Goal: Task Accomplishment & Management: Manage account settings

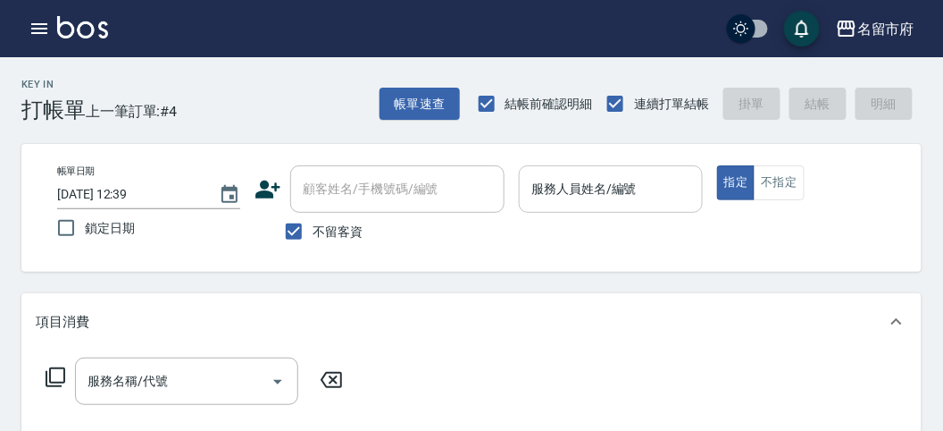
drag, startPoint x: 586, startPoint y: 201, endPoint x: 574, endPoint y: 211, distance: 15.2
click at [586, 201] on input "服務人員姓名/編號" at bounding box center [610, 188] width 167 height 31
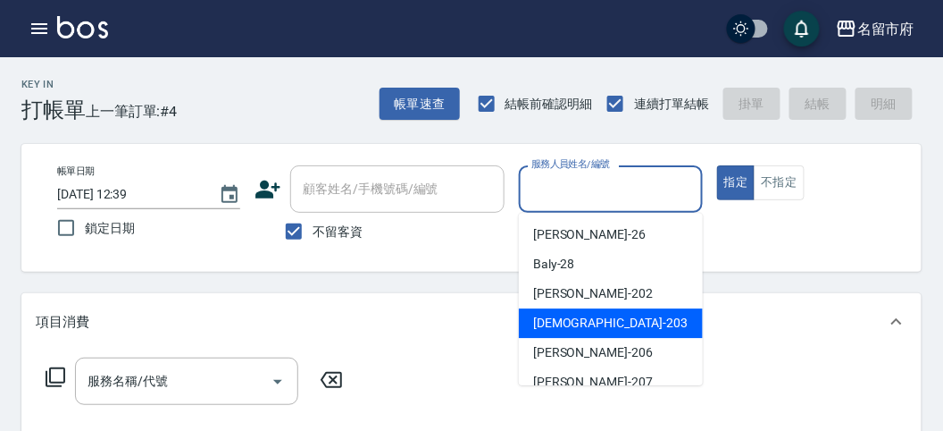
drag, startPoint x: 569, startPoint y: 322, endPoint x: 431, endPoint y: 366, distance: 144.4
click at [547, 325] on span "聖德 -203" at bounding box center [610, 323] width 155 height 19
type input "聖德-203"
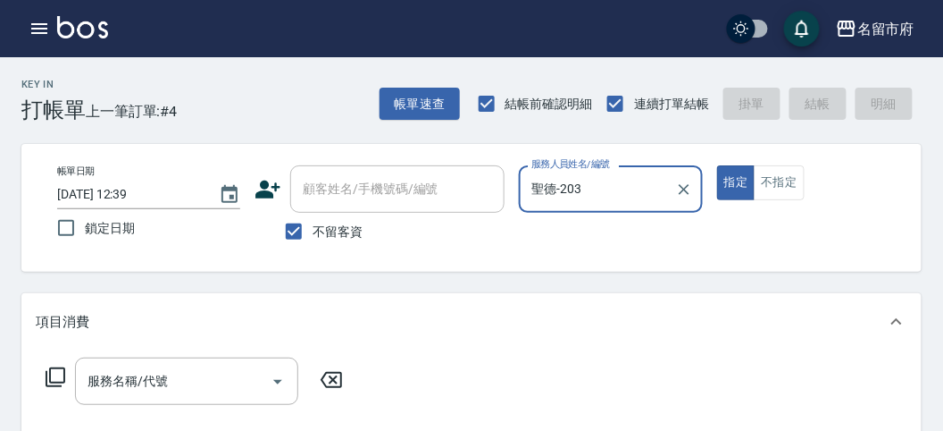
click at [60, 369] on icon at bounding box center [55, 376] width 21 height 21
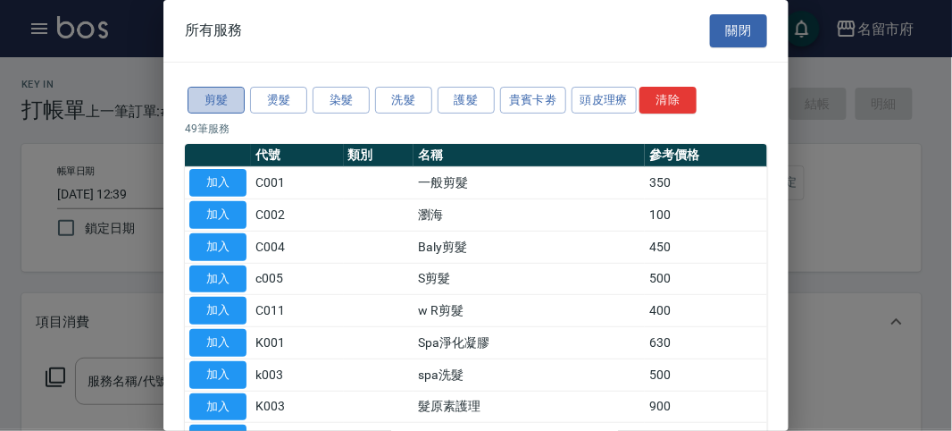
click at [215, 110] on button "剪髮" at bounding box center [216, 101] width 57 height 28
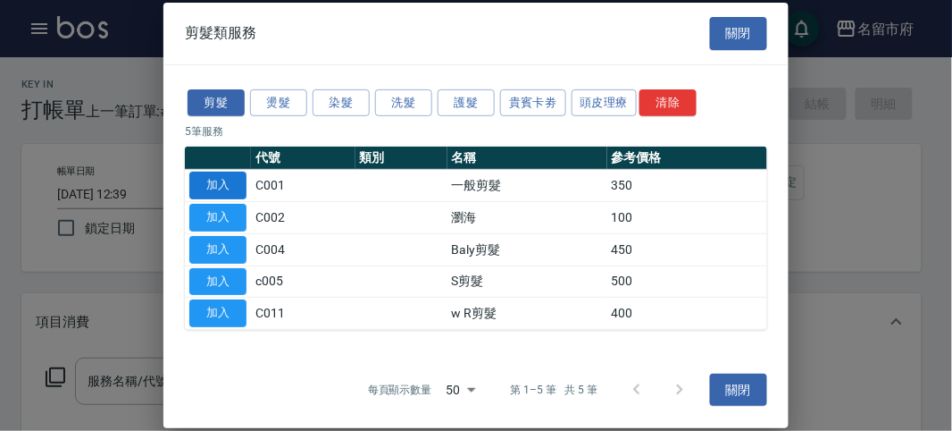
click at [209, 186] on button "加入" at bounding box center [217, 186] width 57 height 28
type input "一般剪髮(C001)"
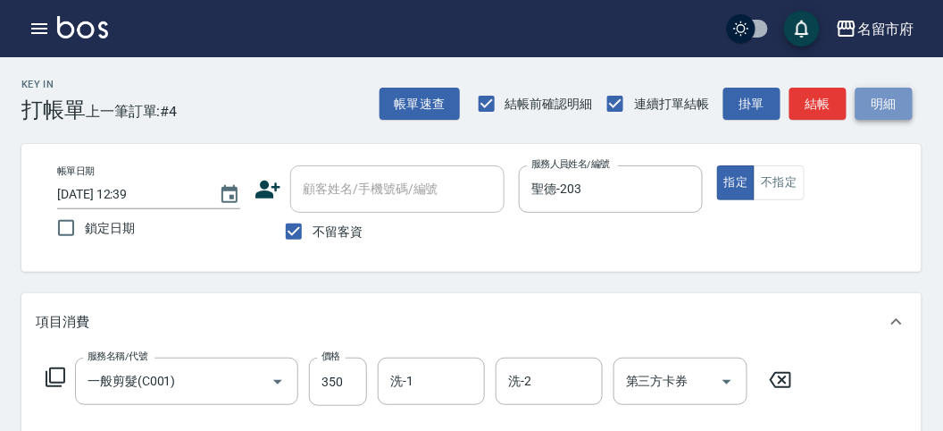
click at [875, 92] on button "明細" at bounding box center [884, 104] width 57 height 33
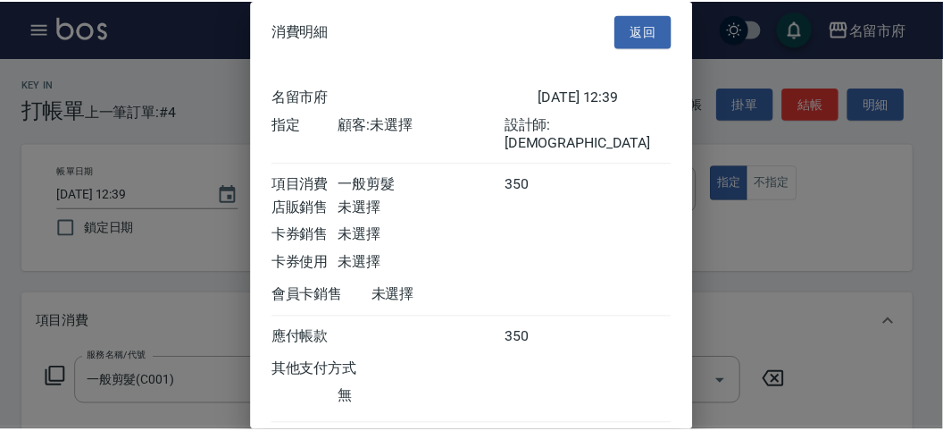
scroll to position [99, 0]
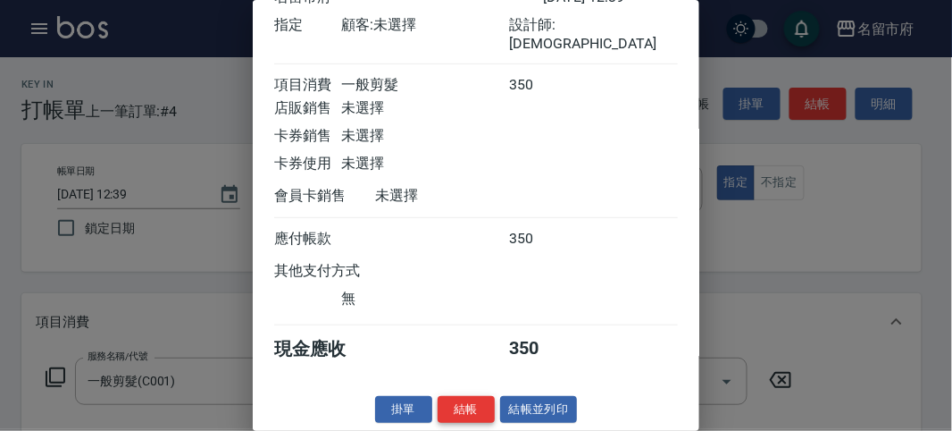
click at [465, 404] on button "結帳" at bounding box center [466, 410] width 57 height 28
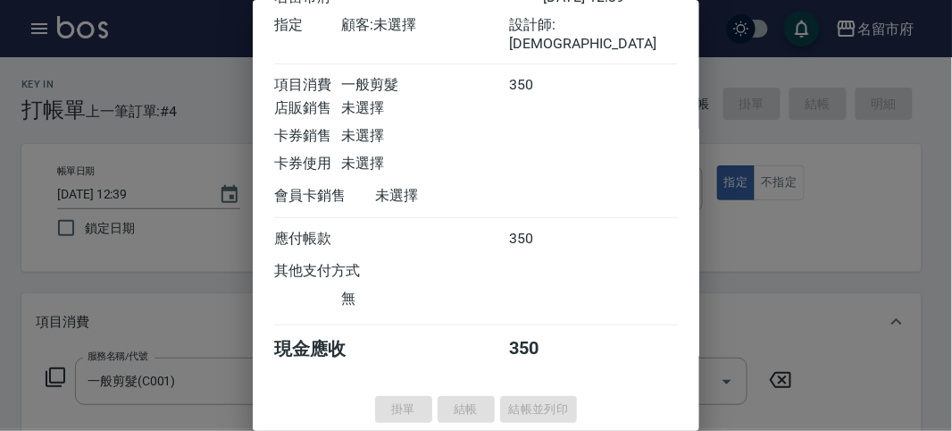
type input "2025/09/07 14:01"
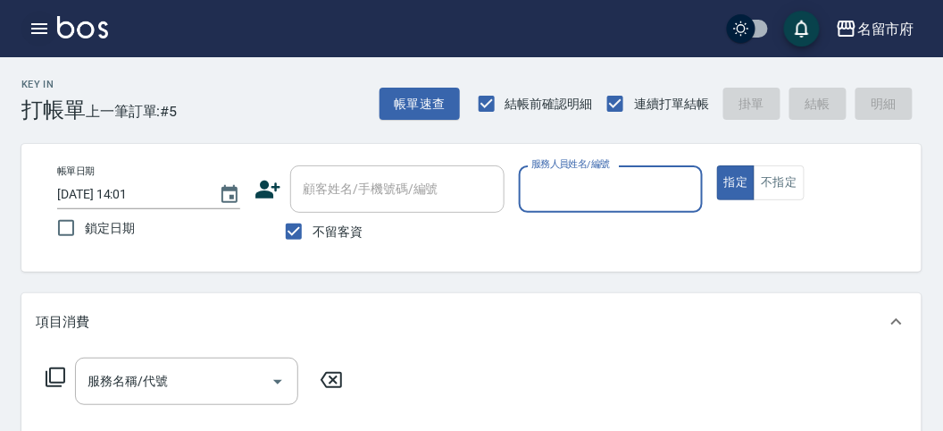
click at [27, 22] on button "button" at bounding box center [39, 29] width 36 height 36
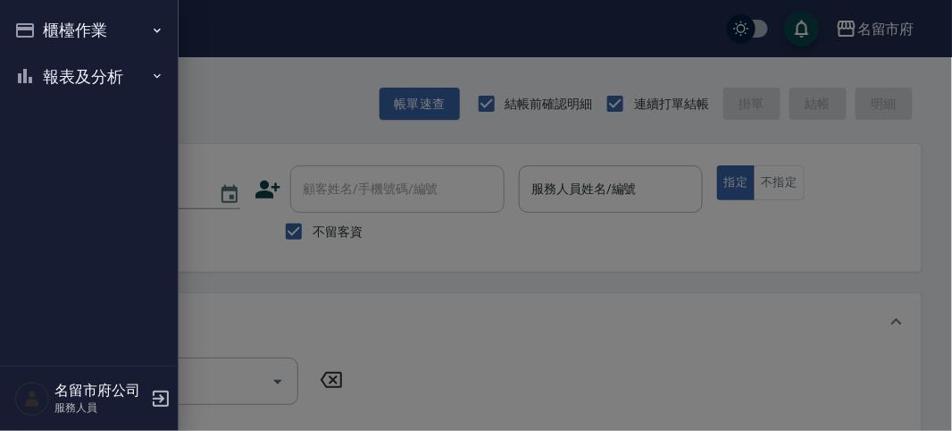
click at [59, 80] on button "報表及分析" at bounding box center [89, 77] width 164 height 46
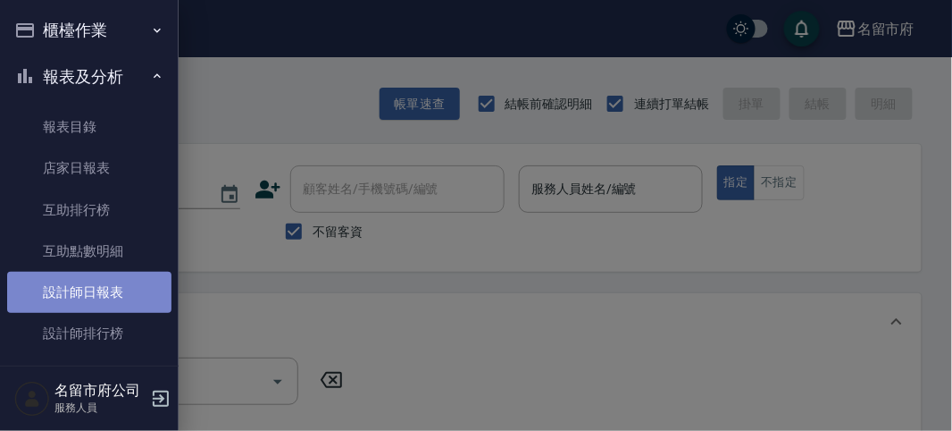
click at [116, 287] on link "設計師日報表" at bounding box center [89, 292] width 164 height 41
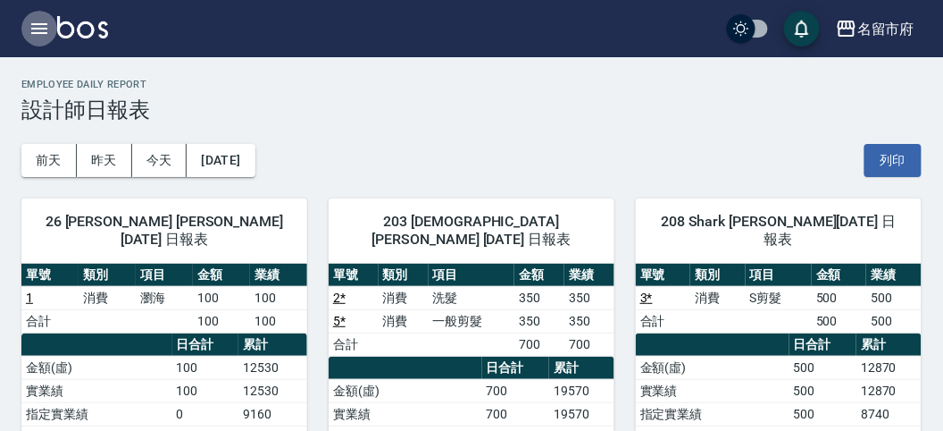
click at [37, 34] on icon "button" at bounding box center [39, 28] width 21 height 21
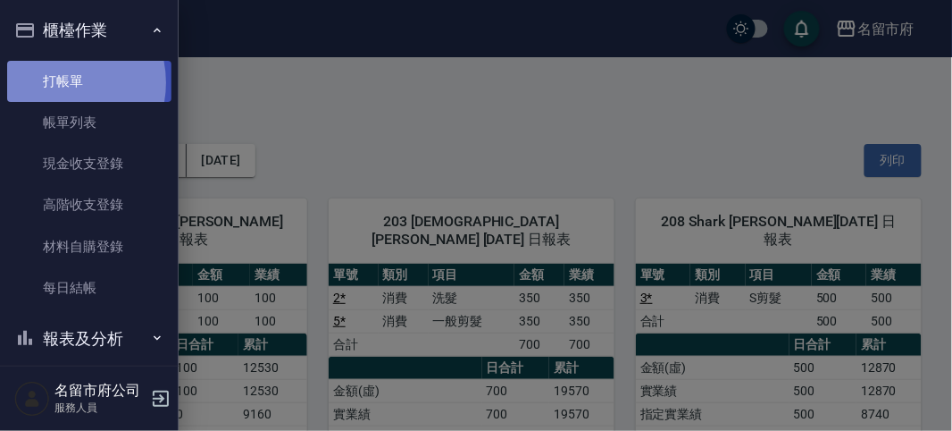
click at [54, 82] on link "打帳單" at bounding box center [89, 81] width 164 height 41
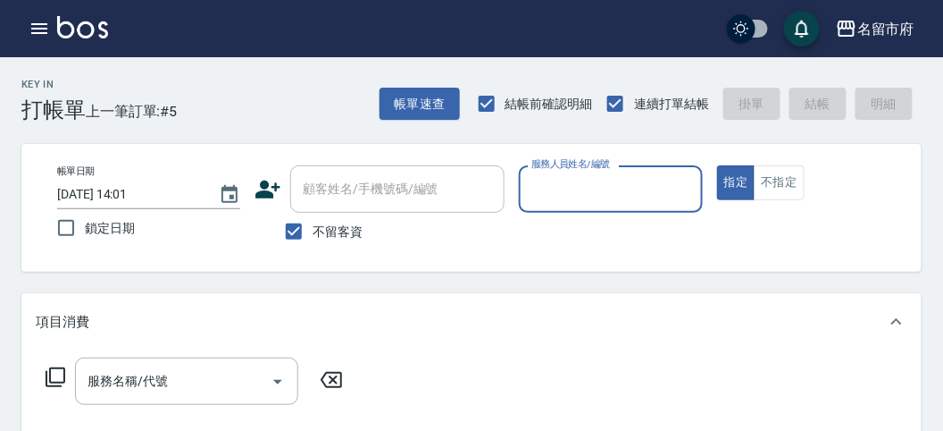
click at [237, 96] on div "Key In 打帳單 上一筆訂單:#5 帳單速查 結帳前確認明細 連續打單結帳 掛單 結帳 明細" at bounding box center [461, 89] width 922 height 65
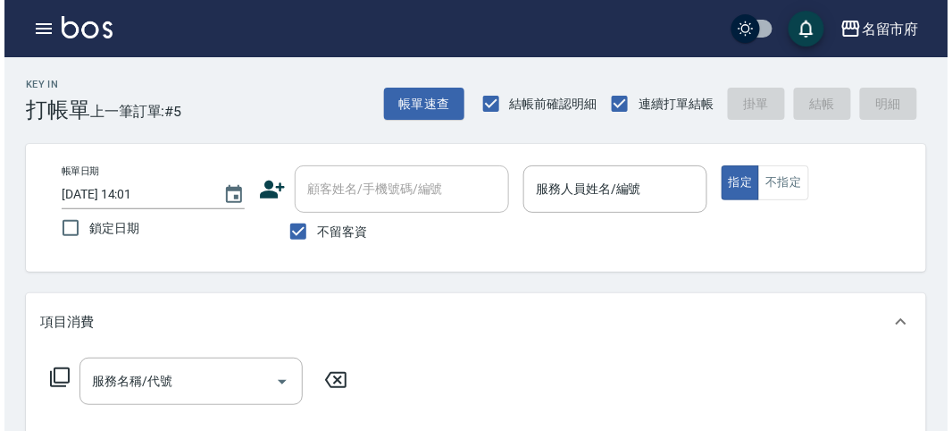
scroll to position [99, 0]
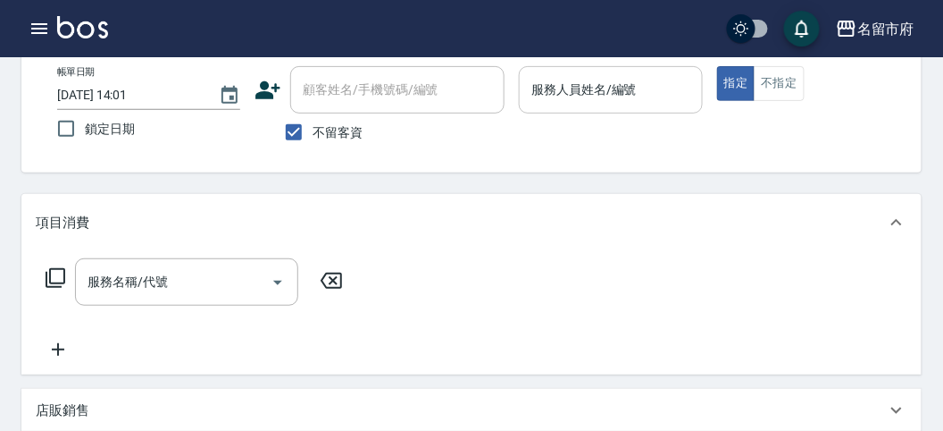
click at [540, 81] on input "服務人員姓名/編號" at bounding box center [610, 89] width 167 height 31
type input "Sammy-219"
type button "true"
click at [63, 277] on icon at bounding box center [56, 278] width 20 height 20
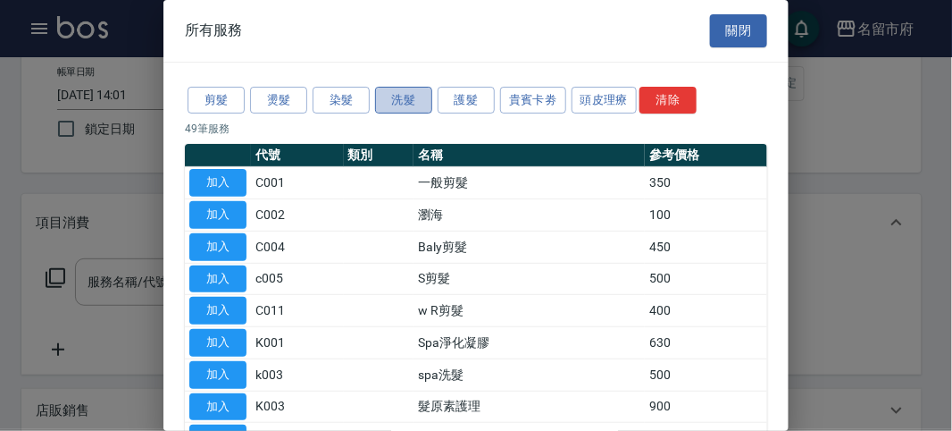
click at [388, 102] on button "洗髮" at bounding box center [403, 101] width 57 height 28
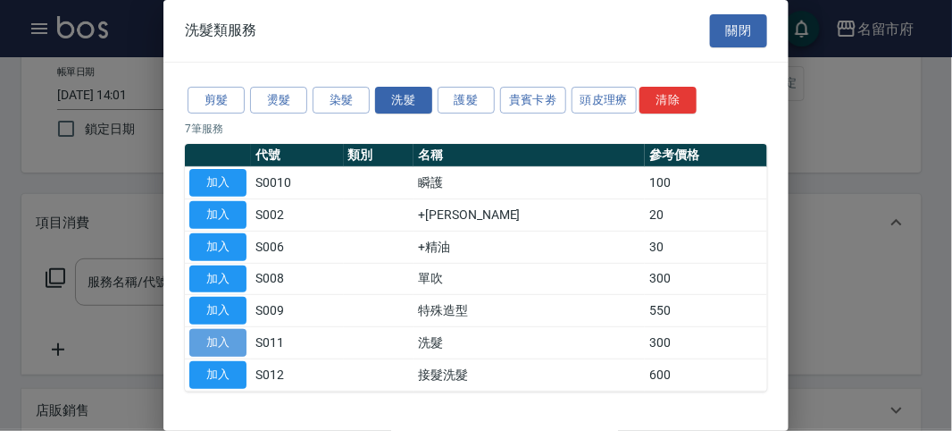
click at [234, 338] on button "加入" at bounding box center [217, 343] width 57 height 28
type input "洗髮(S011)"
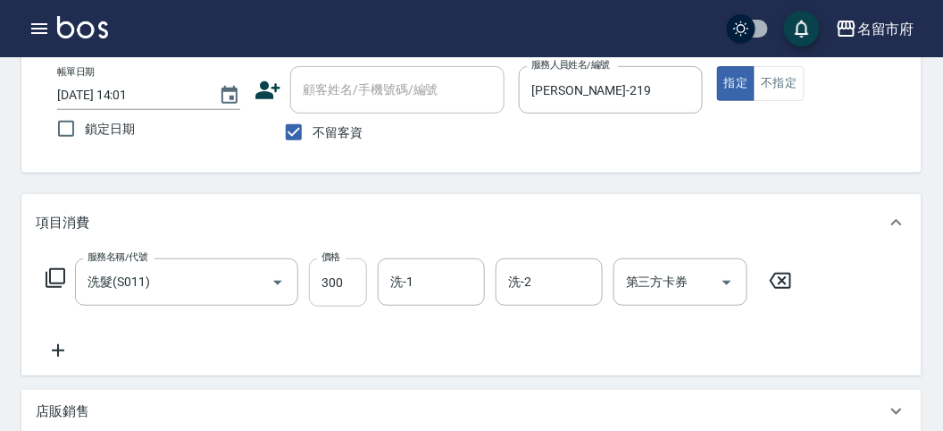
click at [339, 289] on input "300" at bounding box center [338, 282] width 58 height 48
type input "350"
type input "2025/09/07 15:07"
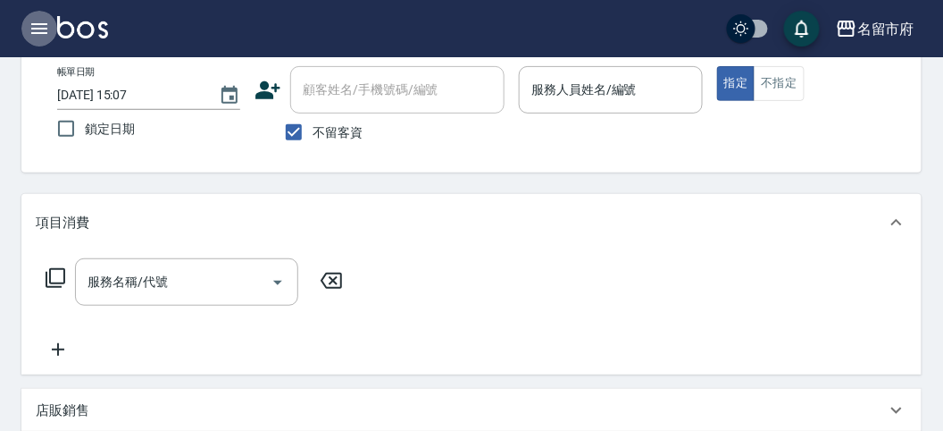
click at [36, 28] on icon "button" at bounding box center [39, 28] width 16 height 11
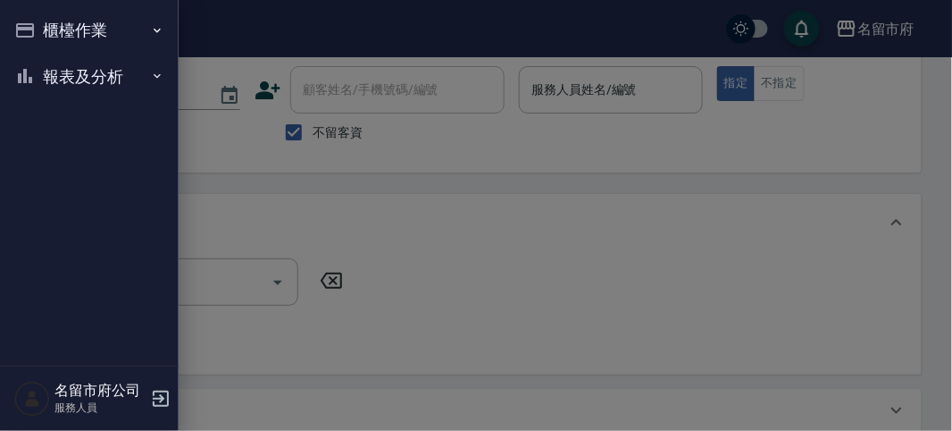
click at [89, 34] on button "櫃檯作業" at bounding box center [89, 30] width 164 height 46
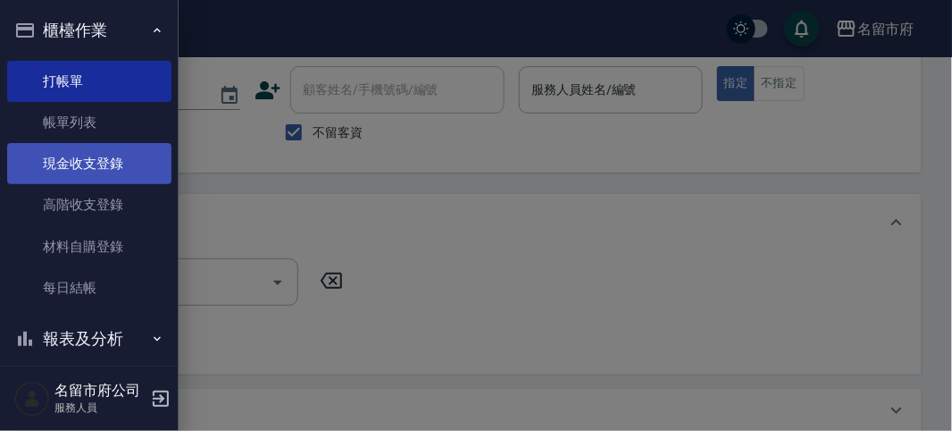
click at [116, 154] on link "現金收支登錄" at bounding box center [89, 163] width 164 height 41
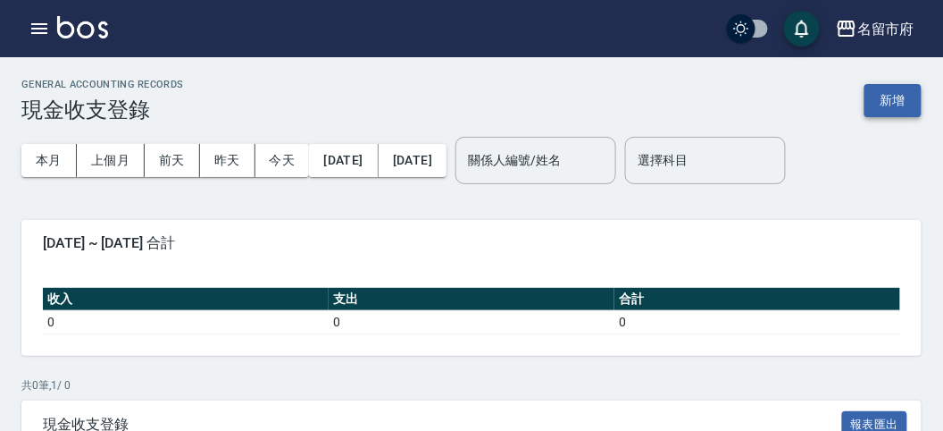
click at [891, 96] on button "新增" at bounding box center [893, 100] width 57 height 33
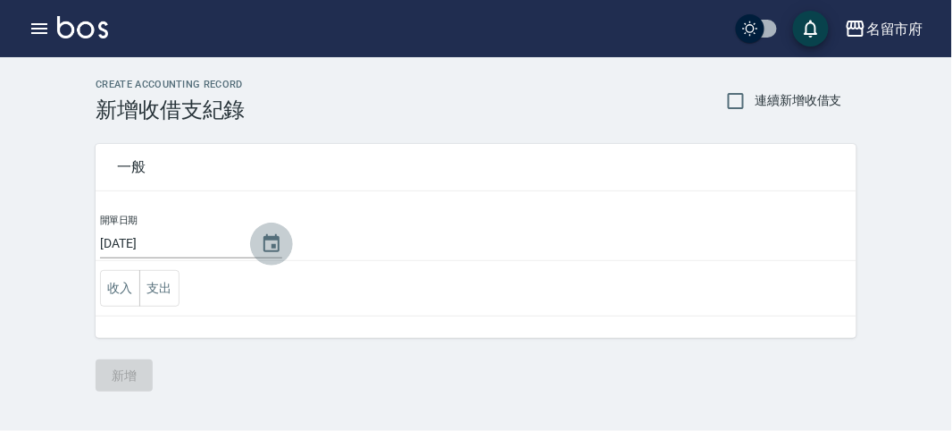
click at [271, 240] on icon "Choose date, selected date is 2025-09-07" at bounding box center [271, 243] width 21 height 21
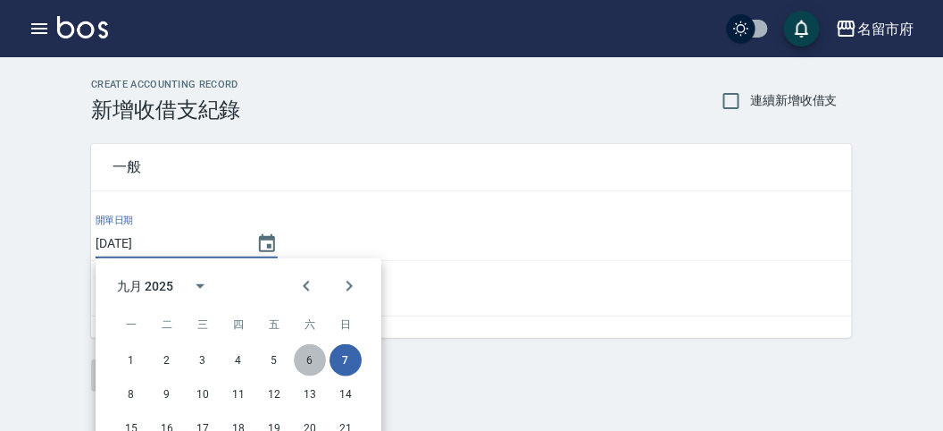
click at [310, 358] on button "6" at bounding box center [310, 360] width 32 height 32
type input "[DATE]"
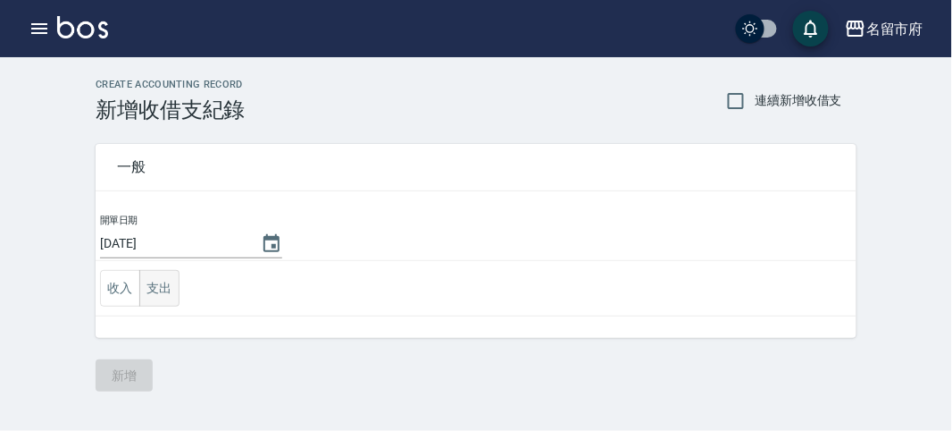
click at [169, 283] on button "支出" at bounding box center [159, 288] width 40 height 37
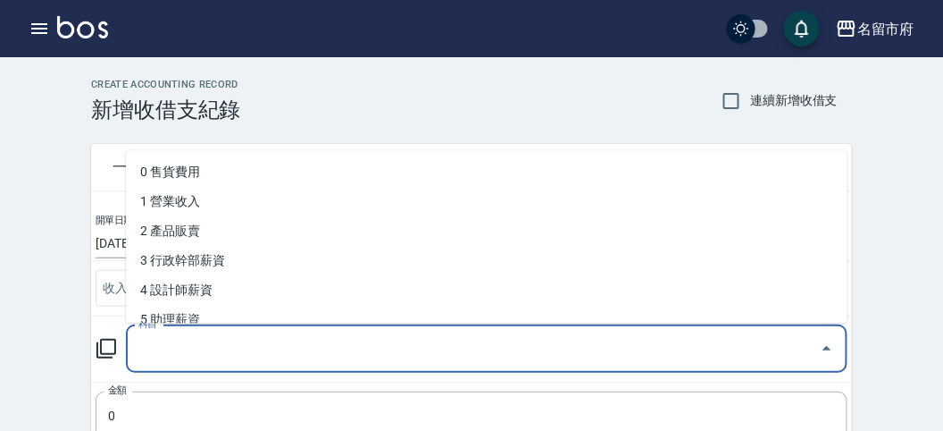
click at [185, 352] on input "科目" at bounding box center [473, 348] width 679 height 31
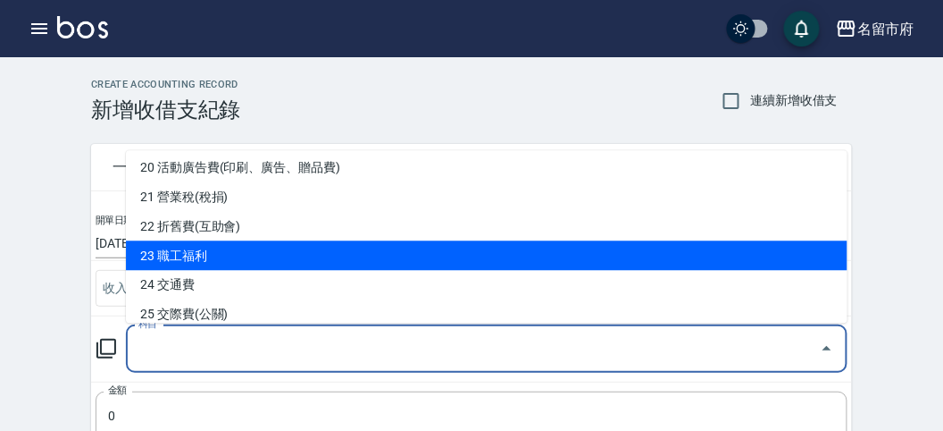
scroll to position [694, 0]
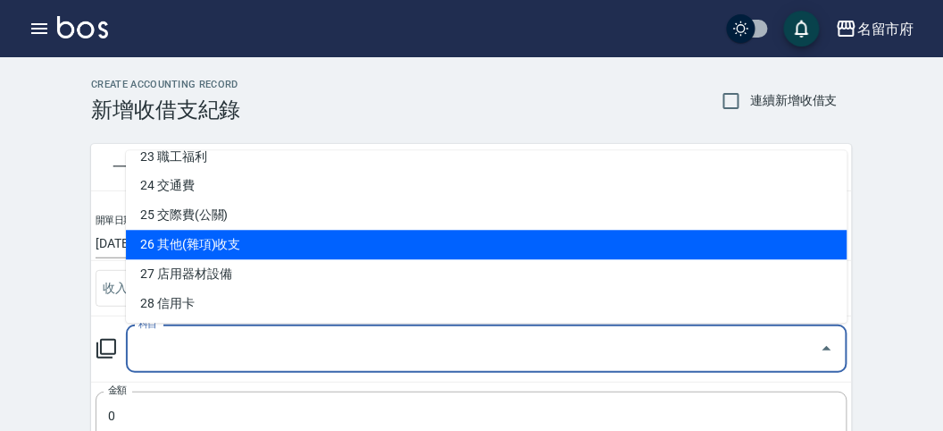
click at [278, 251] on li "26 其他(雜項)收支" at bounding box center [487, 244] width 722 height 29
type input "26 其他(雜項)收支"
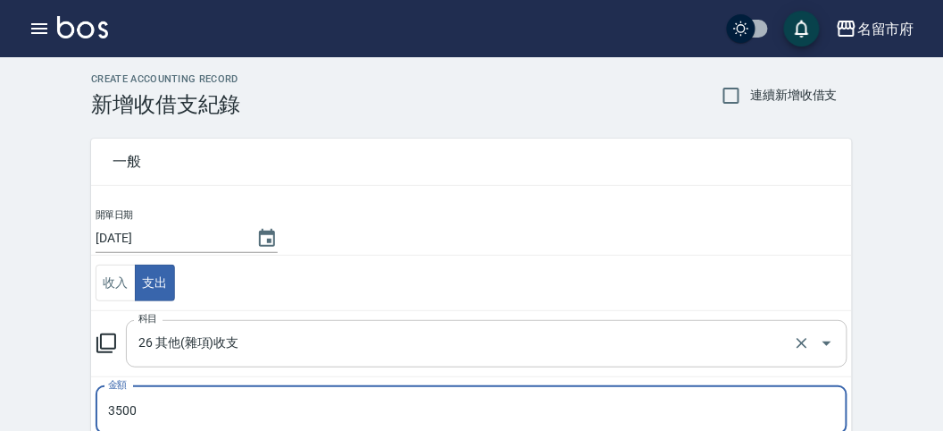
scroll to position [353, 0]
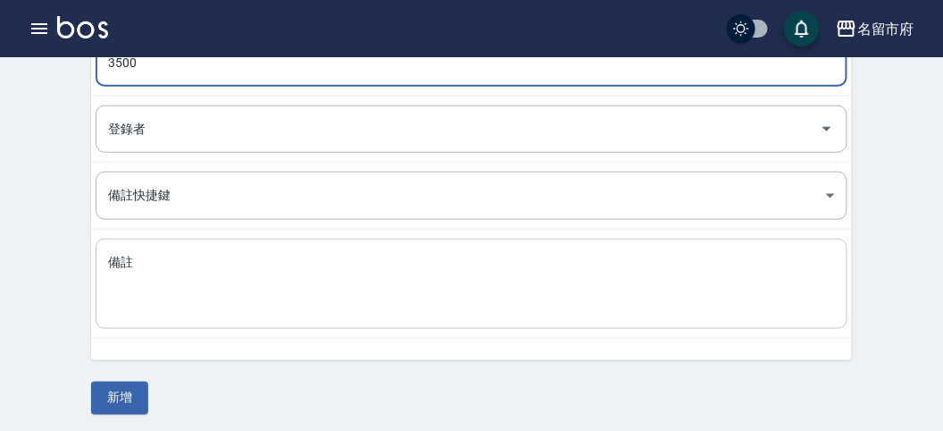
type input "3500"
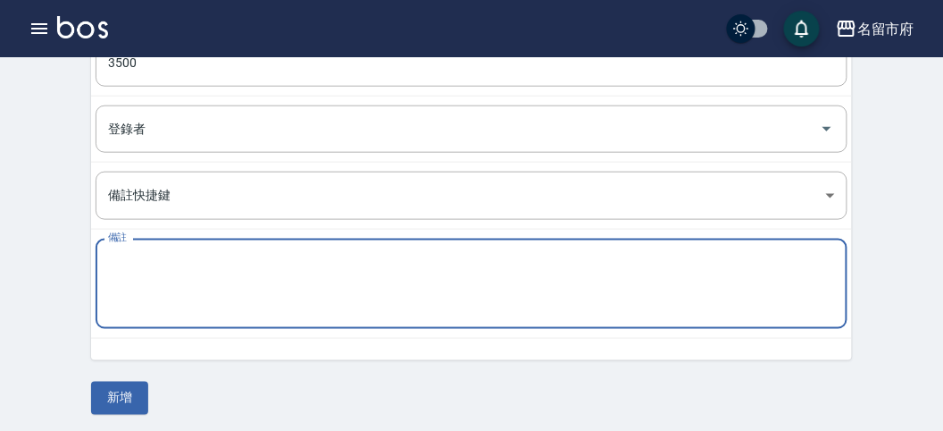
click at [211, 307] on textarea "備註" at bounding box center [471, 284] width 727 height 61
type textarea "1"
type textarea "拜拜"
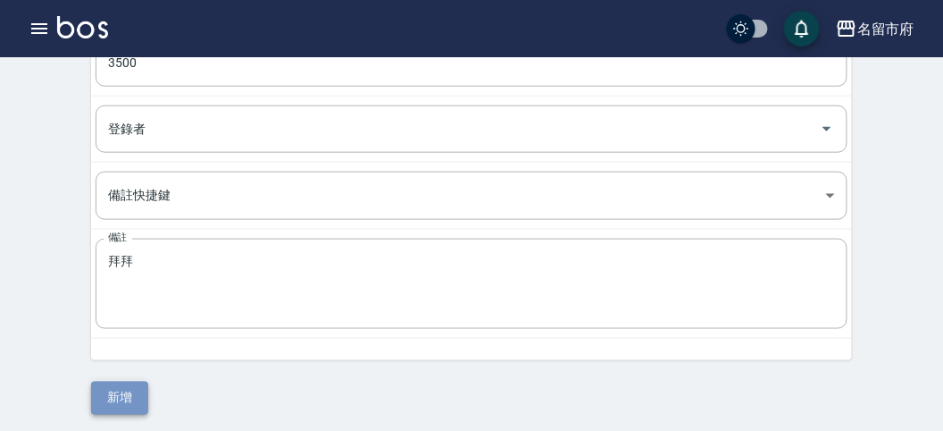
click at [138, 386] on button "新增" at bounding box center [119, 397] width 57 height 33
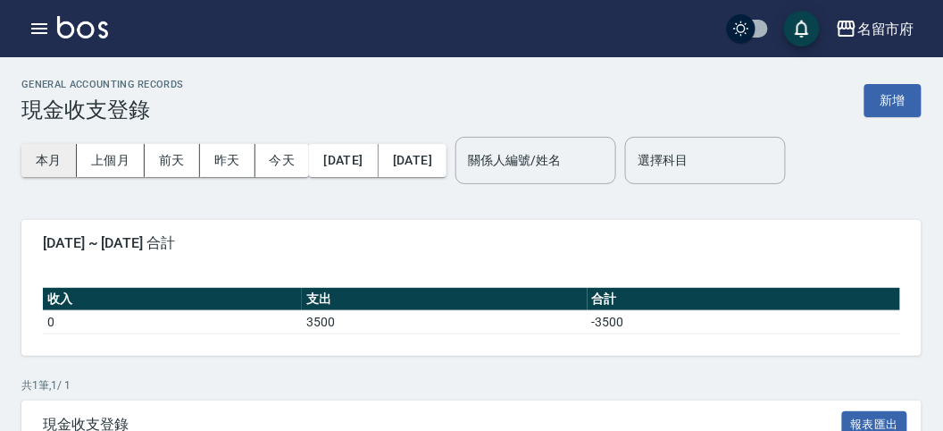
click at [57, 156] on button "本月" at bounding box center [48, 160] width 55 height 33
click at [39, 28] on icon "button" at bounding box center [39, 28] width 16 height 11
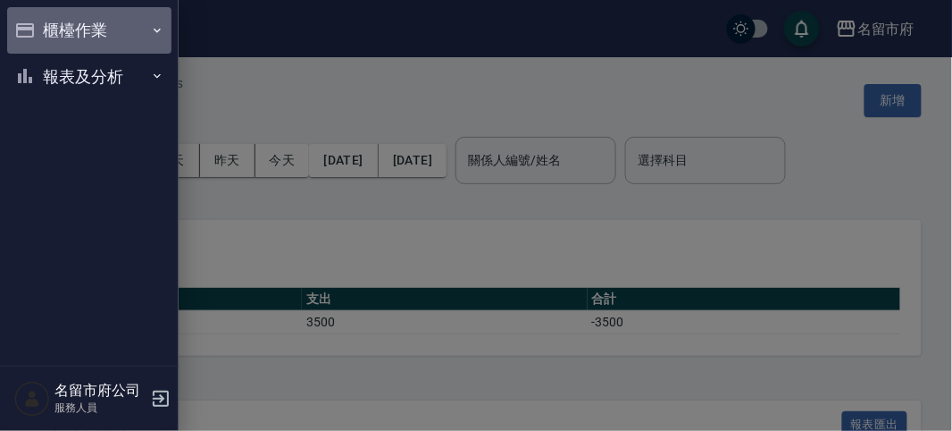
click at [40, 28] on button "櫃檯作業" at bounding box center [89, 30] width 164 height 46
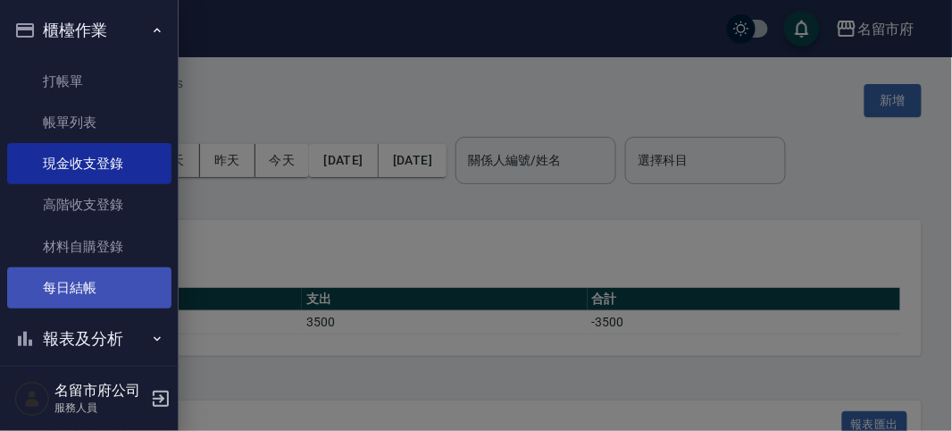
click at [96, 291] on link "每日結帳" at bounding box center [89, 287] width 164 height 41
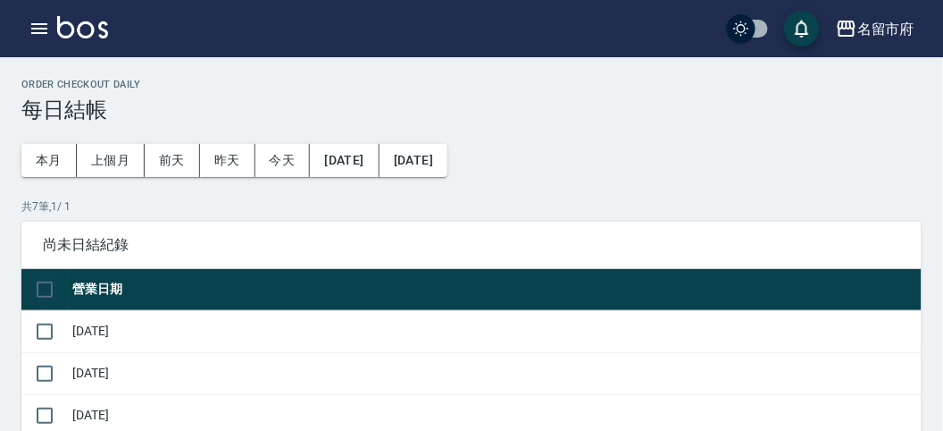
click at [42, 287] on input "checkbox" at bounding box center [45, 290] width 38 height 38
checkbox input "true"
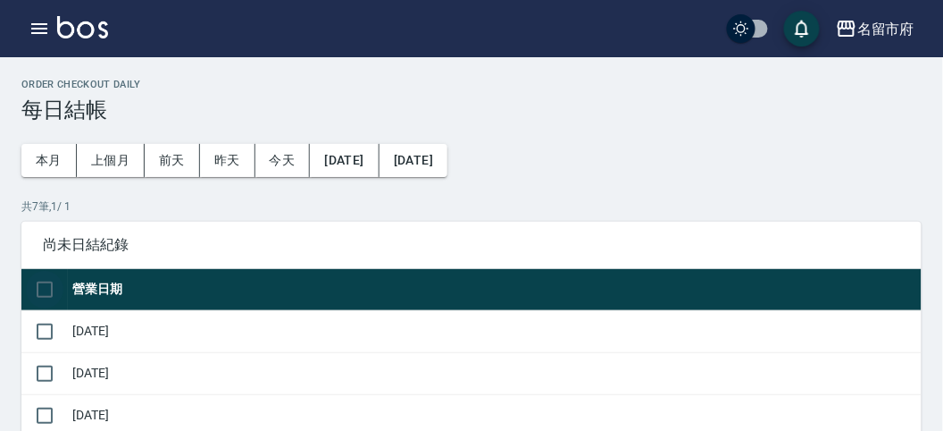
checkbox input "true"
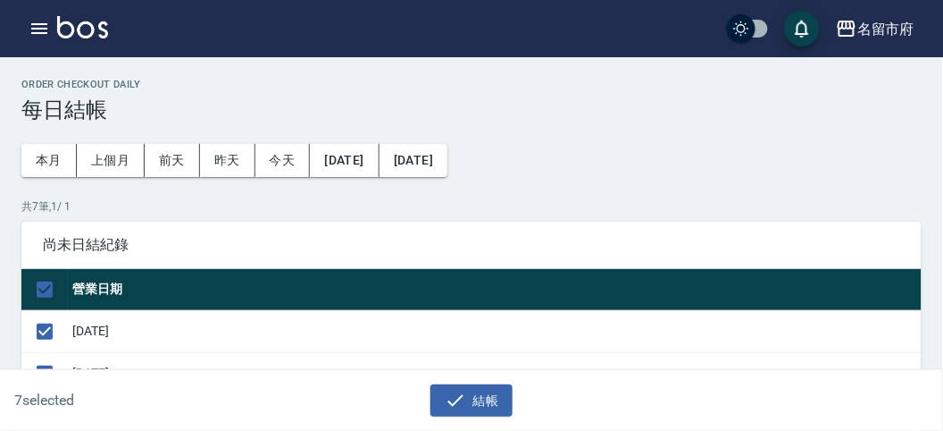
scroll to position [496, 0]
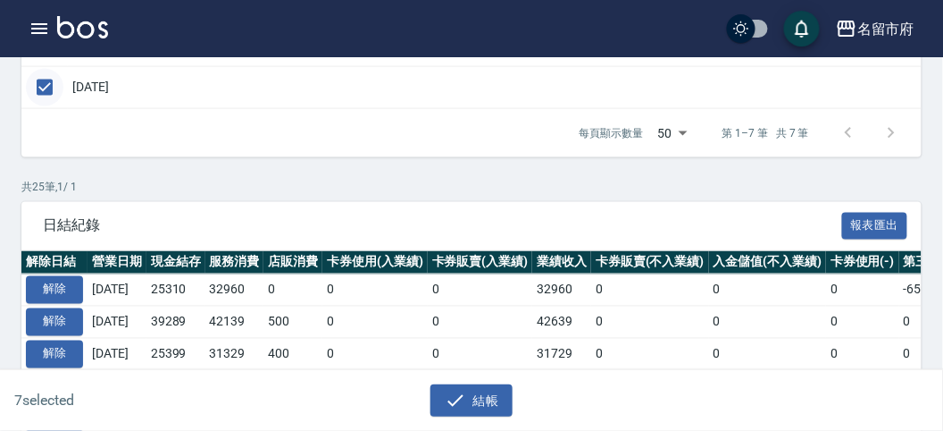
click at [42, 81] on input "checkbox" at bounding box center [45, 88] width 38 height 38
checkbox input "false"
click at [458, 399] on icon "button" at bounding box center [455, 399] width 21 height 21
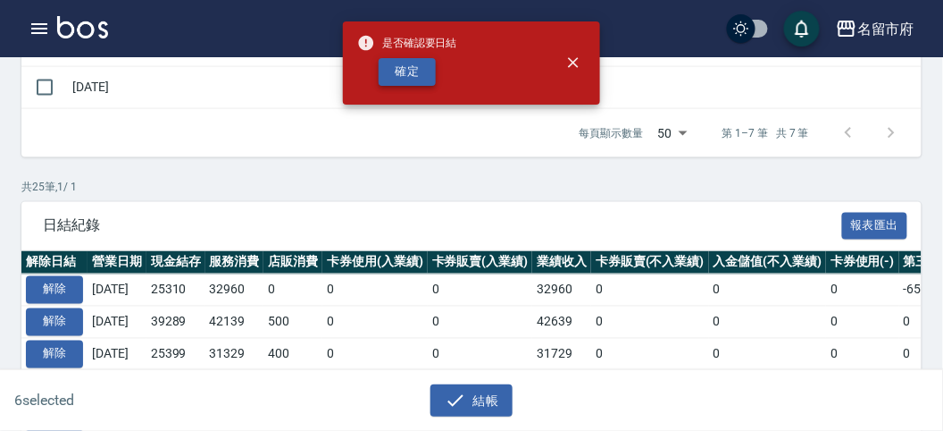
click at [407, 72] on button "確定" at bounding box center [407, 72] width 57 height 28
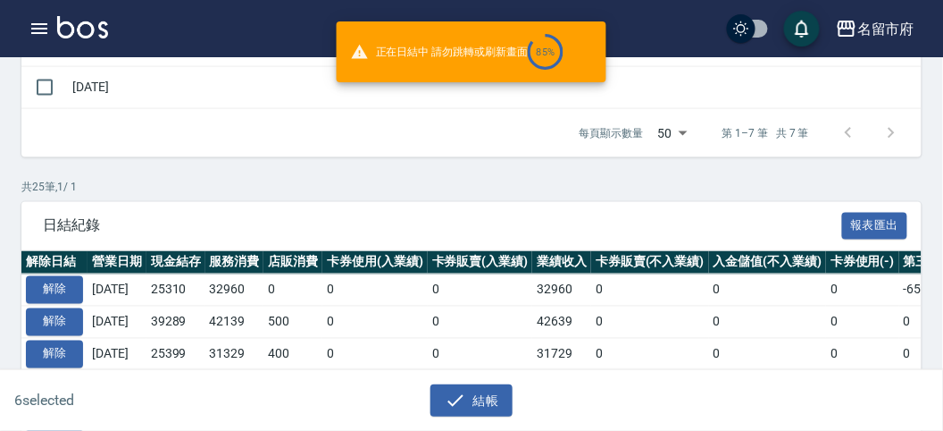
checkbox input "false"
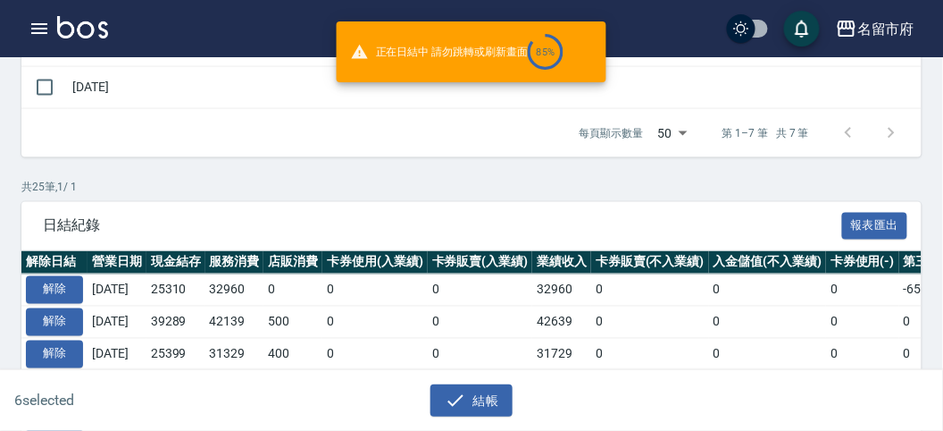
checkbox input "false"
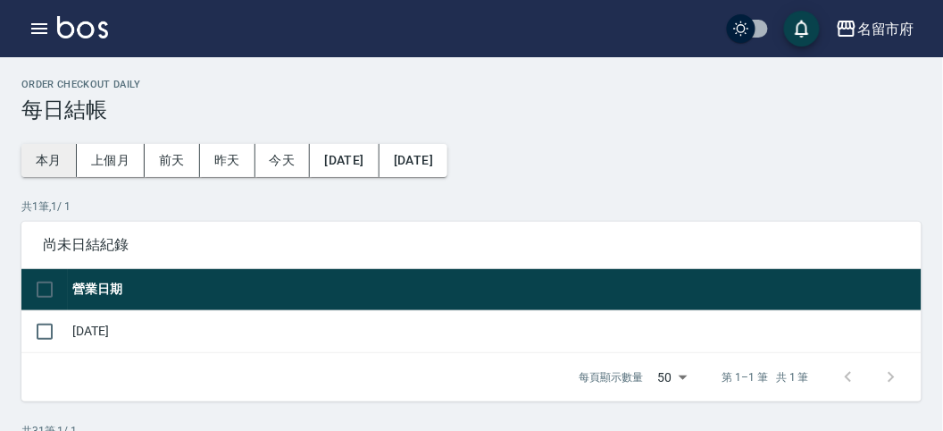
click at [58, 158] on button "本月" at bounding box center [48, 160] width 55 height 33
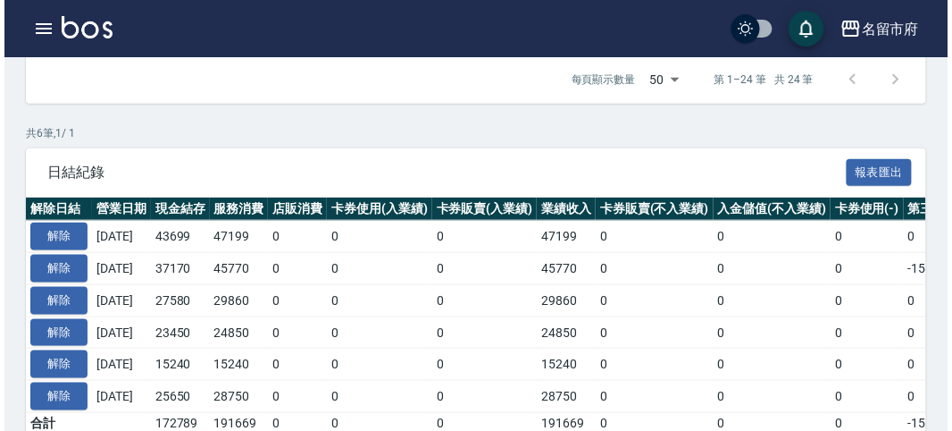
scroll to position [384, 0]
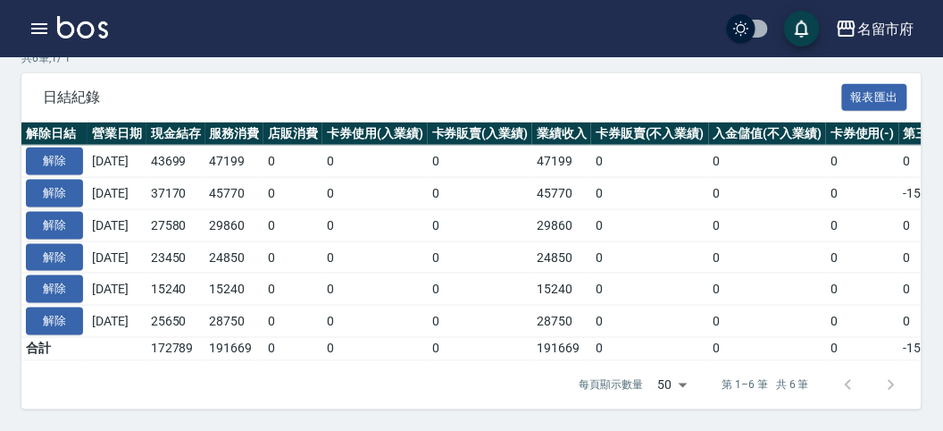
drag, startPoint x: 413, startPoint y: 61, endPoint x: 145, endPoint y: 22, distance: 270.7
click at [411, 73] on div "日結紀錄 報表匯出" at bounding box center [471, 97] width 900 height 49
click at [45, 22] on icon "button" at bounding box center [39, 28] width 21 height 21
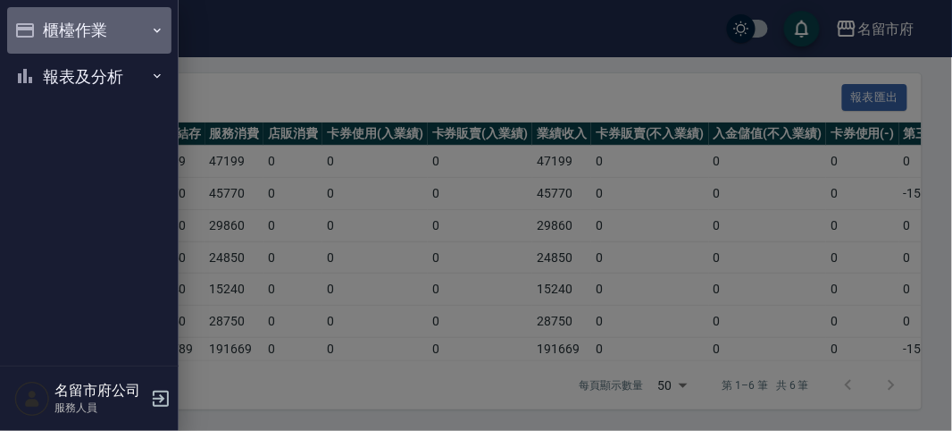
click at [46, 22] on button "櫃檯作業" at bounding box center [89, 30] width 164 height 46
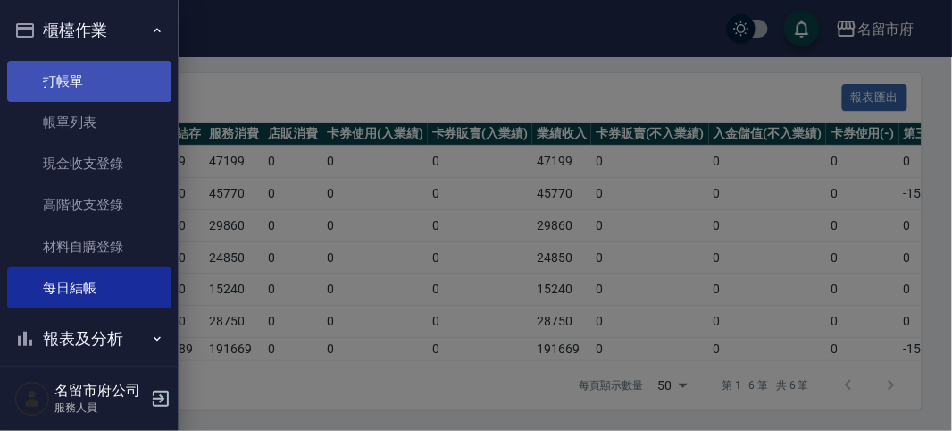
click at [50, 71] on link "打帳單" at bounding box center [89, 81] width 164 height 41
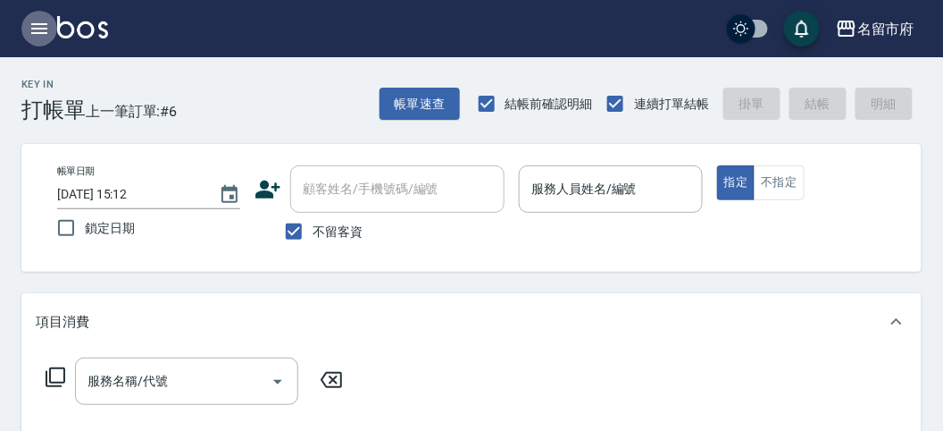
click at [32, 29] on icon "button" at bounding box center [39, 28] width 21 height 21
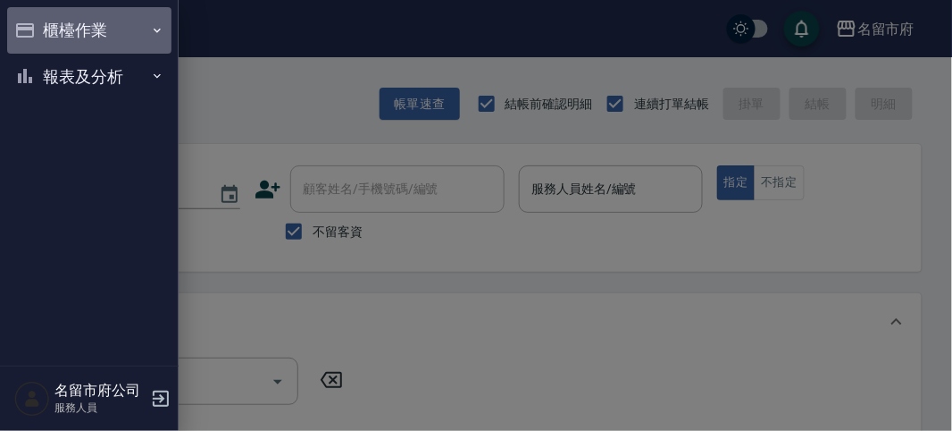
click at [63, 26] on button "櫃檯作業" at bounding box center [89, 30] width 164 height 46
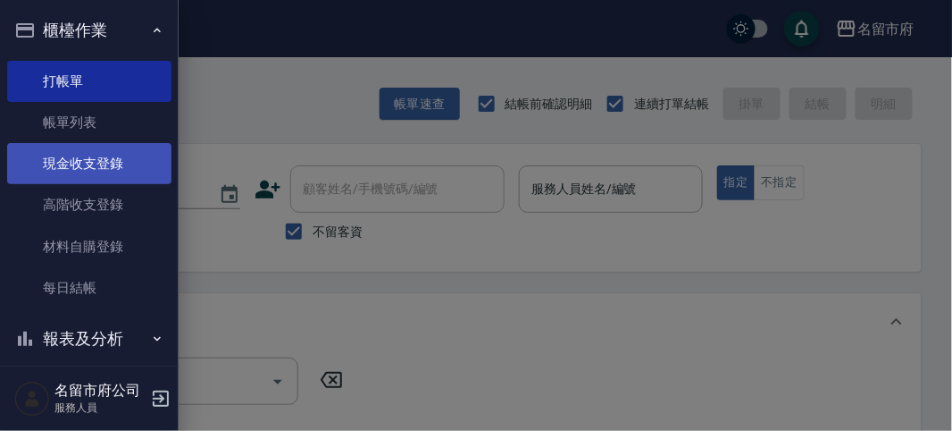
click at [96, 163] on link "現金收支登錄" at bounding box center [89, 163] width 164 height 41
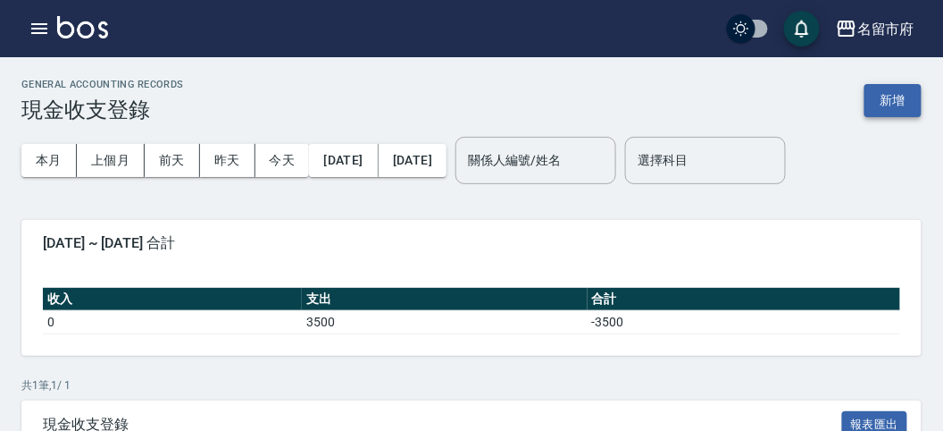
click at [889, 104] on button "新增" at bounding box center [893, 100] width 57 height 33
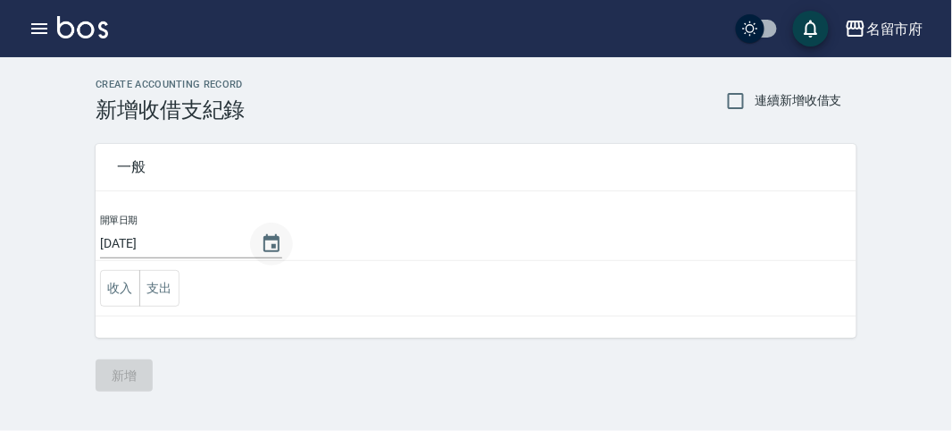
click at [273, 242] on icon "Choose date, selected date is 2025-09-07" at bounding box center [271, 243] width 21 height 21
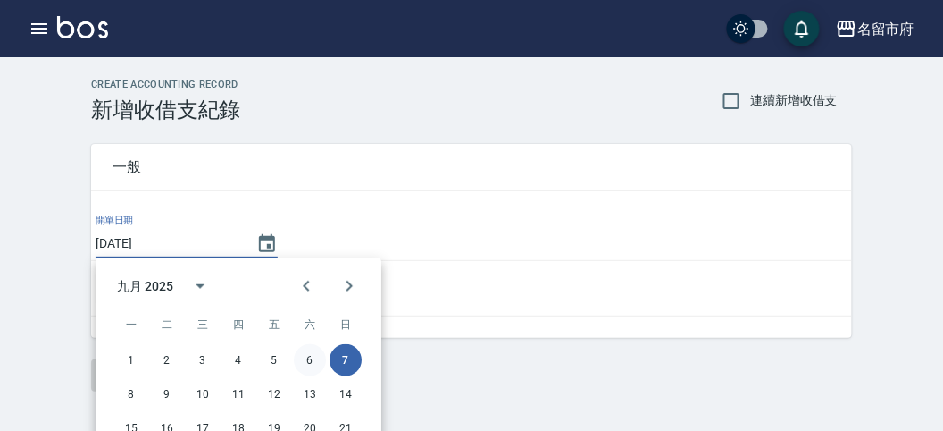
click at [312, 362] on button "6" at bounding box center [310, 360] width 32 height 32
type input "[DATE]"
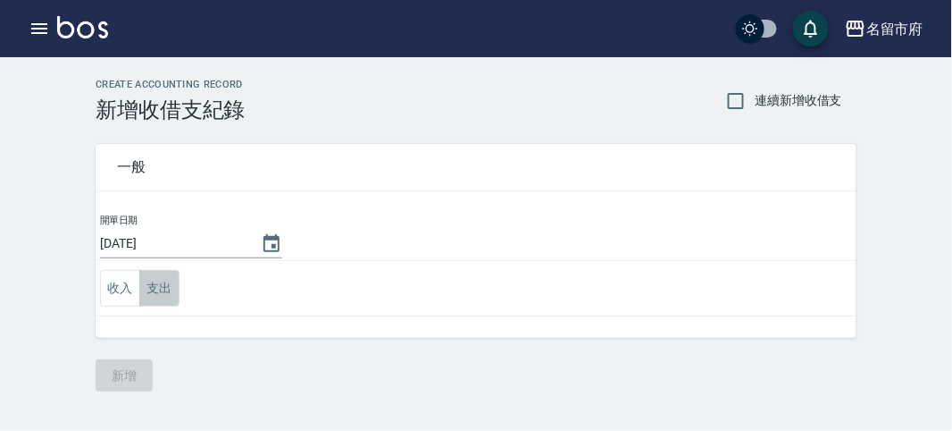
click at [159, 290] on button "支出" at bounding box center [159, 288] width 40 height 37
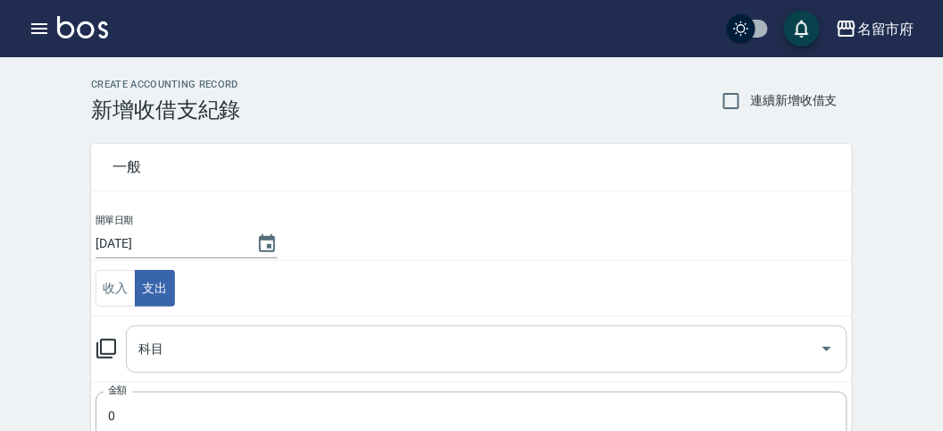
click at [180, 354] on input "科目" at bounding box center [473, 348] width 679 height 31
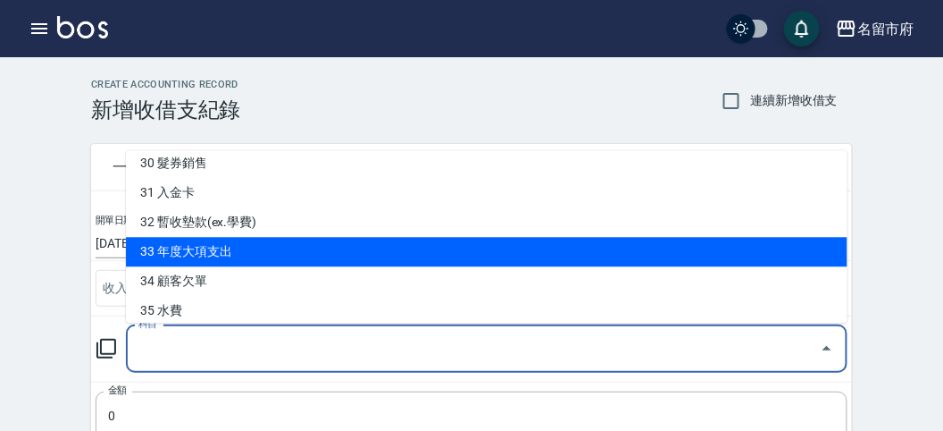
scroll to position [496, 0]
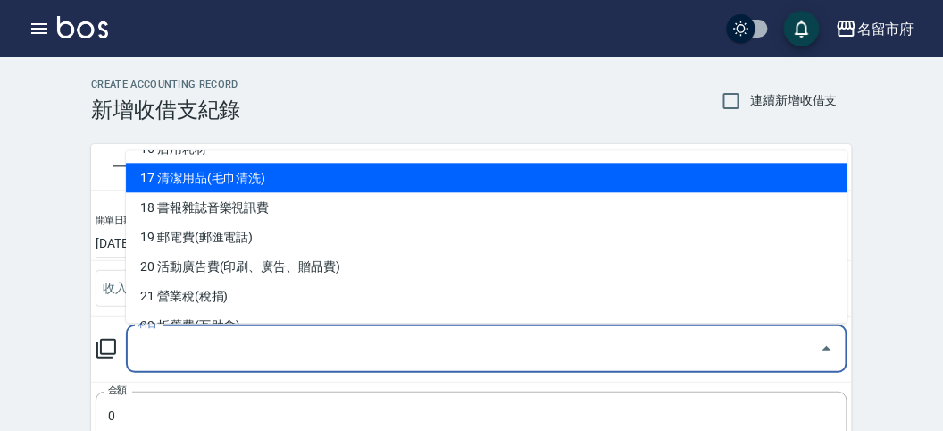
click at [274, 184] on li "17 清潔用品(毛巾清洗)" at bounding box center [487, 177] width 722 height 29
type input "17 清潔用品(毛巾清洗)"
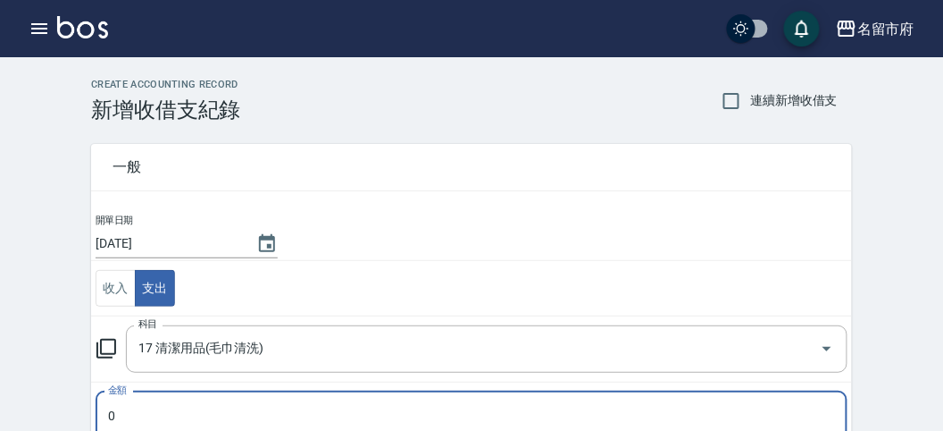
scroll to position [5, 0]
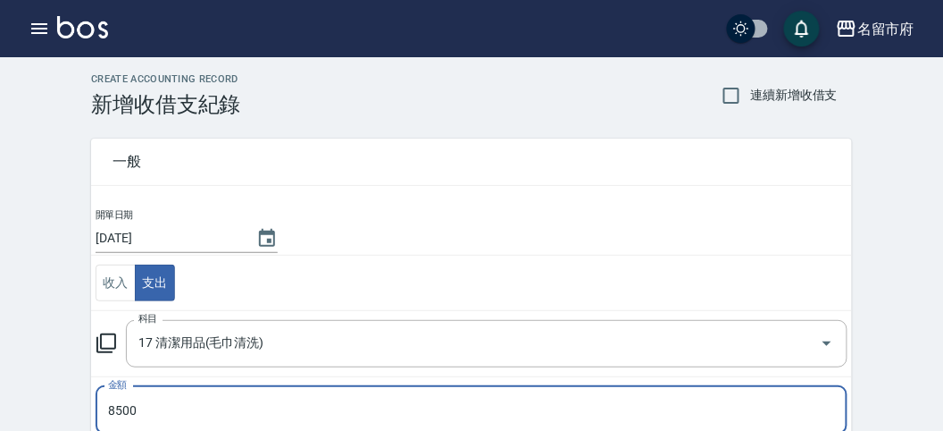
type input "8500"
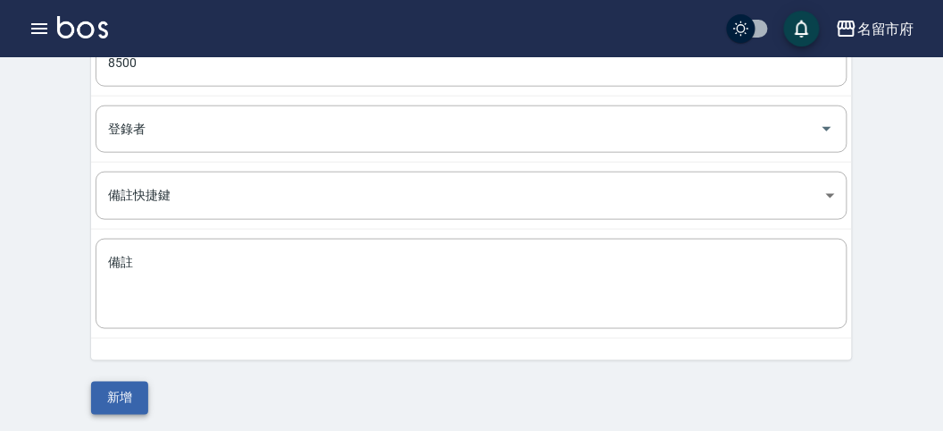
click at [132, 390] on button "新增" at bounding box center [119, 397] width 57 height 33
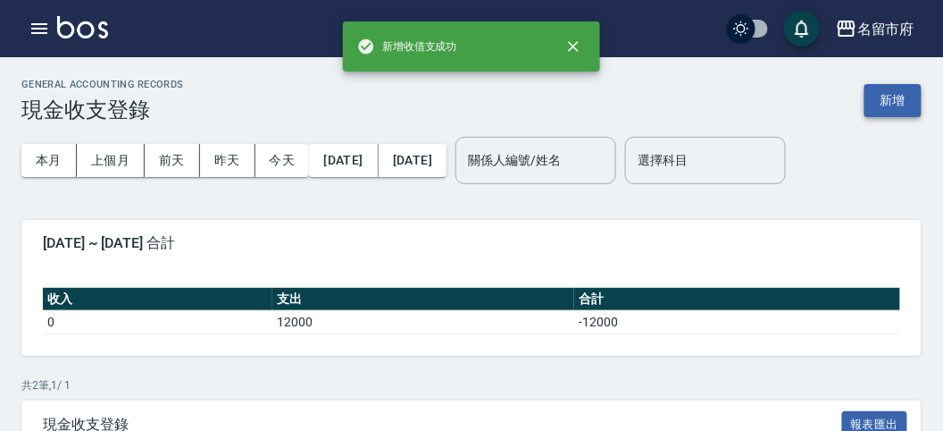
click at [913, 98] on button "新增" at bounding box center [893, 100] width 57 height 33
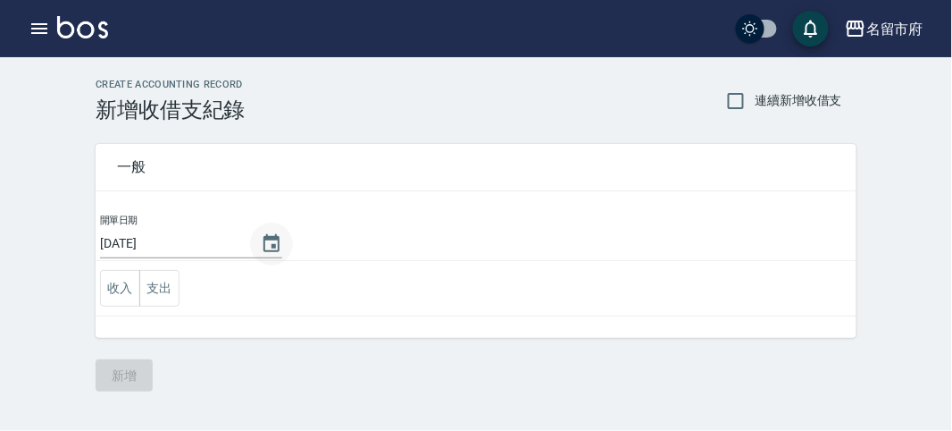
click at [275, 248] on icon "Choose date, selected date is 2025-09-07" at bounding box center [271, 243] width 21 height 21
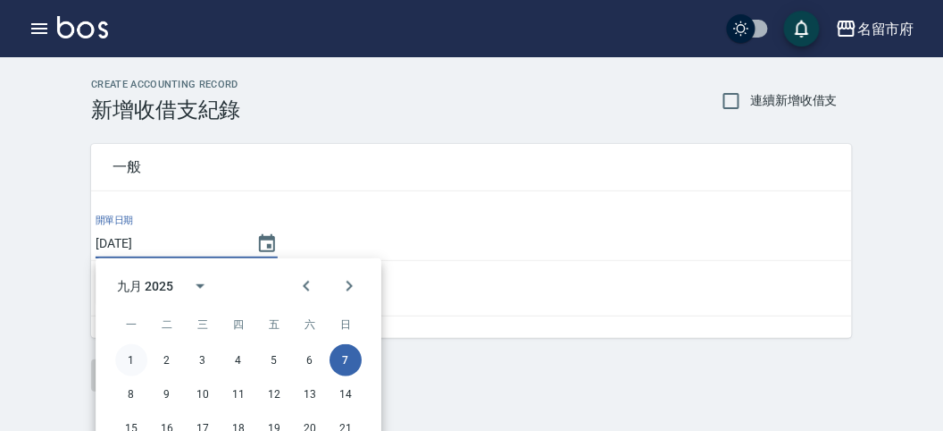
click at [131, 363] on button "1" at bounding box center [131, 360] width 32 height 32
type input "[DATE]"
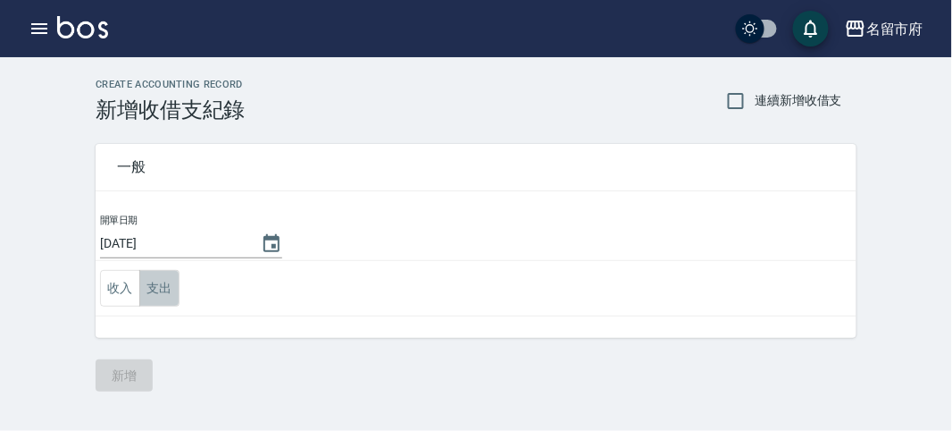
click at [158, 286] on button "支出" at bounding box center [159, 288] width 40 height 37
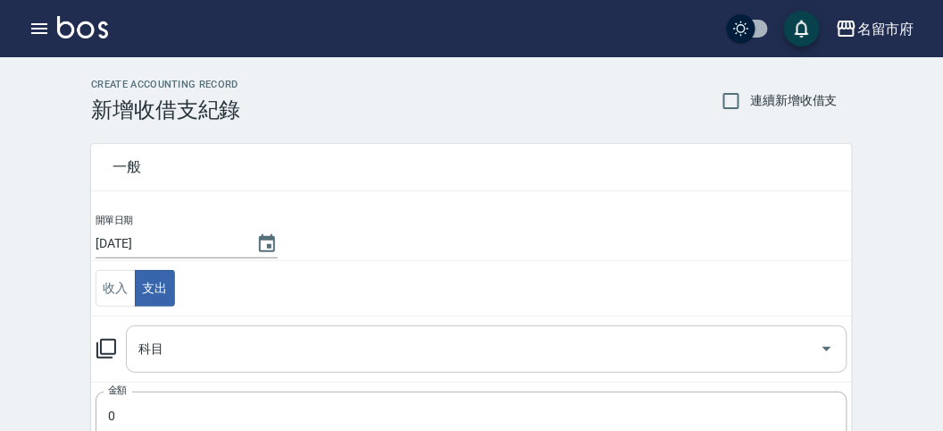
click at [188, 354] on input "科目" at bounding box center [473, 348] width 679 height 31
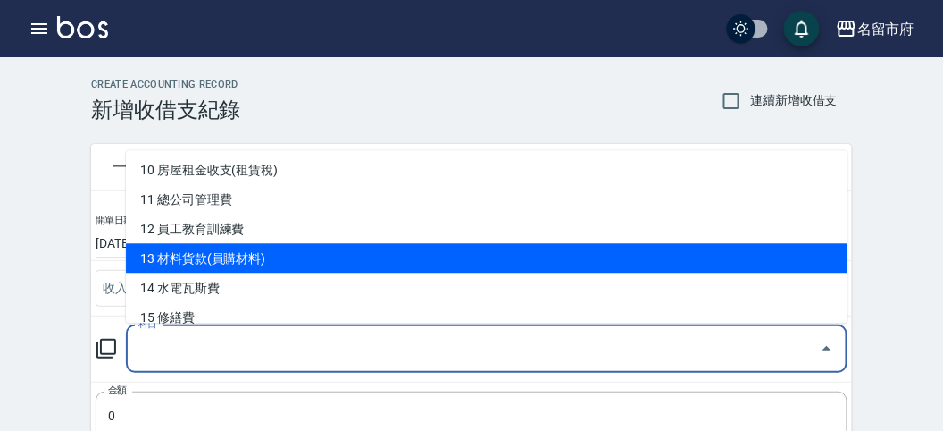
scroll to position [397, 0]
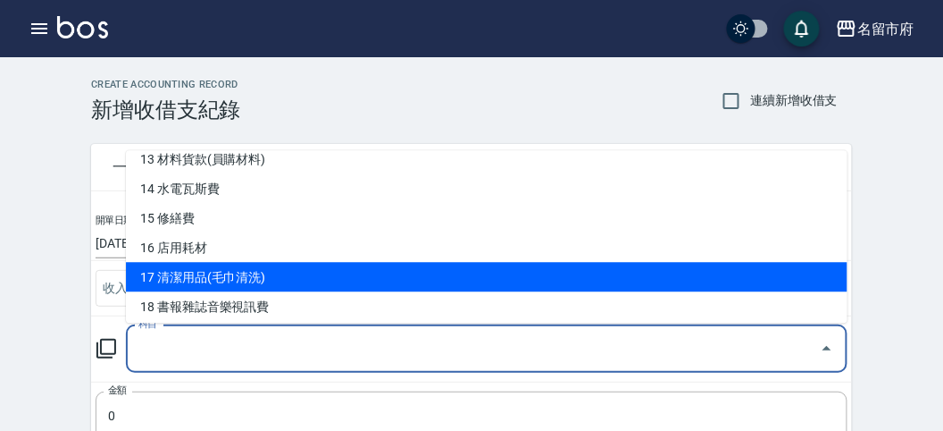
click at [255, 279] on li "17 清潔用品(毛巾清洗)" at bounding box center [487, 277] width 722 height 29
type input "17 清潔用品(毛巾清洗)"
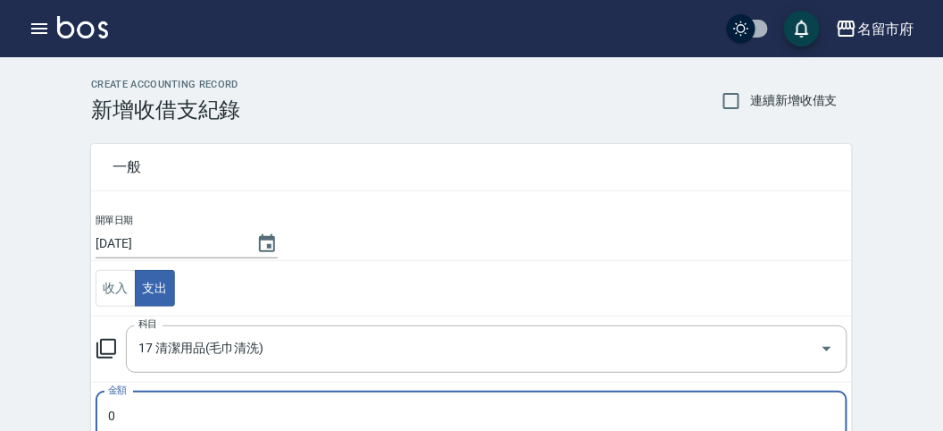
scroll to position [5, 0]
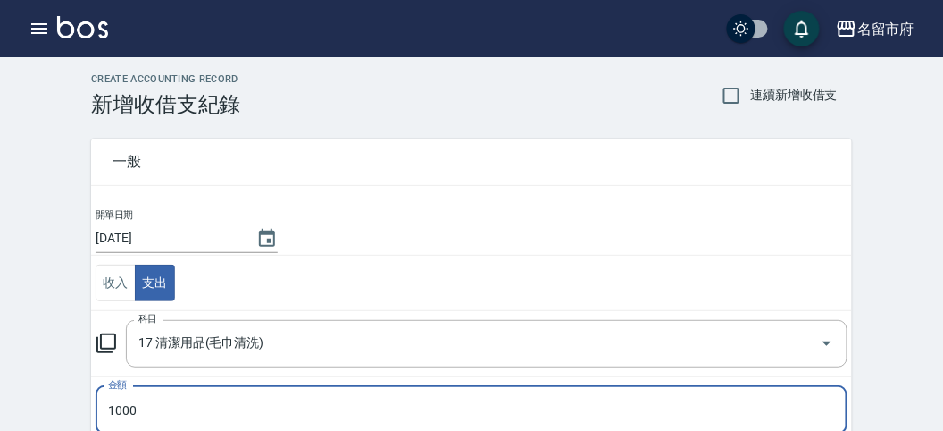
type input "1000"
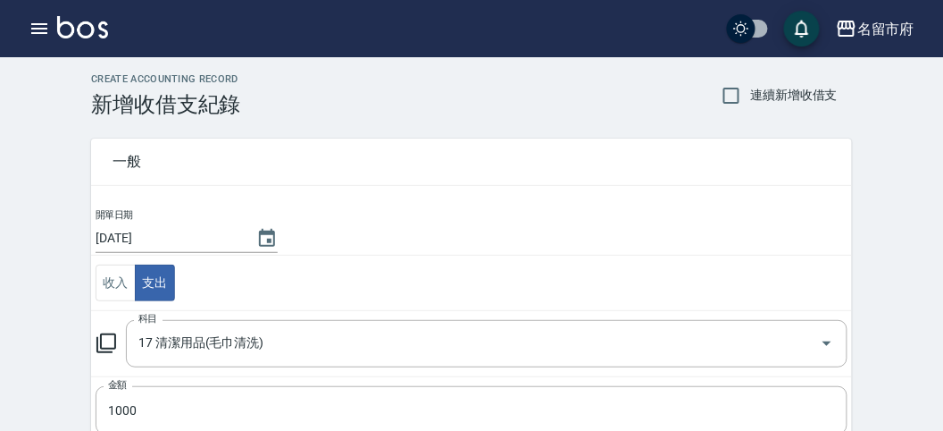
scroll to position [353, 0]
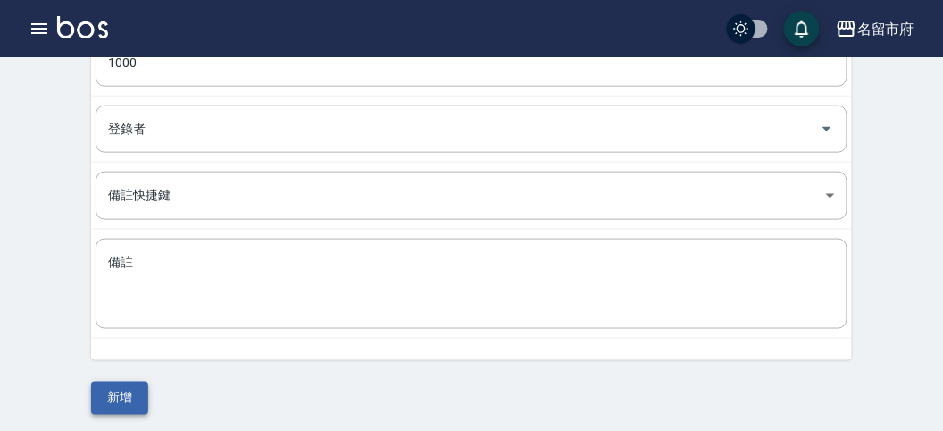
click at [111, 389] on button "新增" at bounding box center [119, 397] width 57 height 33
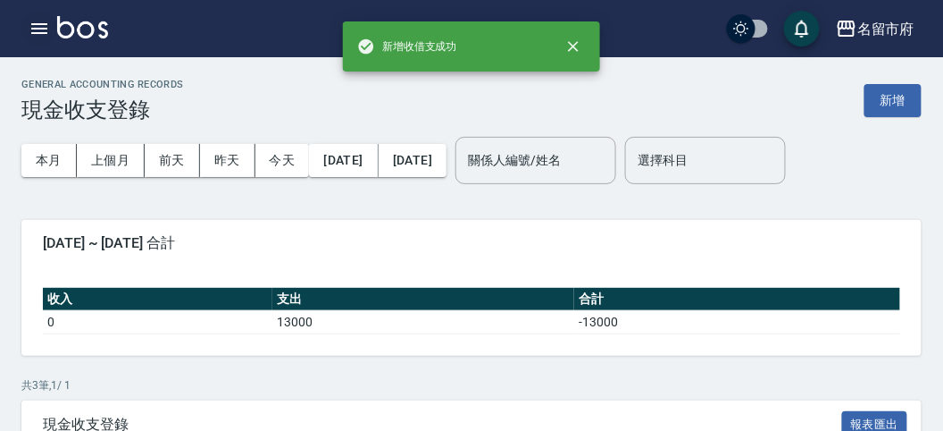
click at [38, 29] on icon "button" at bounding box center [39, 28] width 16 height 11
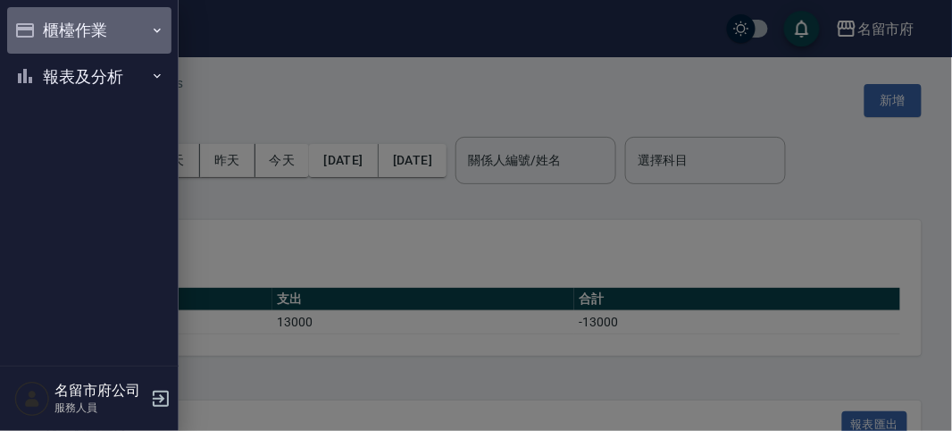
click at [44, 28] on button "櫃檯作業" at bounding box center [89, 30] width 164 height 46
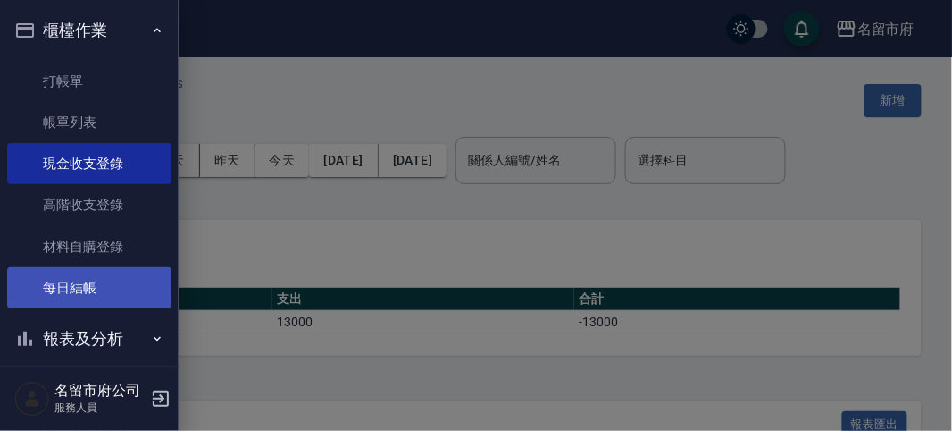
click at [94, 286] on link "每日結帳" at bounding box center [89, 287] width 164 height 41
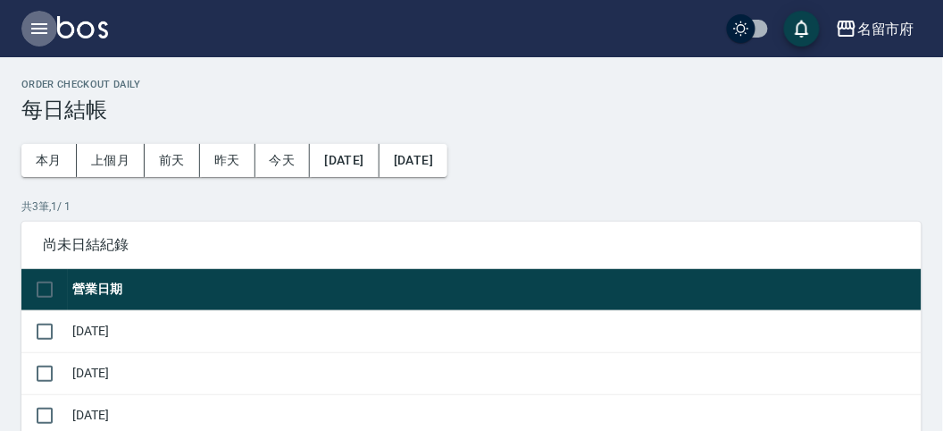
click at [36, 24] on icon "button" at bounding box center [39, 28] width 16 height 11
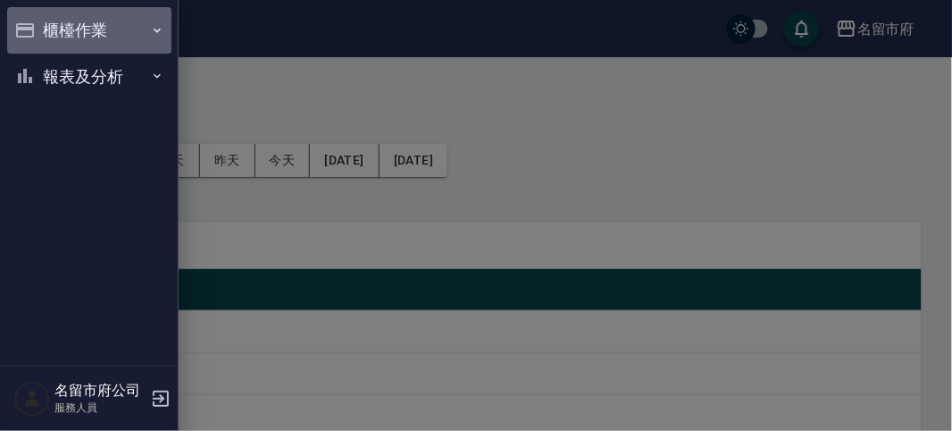
drag, startPoint x: 42, startPoint y: 25, endPoint x: 67, endPoint y: 45, distance: 31.8
click at [44, 25] on button "櫃檯作業" at bounding box center [89, 30] width 164 height 46
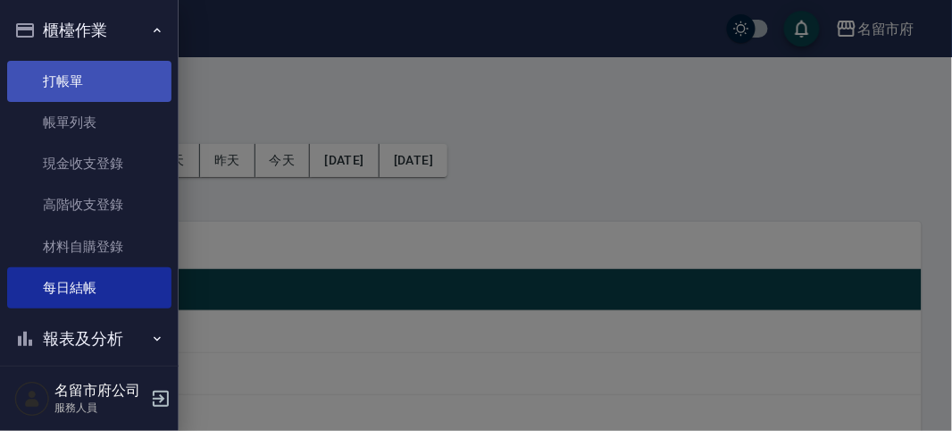
click at [85, 80] on link "打帳單" at bounding box center [89, 81] width 164 height 41
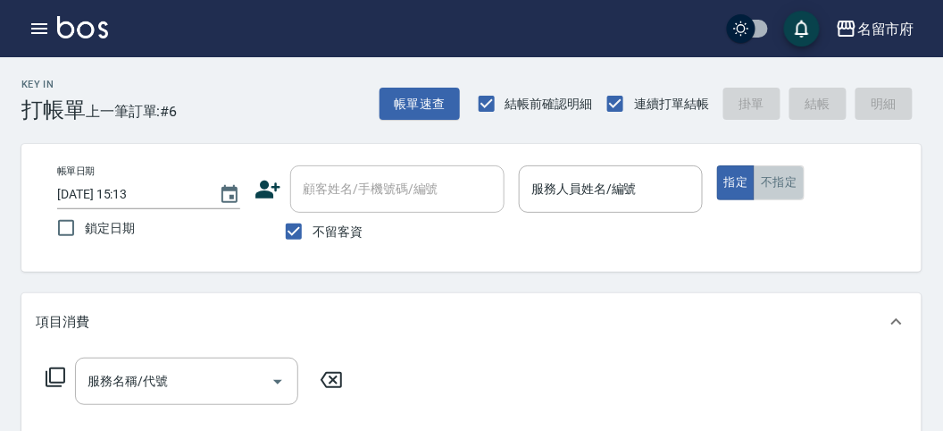
click at [783, 181] on button "不指定" at bounding box center [779, 182] width 50 height 35
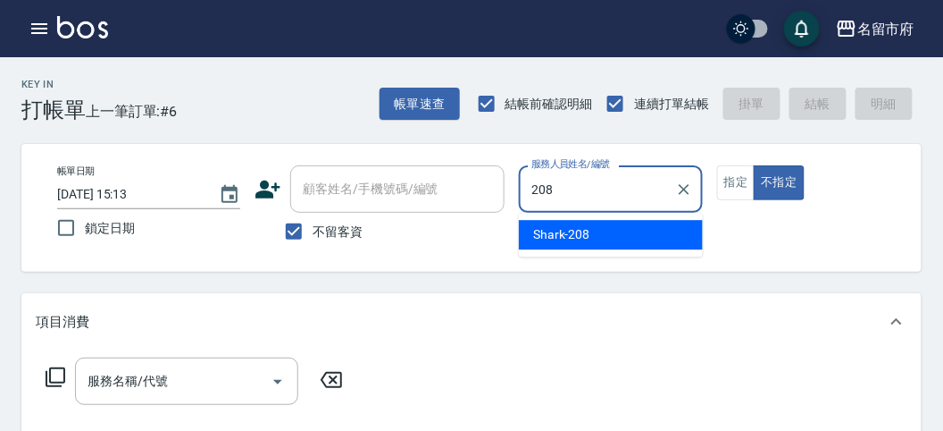
click at [540, 239] on span "Shark -208" at bounding box center [561, 234] width 57 height 19
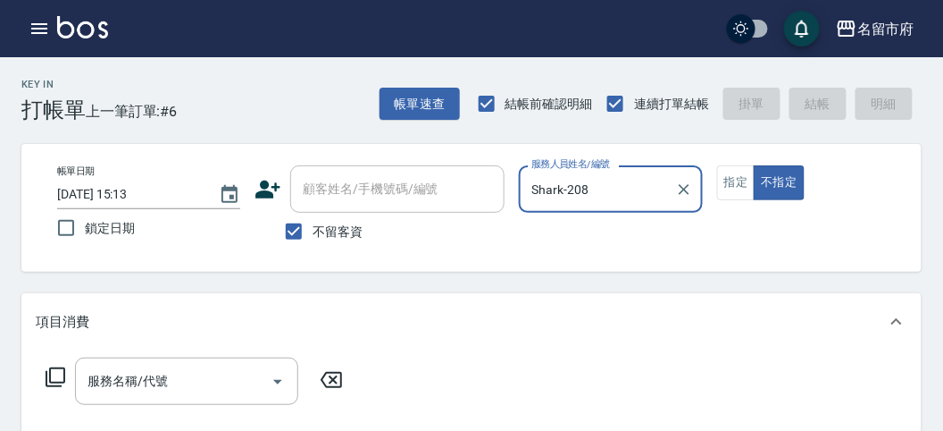
type input "Shark-208"
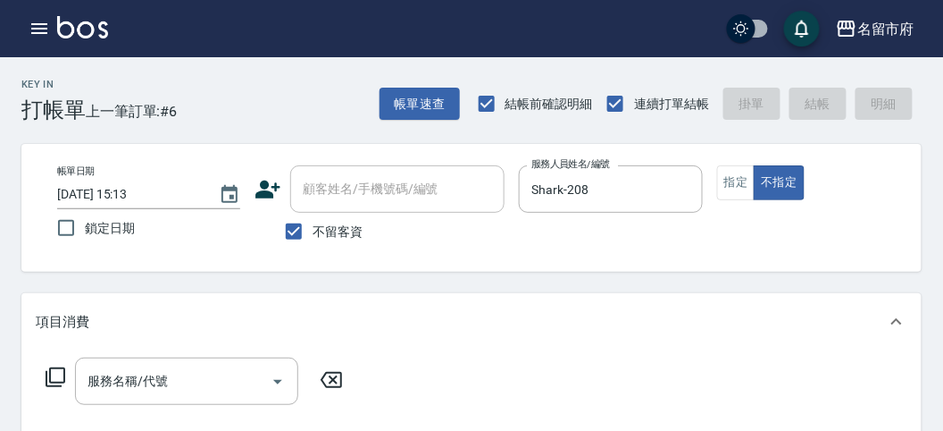
click at [53, 380] on icon at bounding box center [55, 376] width 21 height 21
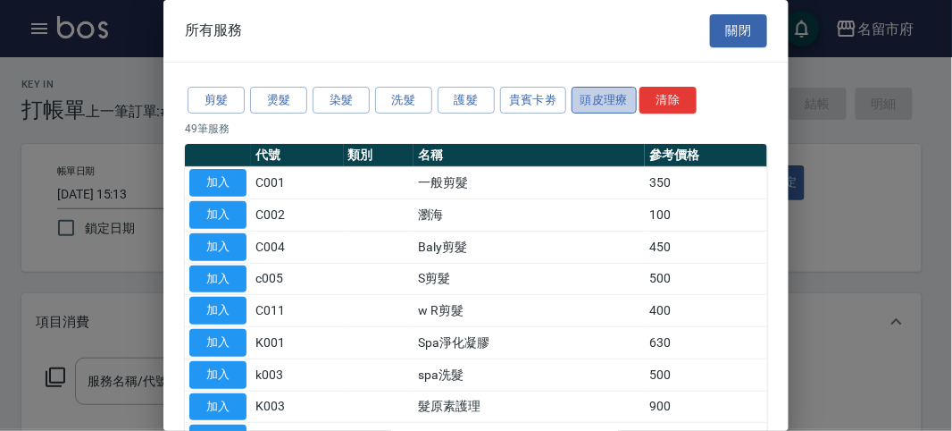
click at [580, 96] on button "頭皮理療" at bounding box center [605, 101] width 66 height 28
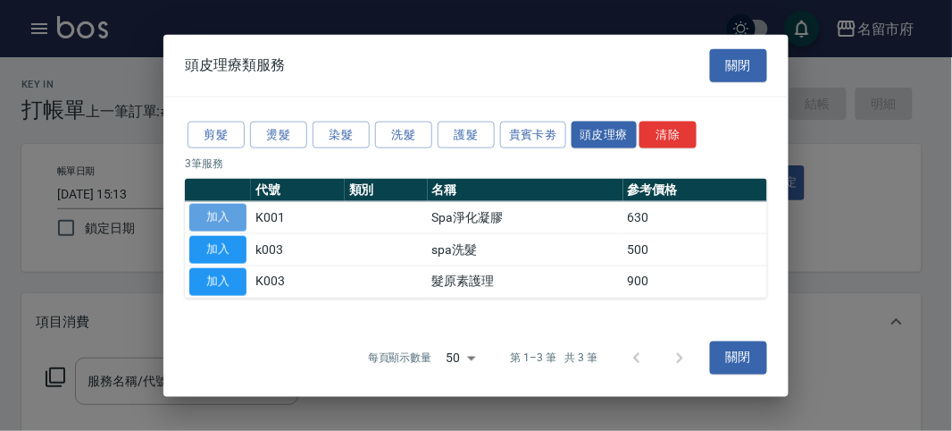
click at [210, 219] on button "加入" at bounding box center [217, 218] width 57 height 28
type input "Spa淨化凝膠(K001)"
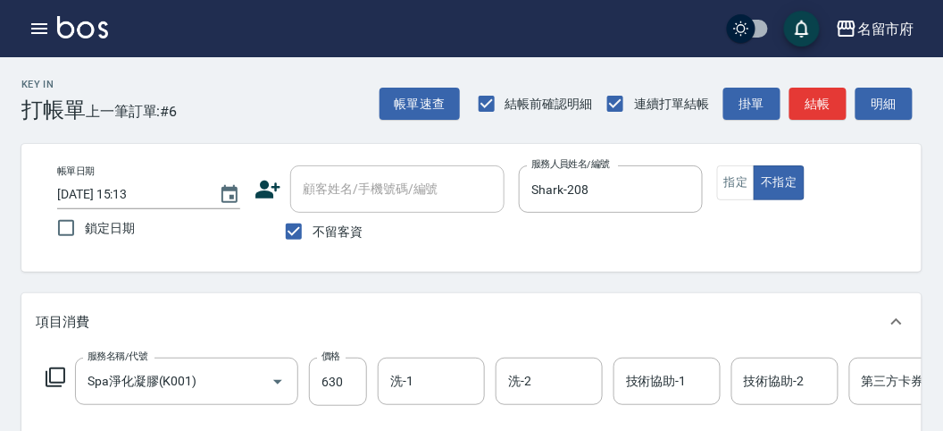
click at [58, 377] on icon at bounding box center [55, 376] width 21 height 21
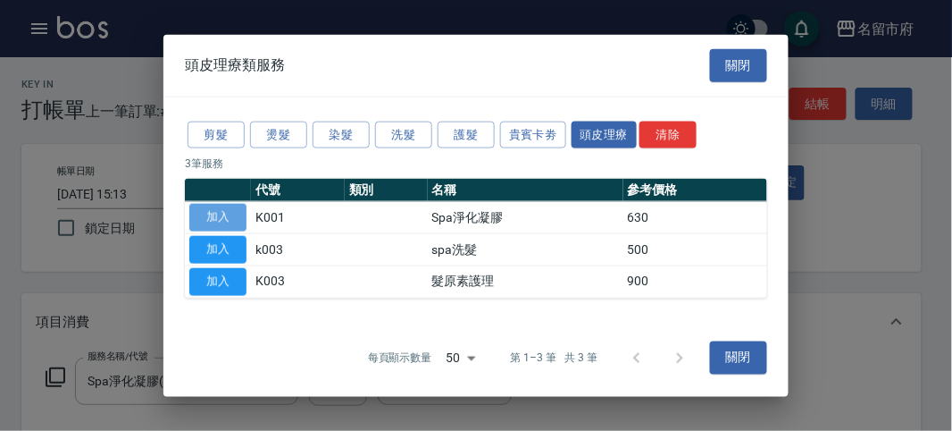
click at [219, 221] on button "加入" at bounding box center [217, 218] width 57 height 28
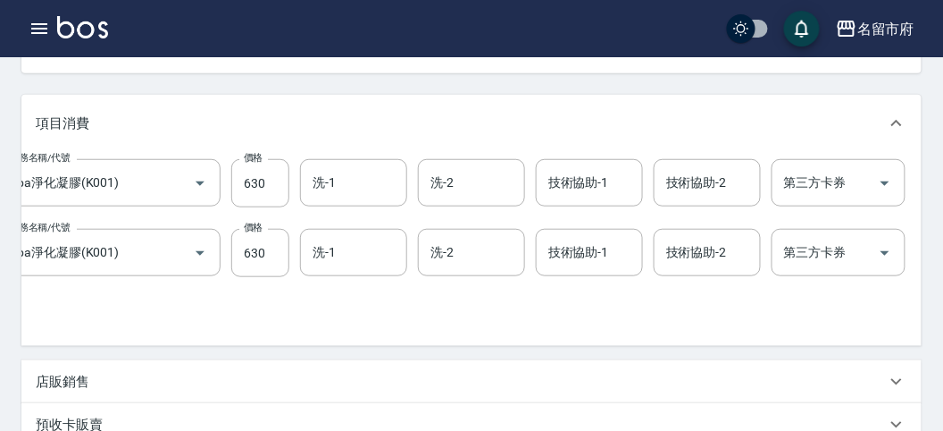
scroll to position [0, 79]
click at [172, 249] on icon "Clear" at bounding box center [174, 253] width 18 height 18
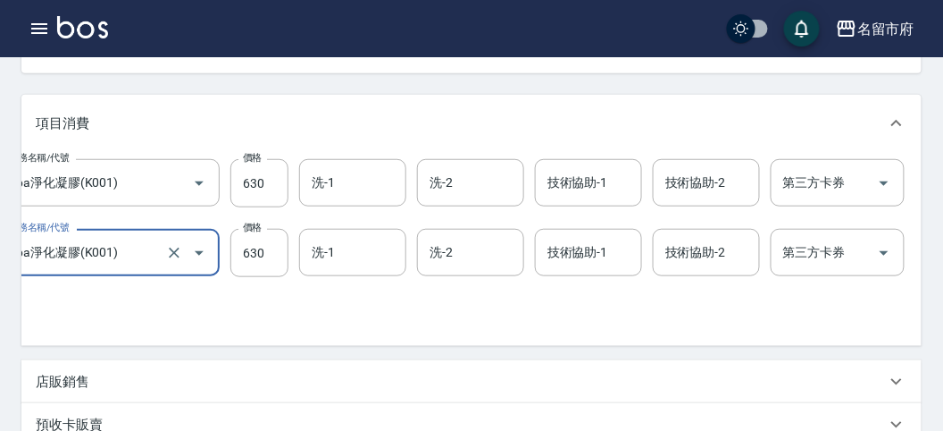
scroll to position [0, 61]
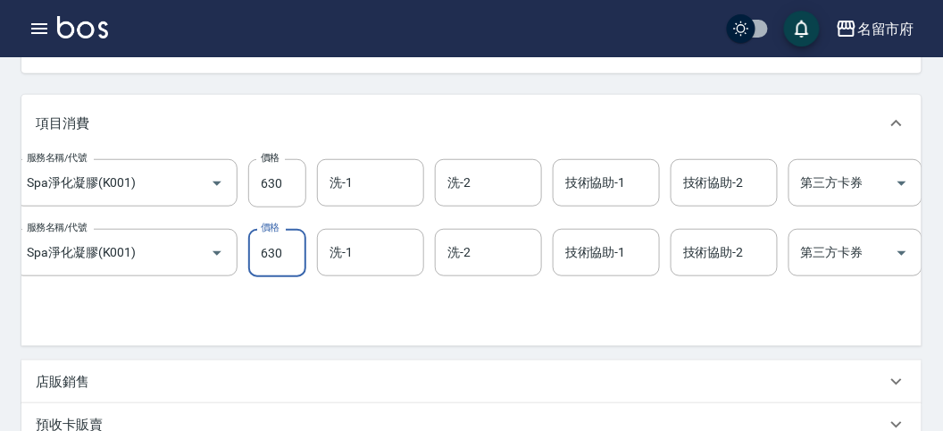
click at [286, 253] on input "630" at bounding box center [277, 253] width 58 height 48
click at [193, 253] on icon "Clear" at bounding box center [192, 253] width 18 height 18
type input "Spa淨化凝膠(K001)"
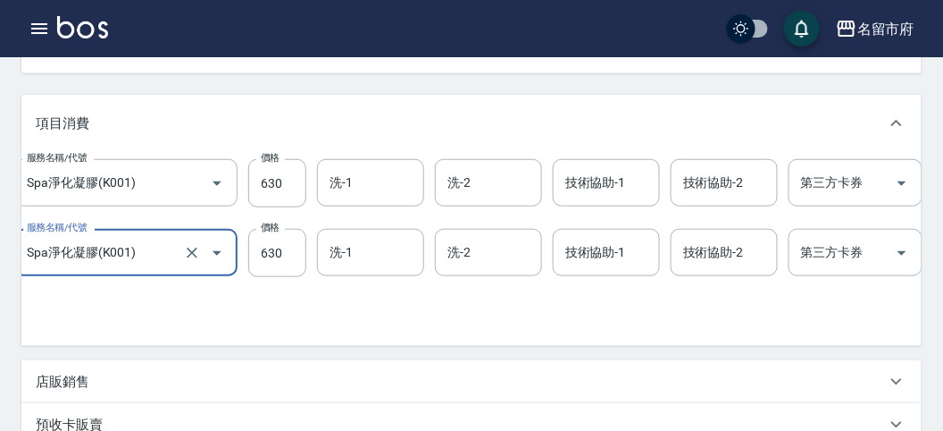
scroll to position [0, 186]
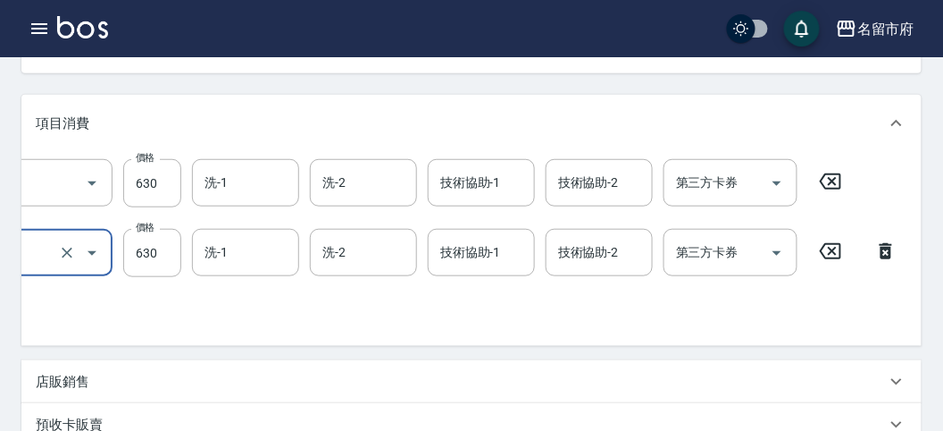
click at [884, 250] on icon at bounding box center [886, 250] width 45 height 21
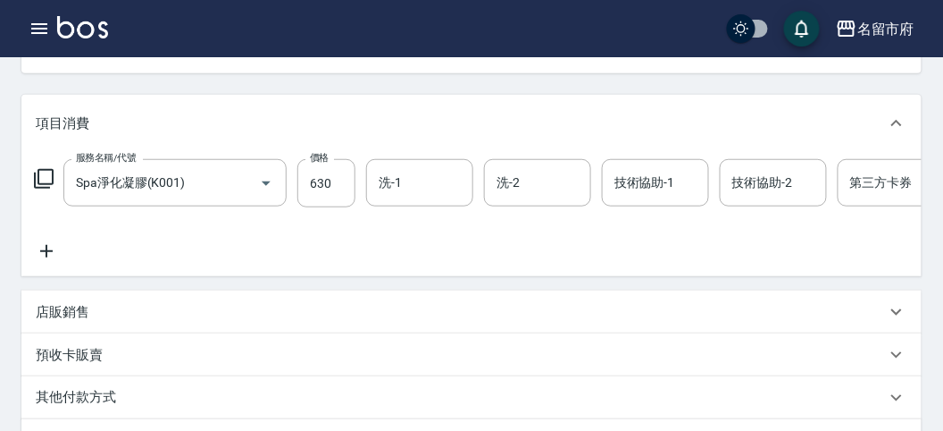
scroll to position [0, 0]
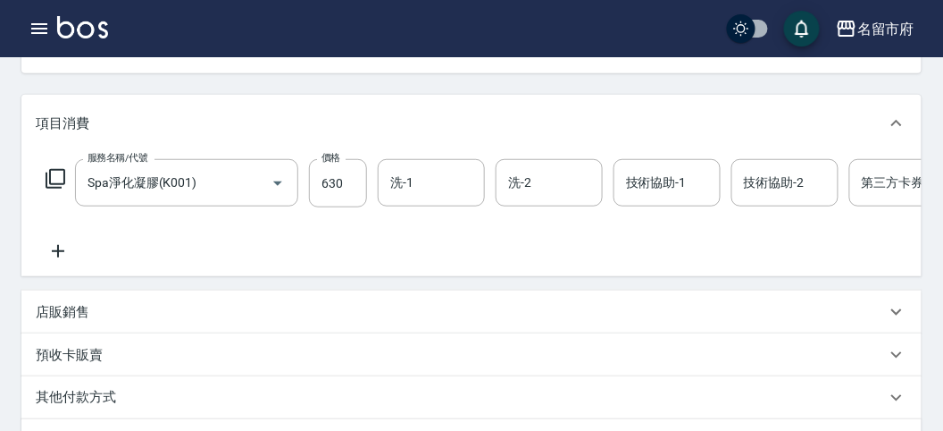
click at [50, 180] on icon at bounding box center [56, 179] width 20 height 20
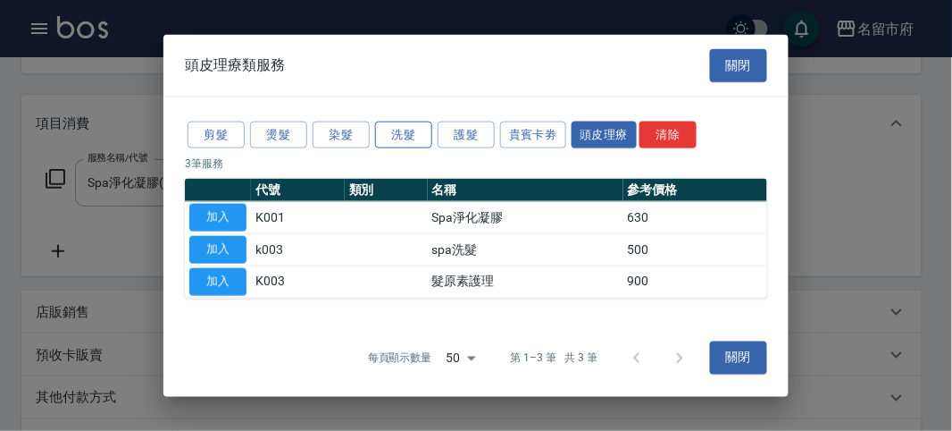
click at [386, 135] on button "洗髮" at bounding box center [403, 135] width 57 height 28
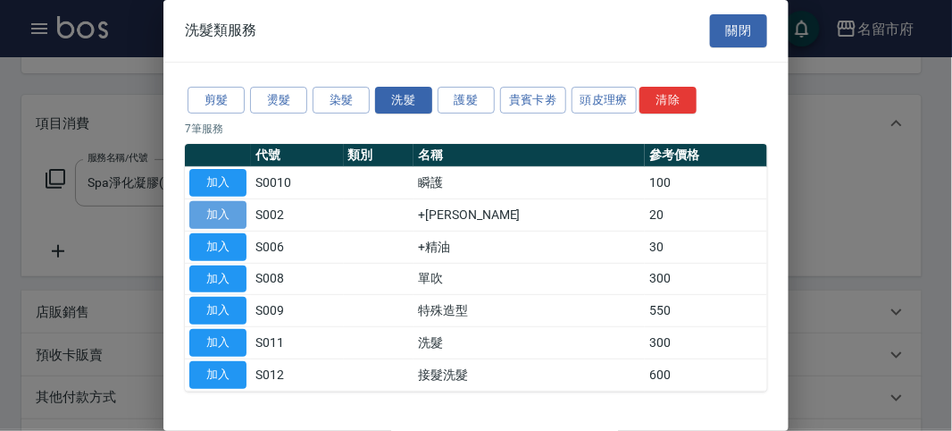
click at [235, 211] on button "加入" at bounding box center [217, 215] width 57 height 28
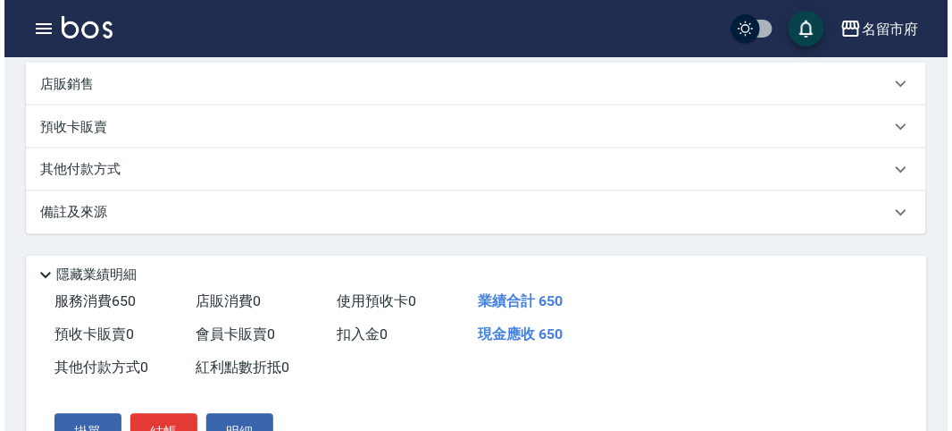
scroll to position [609, 0]
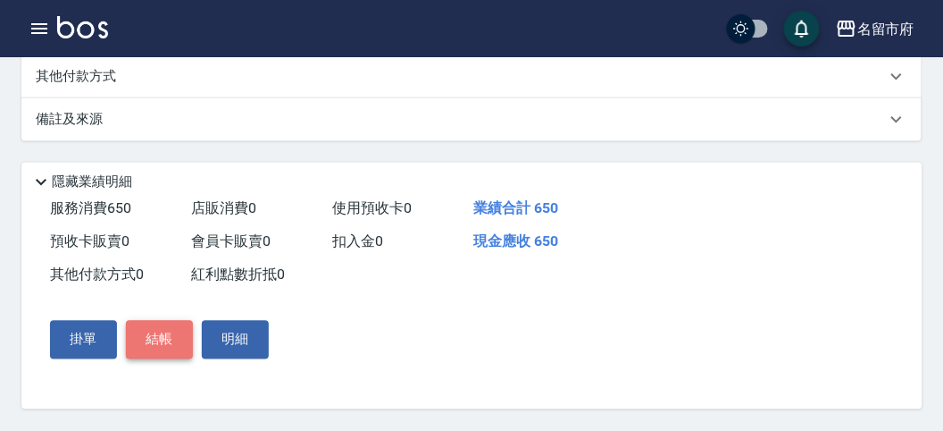
click at [177, 339] on button "結帳" at bounding box center [159, 340] width 67 height 38
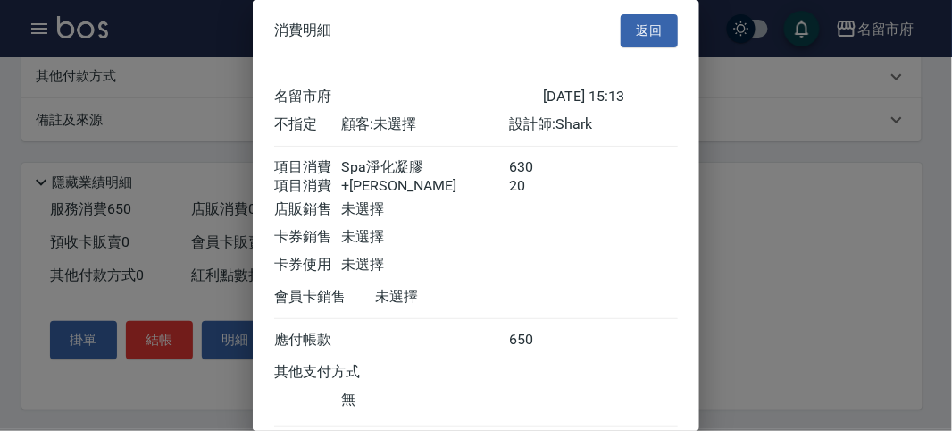
scroll to position [119, 0]
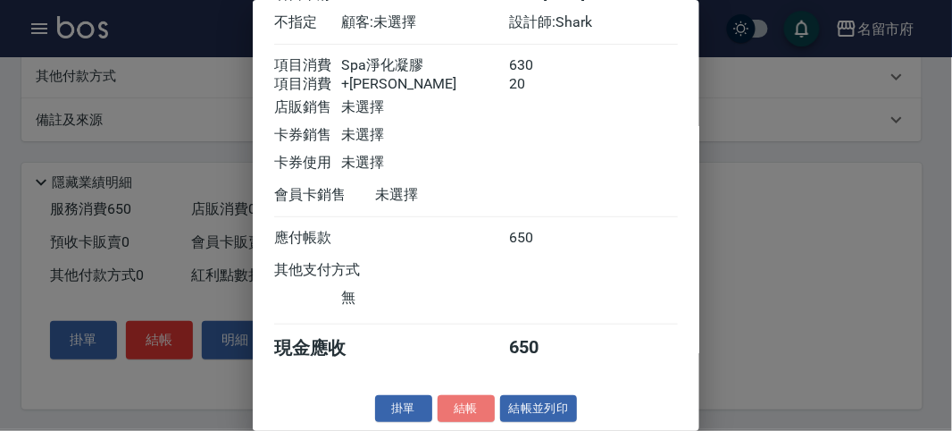
click at [478, 414] on button "結帳" at bounding box center [466, 409] width 57 height 28
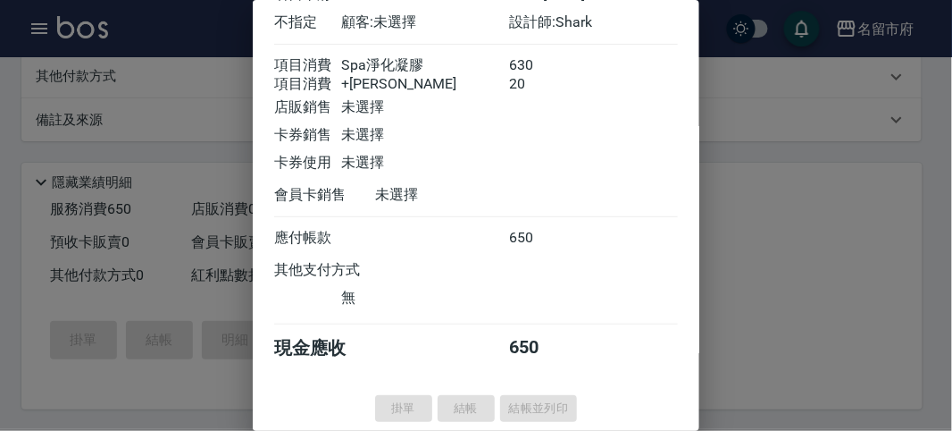
type input "[DATE] 15:29"
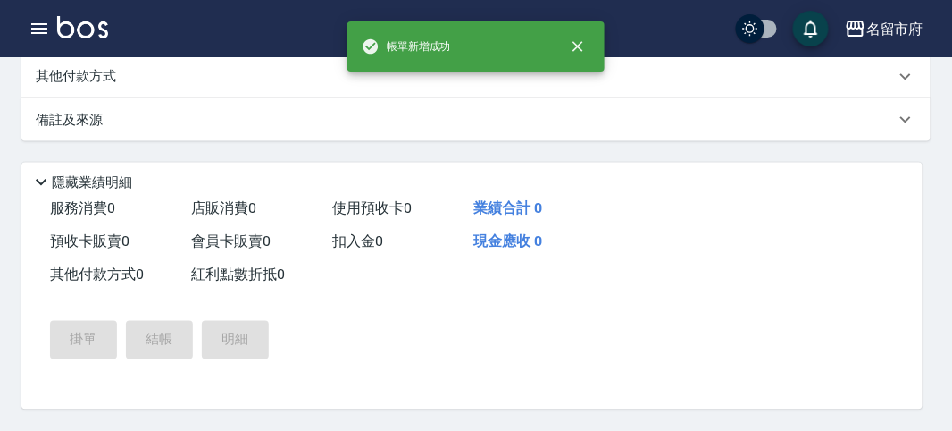
scroll to position [0, 0]
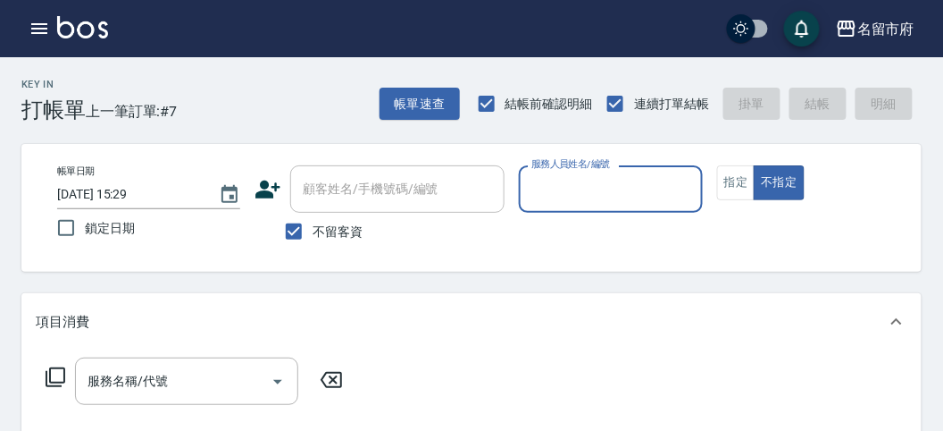
click at [590, 180] on input "服務人員姓名/編號" at bounding box center [610, 188] width 167 height 31
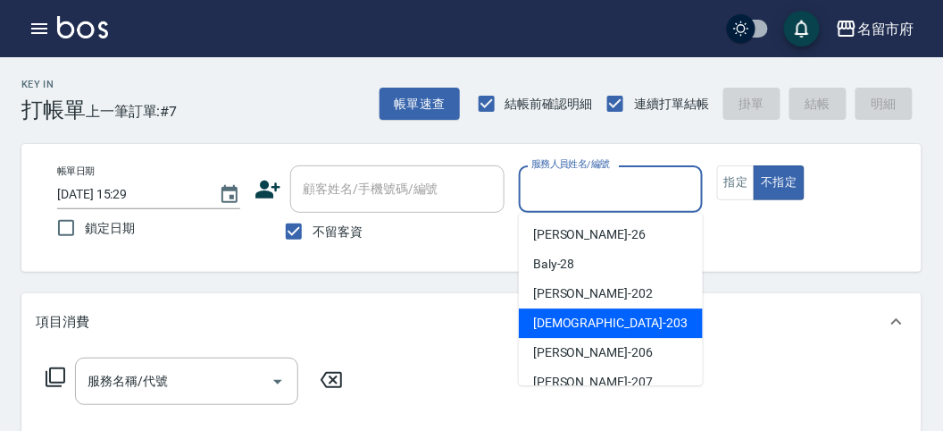
click at [548, 324] on span "聖德 -203" at bounding box center [610, 323] width 155 height 19
type input "聖德-203"
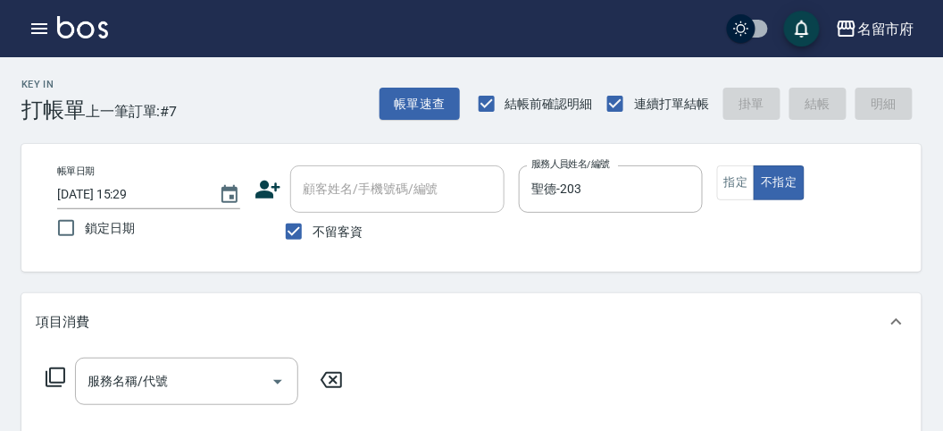
click at [60, 372] on icon at bounding box center [55, 376] width 21 height 21
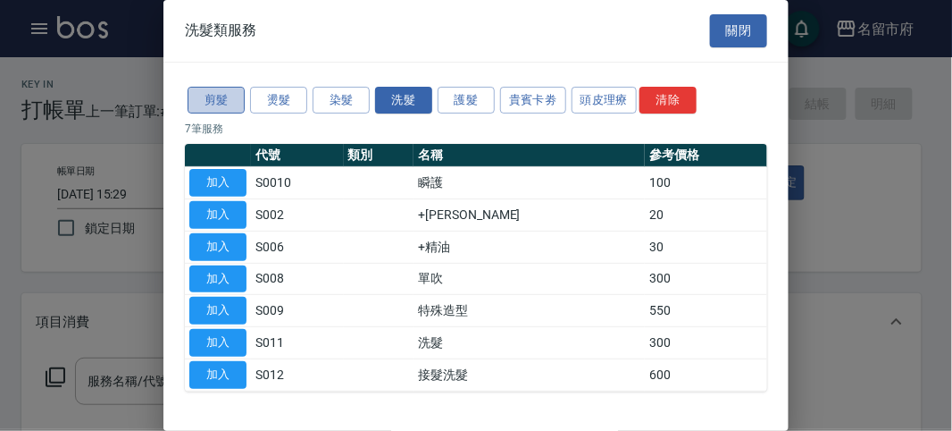
click at [203, 89] on button "剪髮" at bounding box center [216, 101] width 57 height 28
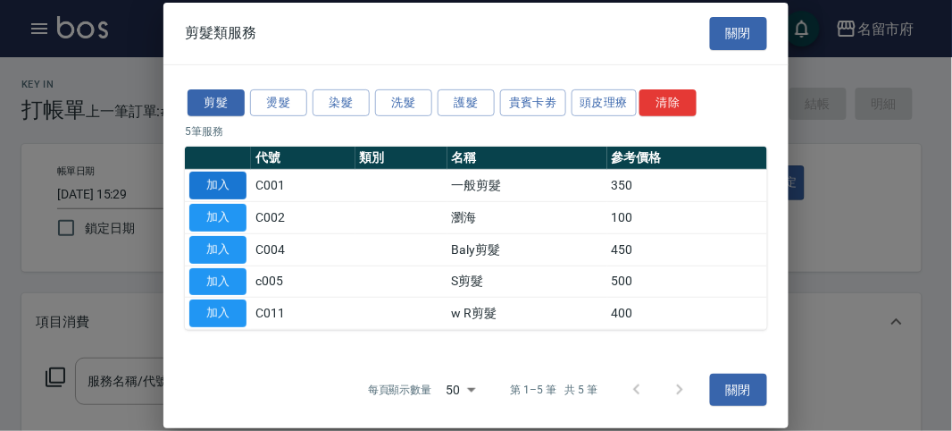
click at [230, 197] on button "加入" at bounding box center [217, 186] width 57 height 28
type input "一般剪髮(C001)"
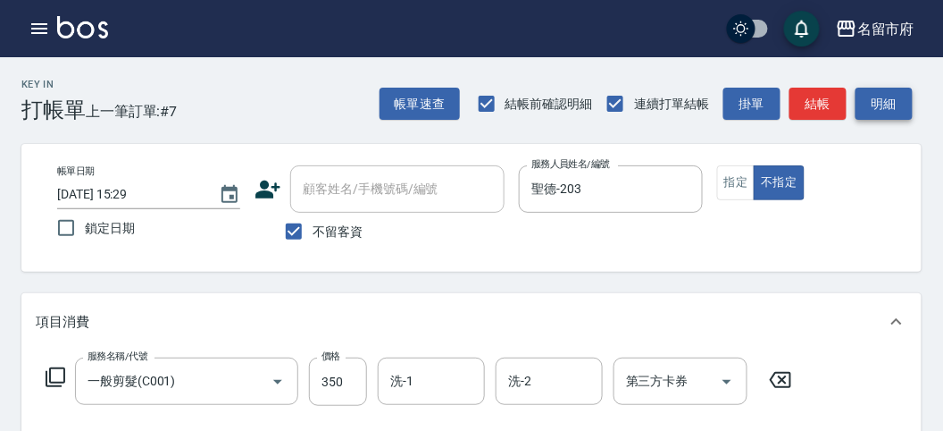
click at [862, 107] on button "明細" at bounding box center [884, 104] width 57 height 33
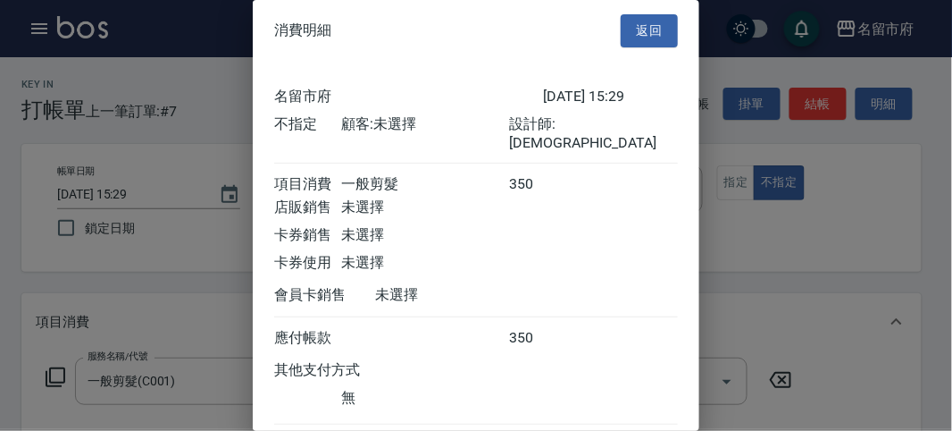
scroll to position [99, 0]
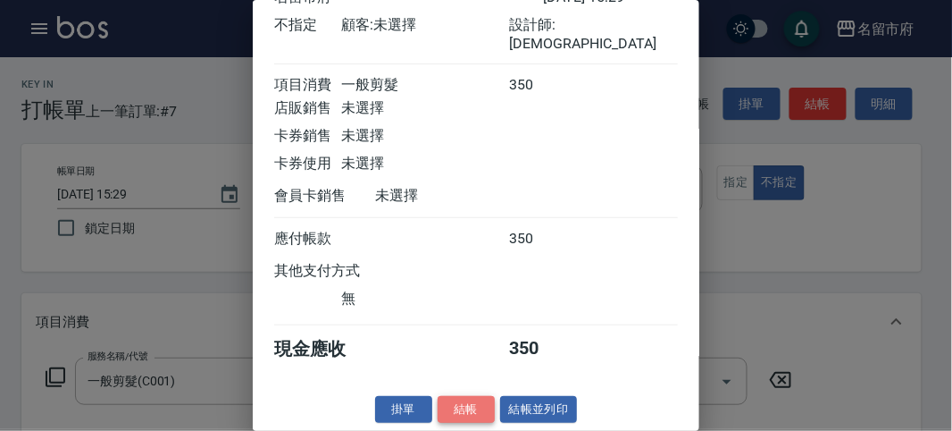
click at [468, 405] on button "結帳" at bounding box center [466, 410] width 57 height 28
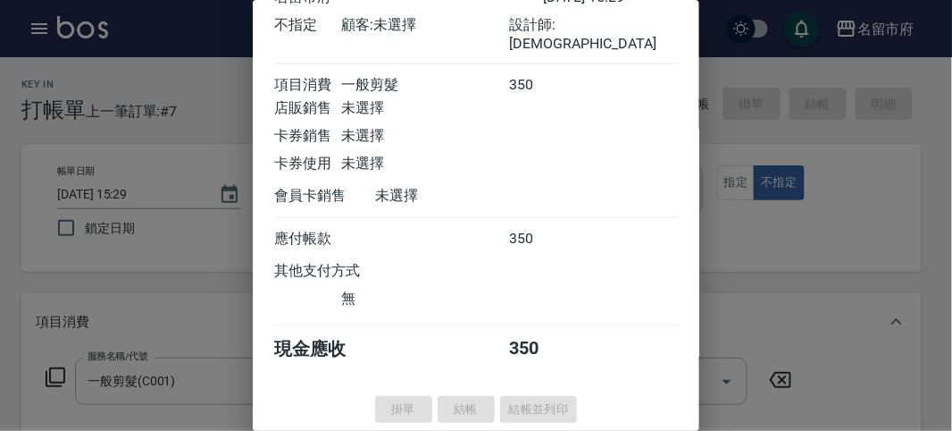
type input "[DATE] 15:30"
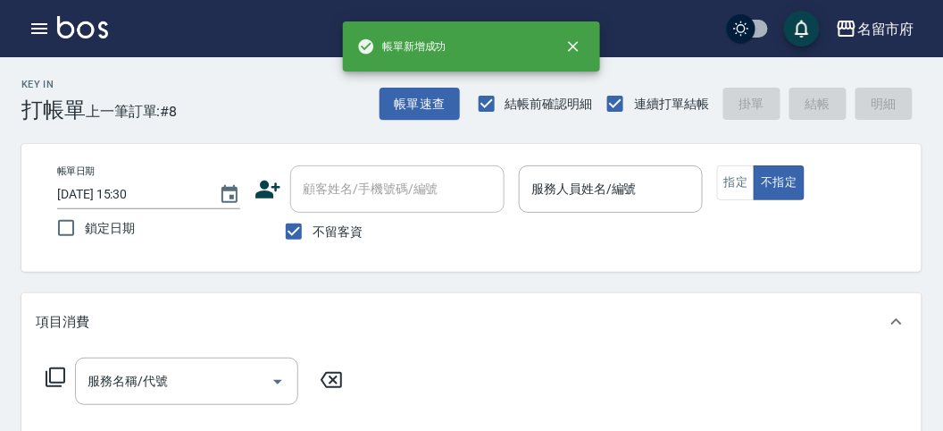
click at [55, 368] on icon at bounding box center [55, 376] width 21 height 21
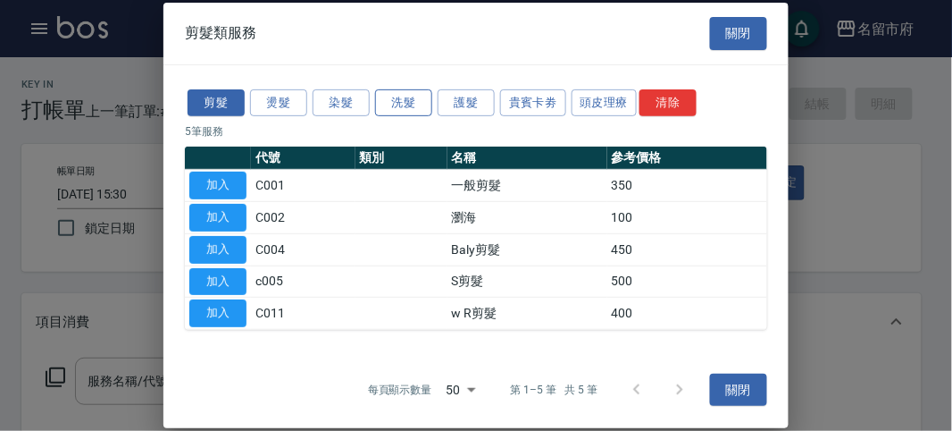
click at [406, 108] on button "洗髮" at bounding box center [403, 102] width 57 height 28
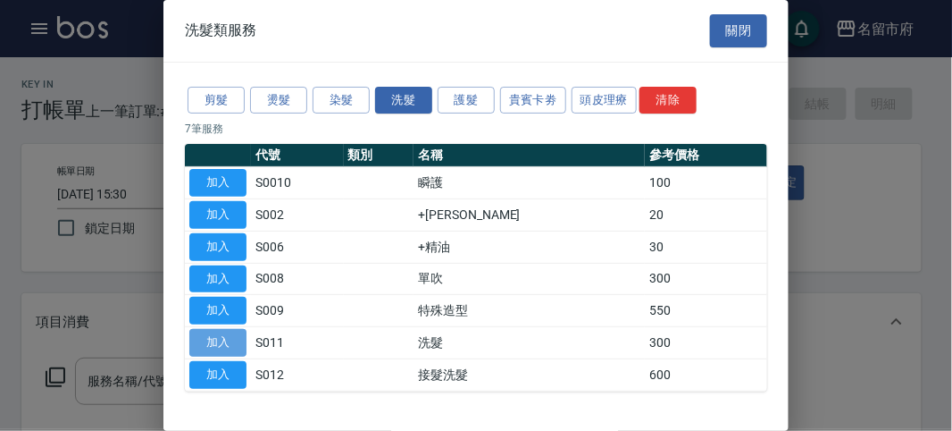
click at [237, 331] on button "加入" at bounding box center [217, 343] width 57 height 28
type input "洗髮(S011)"
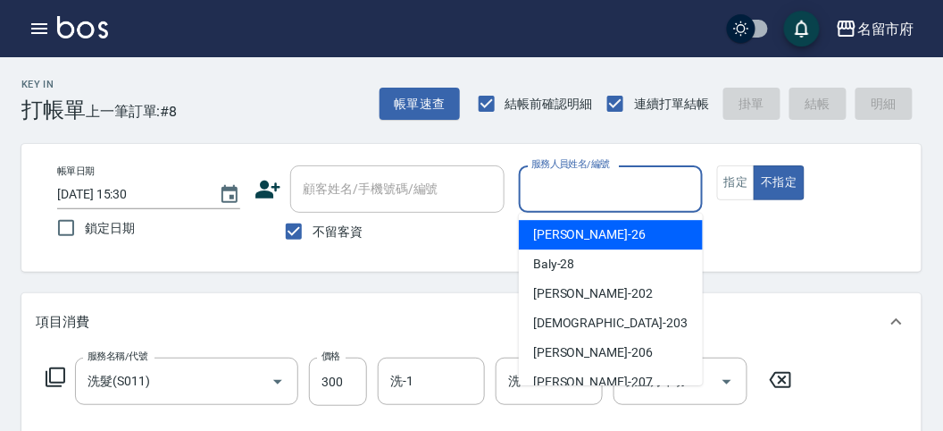
drag, startPoint x: 573, startPoint y: 192, endPoint x: 557, endPoint y: 283, distance: 92.4
click at [573, 191] on input "服務人員姓名/編號" at bounding box center [610, 188] width 167 height 31
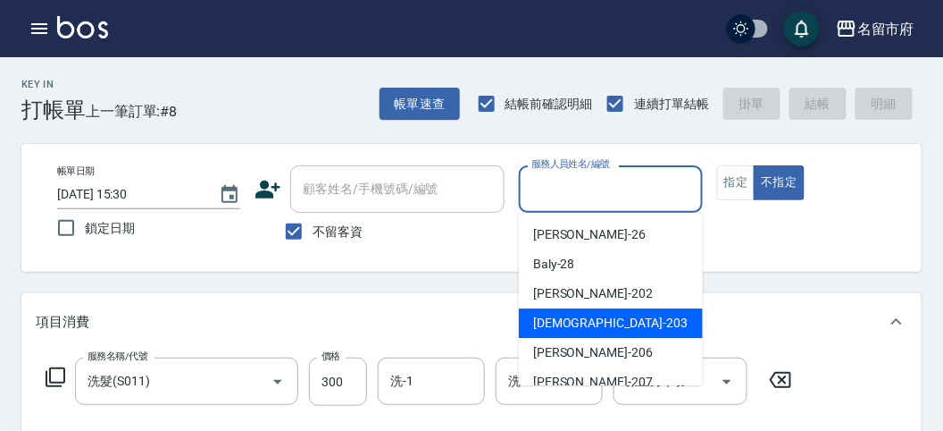
click at [559, 309] on div "聖德 -203" at bounding box center [611, 322] width 184 height 29
type input "聖德-203"
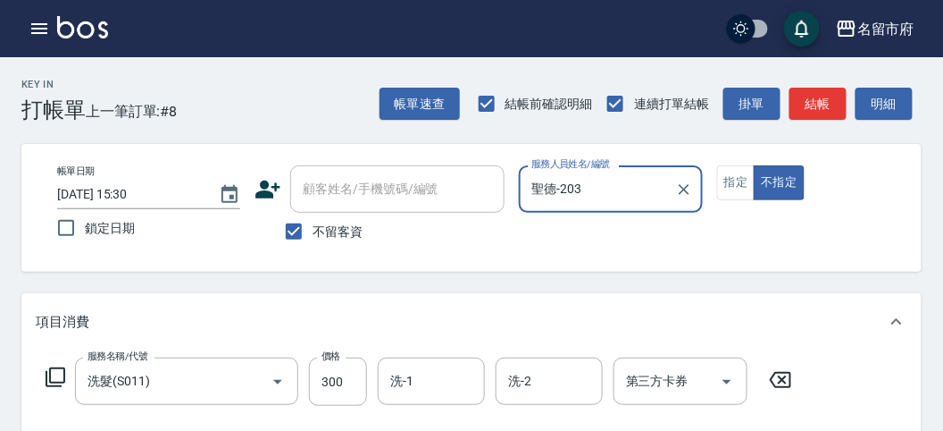
drag, startPoint x: 894, startPoint y: 105, endPoint x: 859, endPoint y: 125, distance: 40.4
click at [895, 100] on button "明細" at bounding box center [884, 104] width 57 height 33
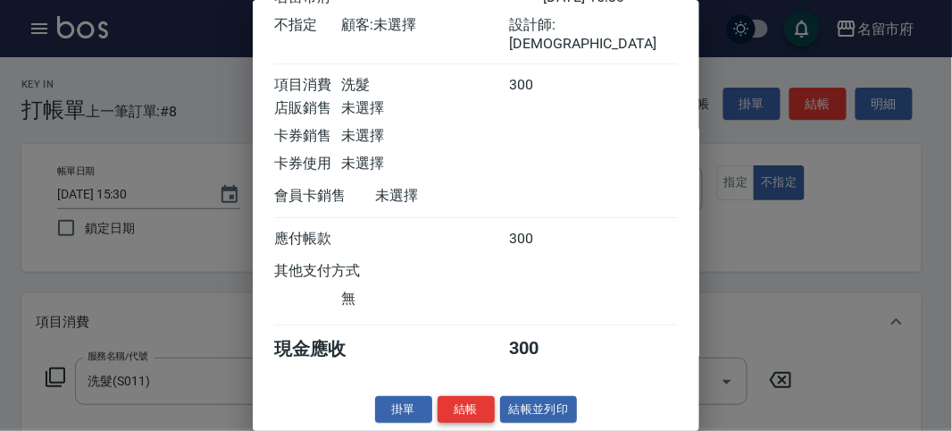
click at [456, 406] on button "結帳" at bounding box center [466, 410] width 57 height 28
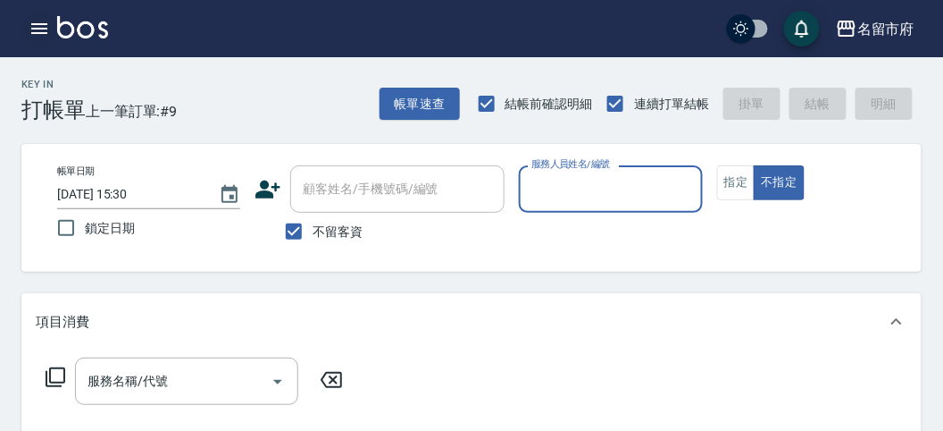
click at [32, 32] on icon "button" at bounding box center [39, 28] width 21 height 21
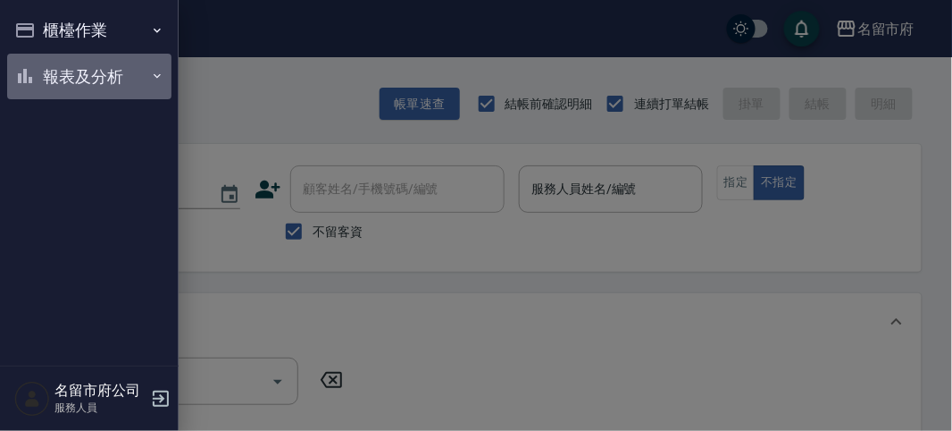
click at [51, 80] on button "報表及分析" at bounding box center [89, 77] width 164 height 46
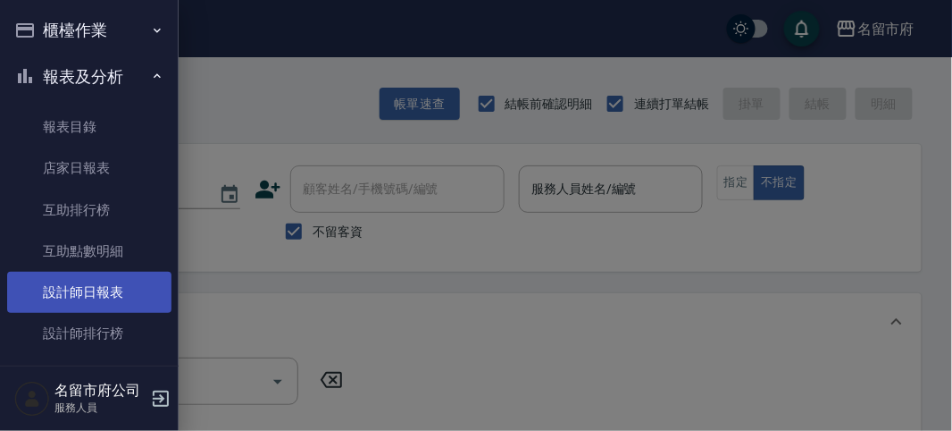
click at [67, 292] on link "設計師日報表" at bounding box center [89, 292] width 164 height 41
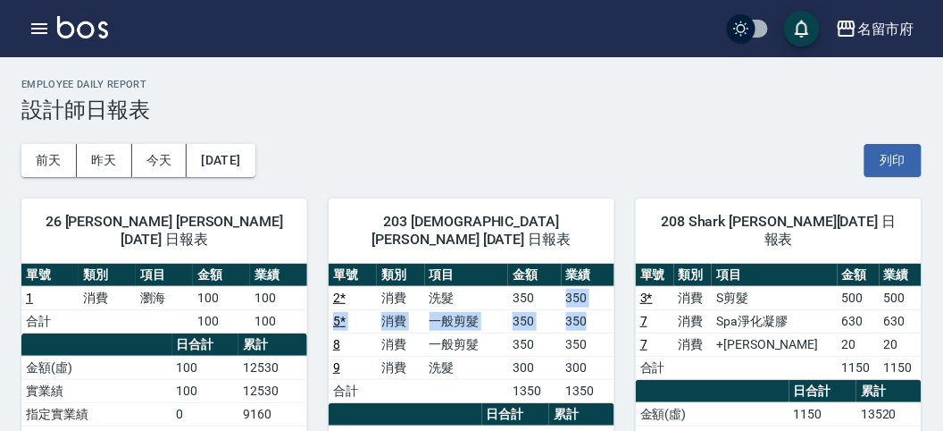
drag, startPoint x: 562, startPoint y: 272, endPoint x: 588, endPoint y: 306, distance: 42.7
click at [588, 306] on tbody "2 * 消費 洗髮 350 350 5 * 消費 一般剪髮 350 350 8 消費 一般剪髮 350 350 9 消費 洗髮 300 300 合計 1350…" at bounding box center [472, 344] width 286 height 116
click at [588, 309] on td "350" at bounding box center [588, 320] width 53 height 23
drag, startPoint x: 567, startPoint y: 302, endPoint x: 591, endPoint y: 302, distance: 24.1
click at [591, 309] on td "350" at bounding box center [588, 320] width 53 height 23
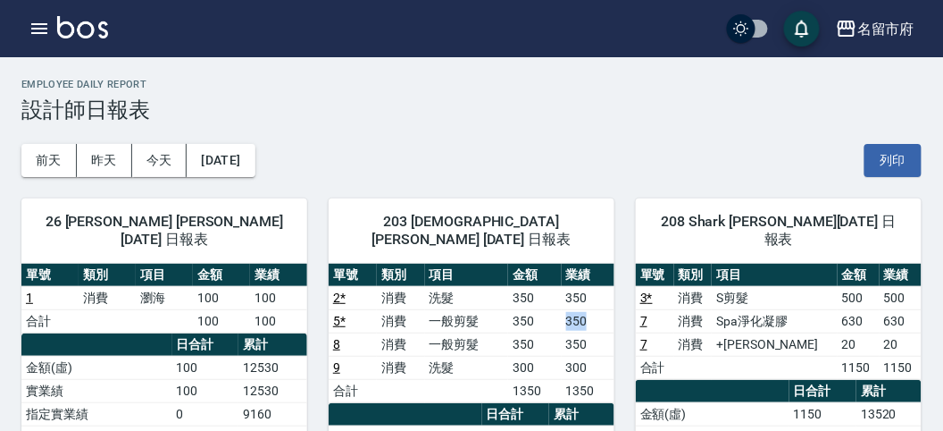
click at [591, 309] on td "350" at bounding box center [588, 320] width 53 height 23
drag, startPoint x: 568, startPoint y: 319, endPoint x: 598, endPoint y: 341, distance: 37.7
click at [598, 341] on tbody "2 * 消費 洗髮 350 350 5 * 消費 一般剪髮 350 350 8 消費 一般剪髮 350 350 9 消費 洗髮 300 300 合計 1350…" at bounding box center [472, 344] width 286 height 116
click at [598, 356] on td "300" at bounding box center [588, 367] width 53 height 23
click at [596, 356] on td "300" at bounding box center [588, 367] width 53 height 23
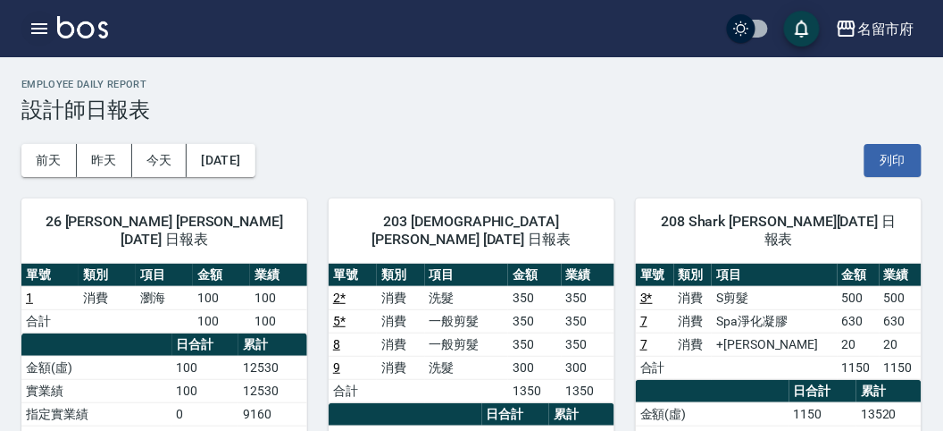
click at [40, 19] on icon "button" at bounding box center [39, 28] width 21 height 21
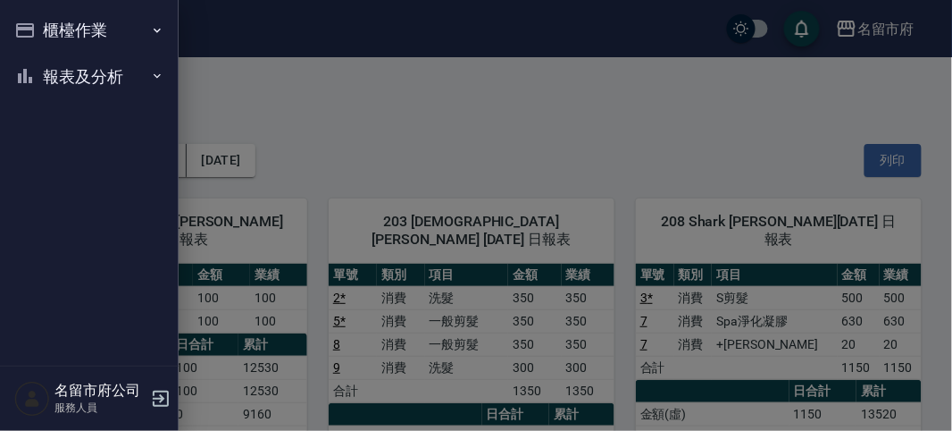
click at [40, 19] on button "櫃檯作業" at bounding box center [89, 30] width 164 height 46
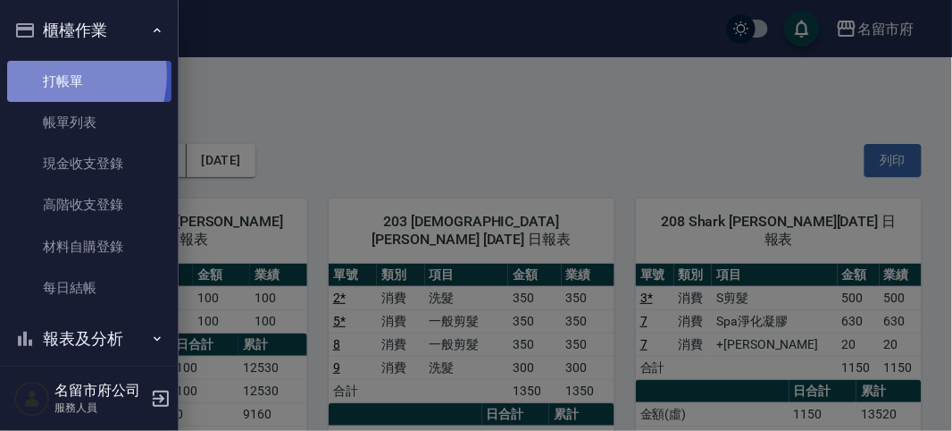
click at [52, 74] on link "打帳單" at bounding box center [89, 81] width 164 height 41
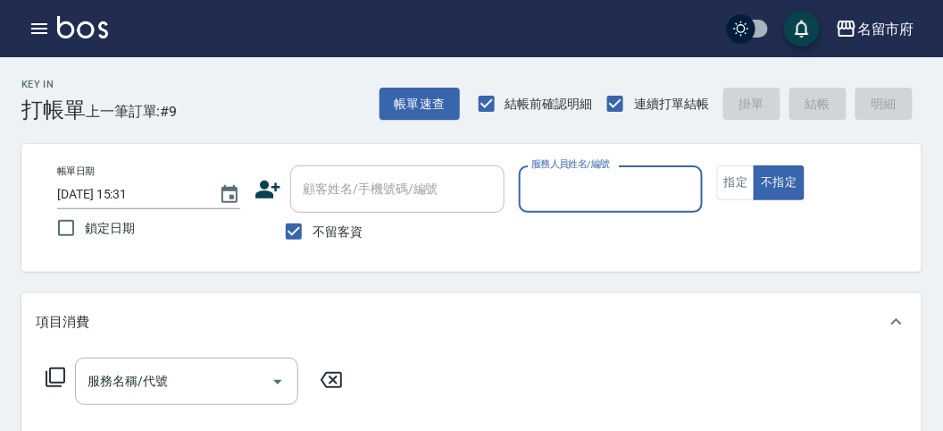
click at [239, 112] on div "Key In 打帳單 上一筆訂單:#9 帳單速查 結帳前確認明細 連續打單結帳 掛單 結帳 明細" at bounding box center [461, 89] width 922 height 65
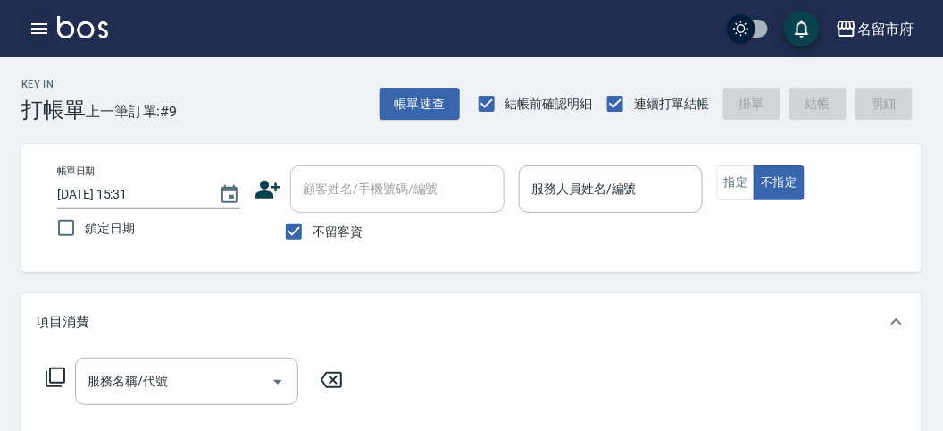
click at [50, 39] on button "button" at bounding box center [39, 29] width 36 height 36
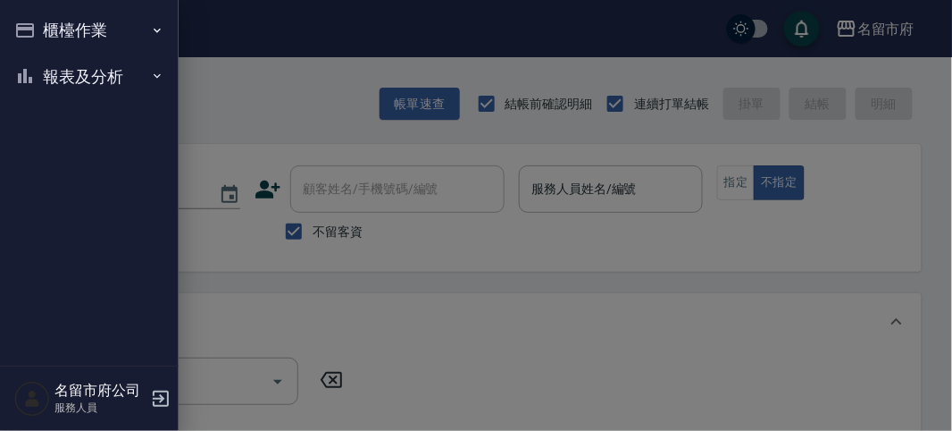
click at [50, 36] on button "櫃檯作業" at bounding box center [89, 30] width 164 height 46
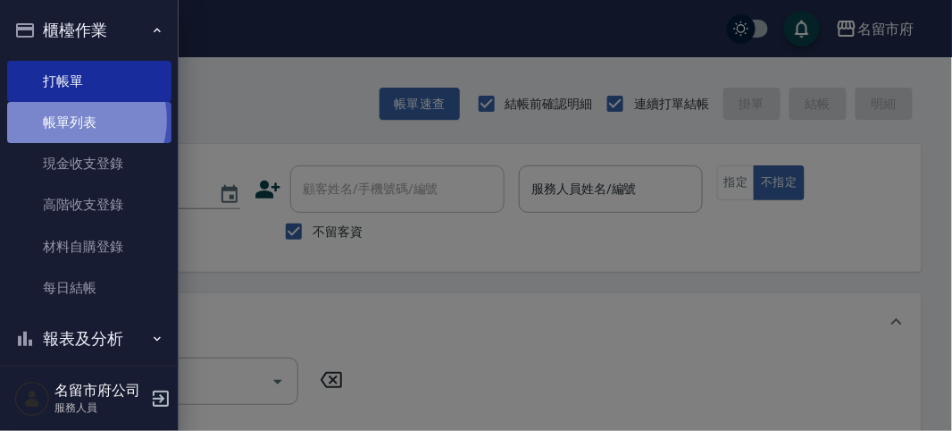
click at [73, 120] on link "帳單列表" at bounding box center [89, 122] width 164 height 41
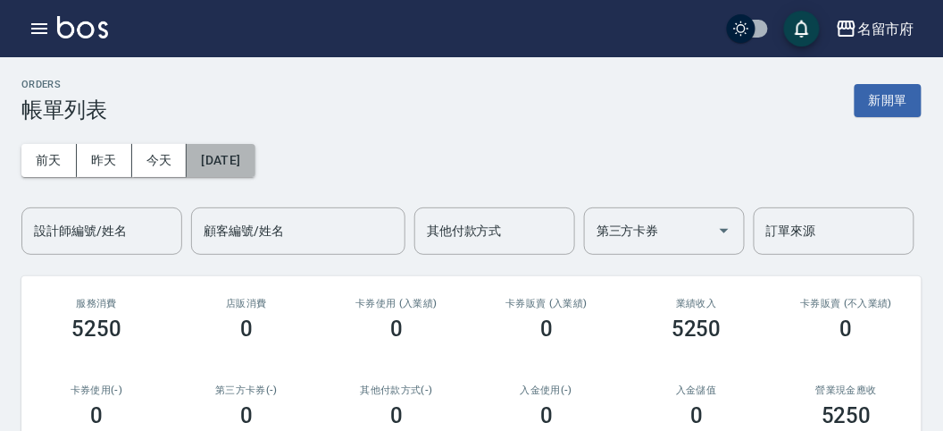
click at [239, 155] on button "[DATE]" at bounding box center [221, 160] width 68 height 33
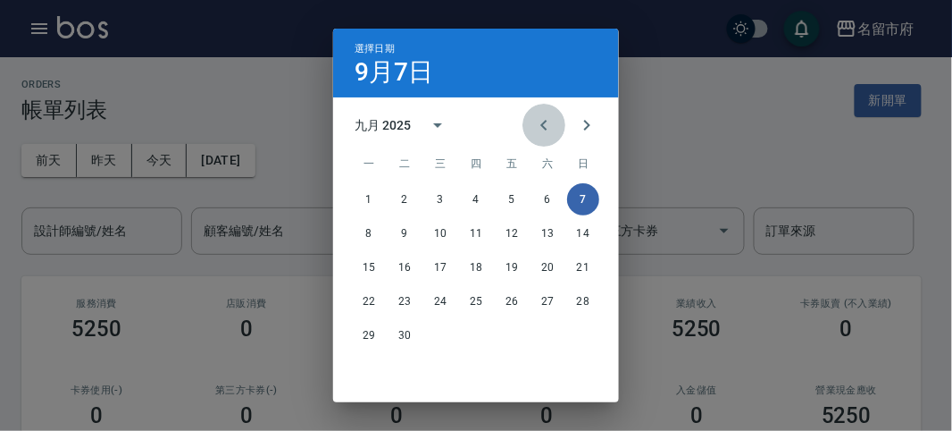
click at [552, 126] on button "Previous month" at bounding box center [544, 125] width 43 height 43
click at [552, 127] on button "Previous month" at bounding box center [544, 125] width 43 height 43
click at [553, 127] on button "Previous month" at bounding box center [544, 125] width 43 height 43
click at [554, 127] on button "Previous month" at bounding box center [544, 125] width 43 height 43
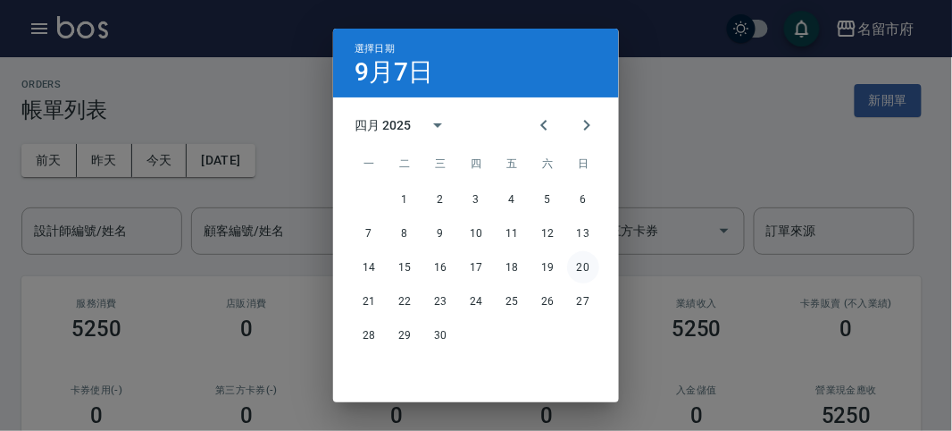
click at [578, 268] on button "20" at bounding box center [583, 267] width 32 height 32
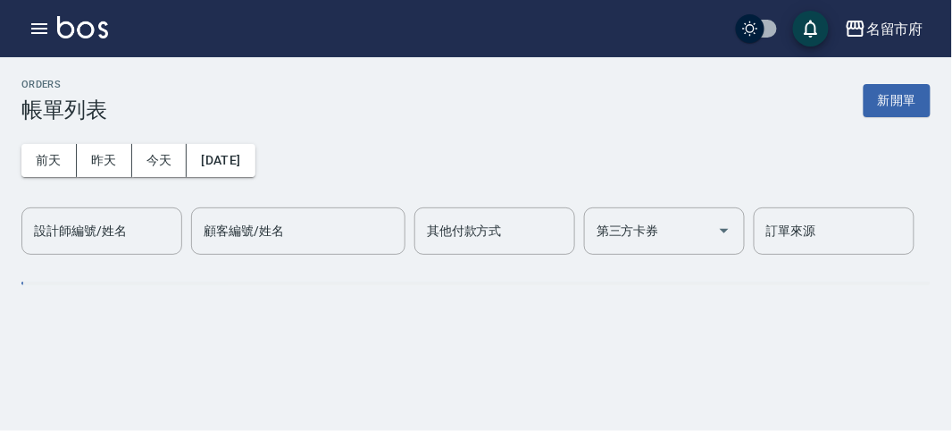
click at [64, 226] on div "設計師編號/姓名 設計師編號/姓名" at bounding box center [101, 230] width 161 height 47
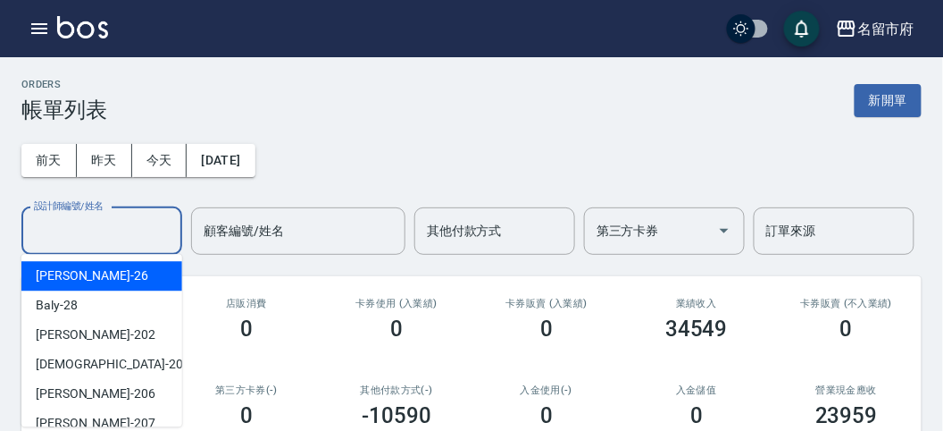
click at [65, 226] on input "設計師編號/姓名" at bounding box center [101, 230] width 145 height 31
click at [81, 233] on input "設計師編號/姓名" at bounding box center [101, 230] width 145 height 31
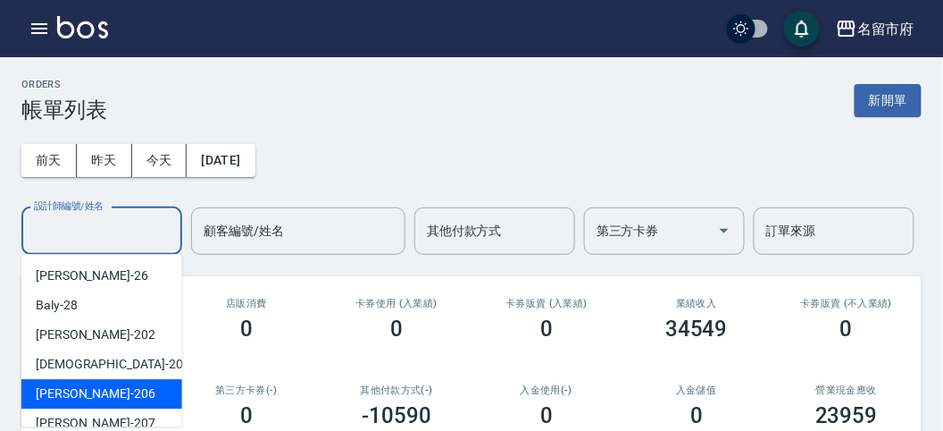
click at [113, 393] on div "[PERSON_NAME] -206" at bounding box center [101, 393] width 161 height 29
type input "[PERSON_NAME]-206"
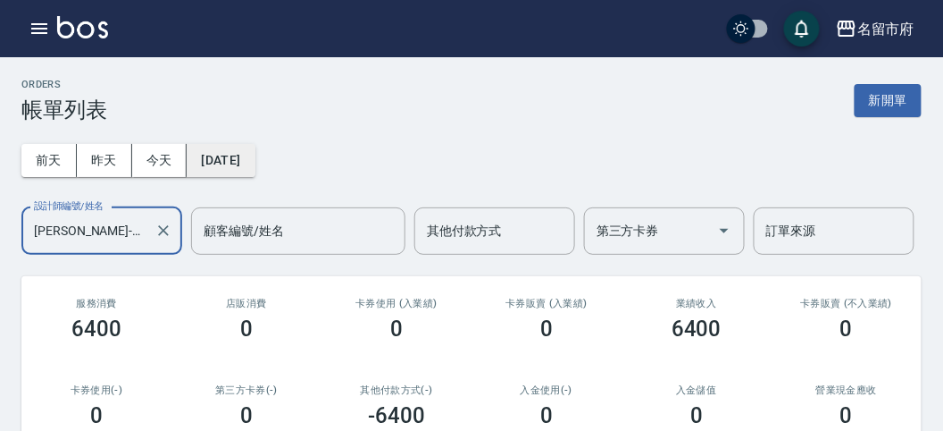
click at [253, 155] on button "[DATE]" at bounding box center [221, 160] width 68 height 33
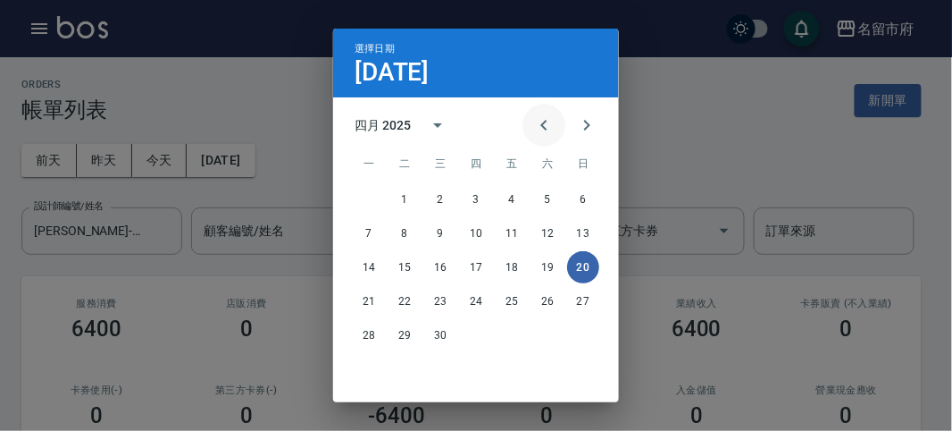
click at [536, 125] on icon "Previous month" at bounding box center [543, 124] width 21 height 21
click at [537, 125] on icon "Previous month" at bounding box center [543, 124] width 21 height 21
click at [584, 260] on button "16" at bounding box center [583, 267] width 32 height 32
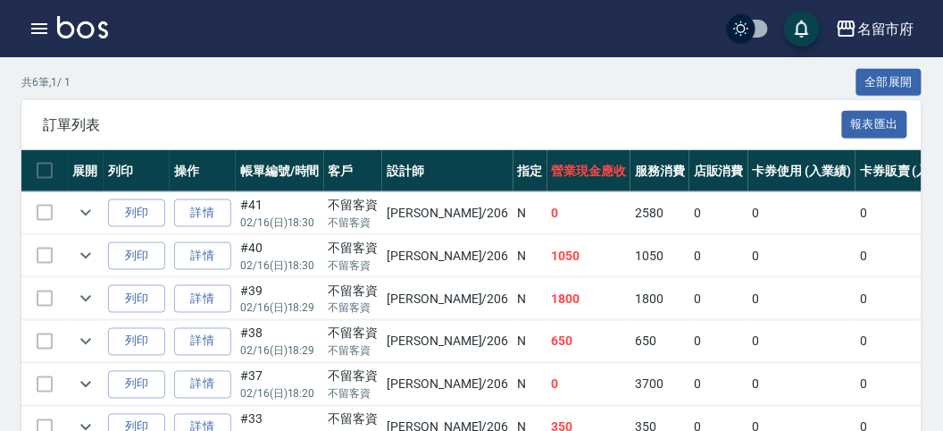
scroll to position [501, 0]
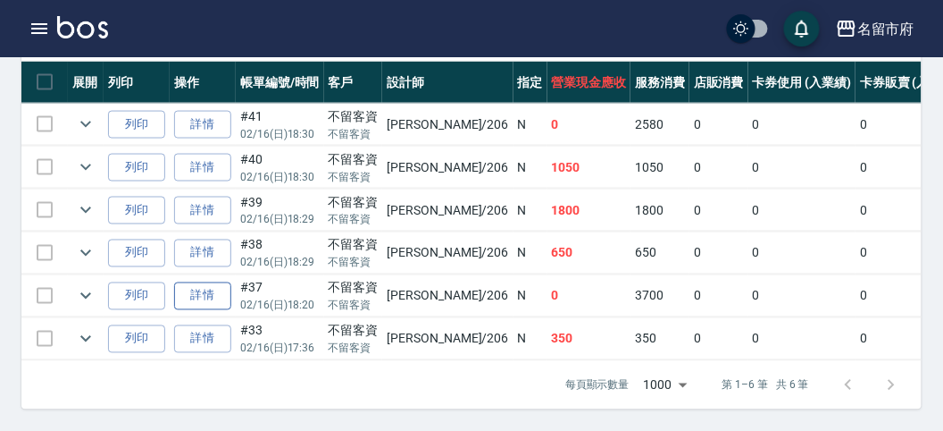
click at [208, 284] on link "詳情" at bounding box center [202, 296] width 57 height 28
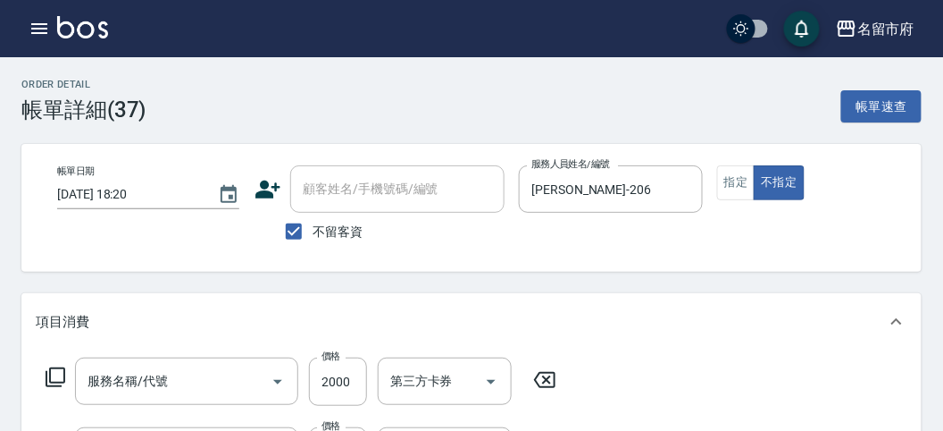
type input "[DATE] 18:20"
checkbox input "true"
type input "[PERSON_NAME]-206"
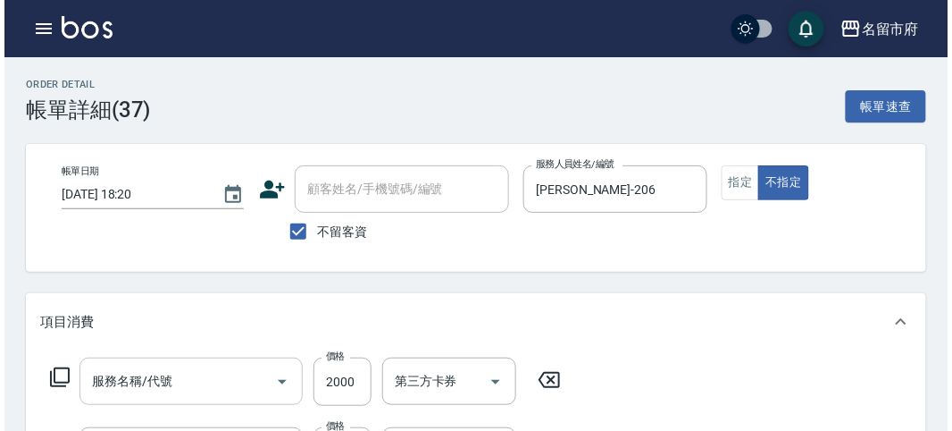
scroll to position [99, 0]
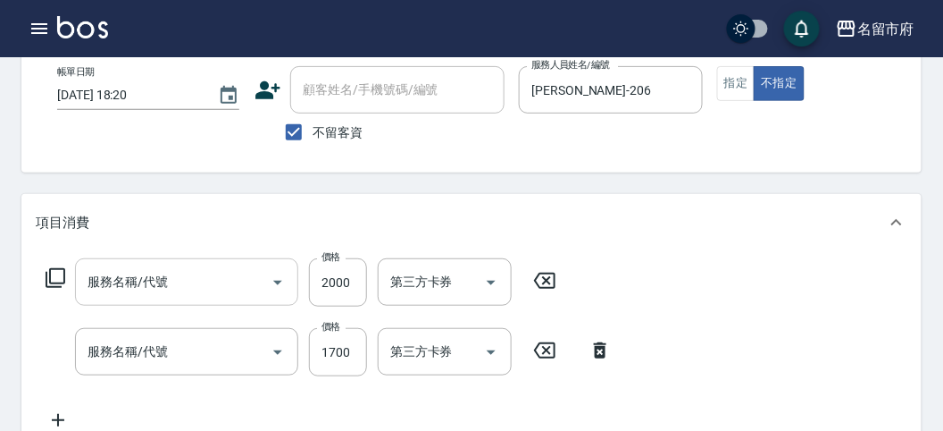
type input "一般(短)(R000)"
type input "短髮(P001)"
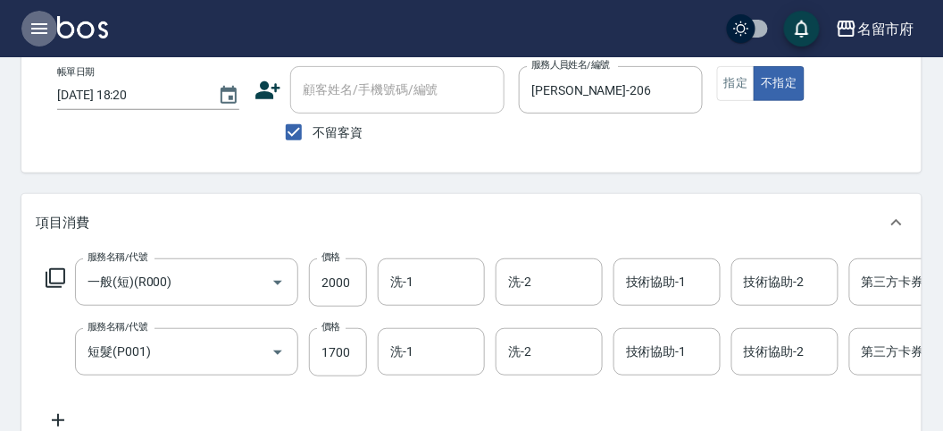
click at [40, 24] on icon "button" at bounding box center [39, 28] width 16 height 11
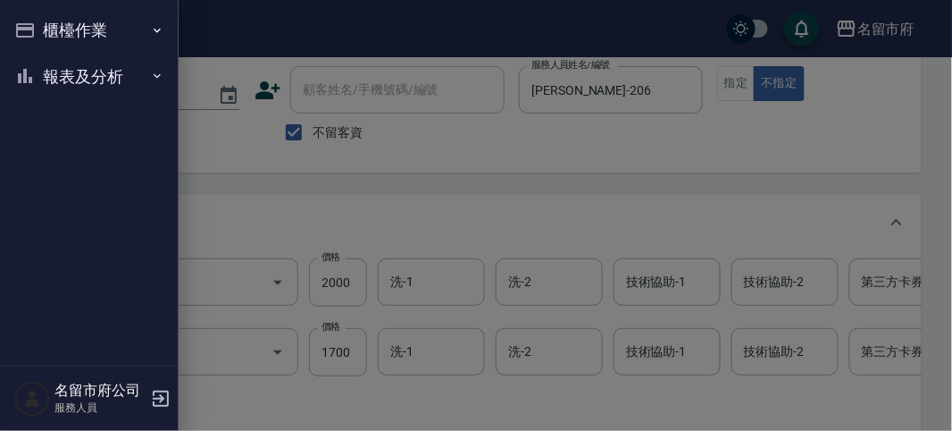
click at [38, 27] on button "櫃檯作業" at bounding box center [89, 30] width 164 height 46
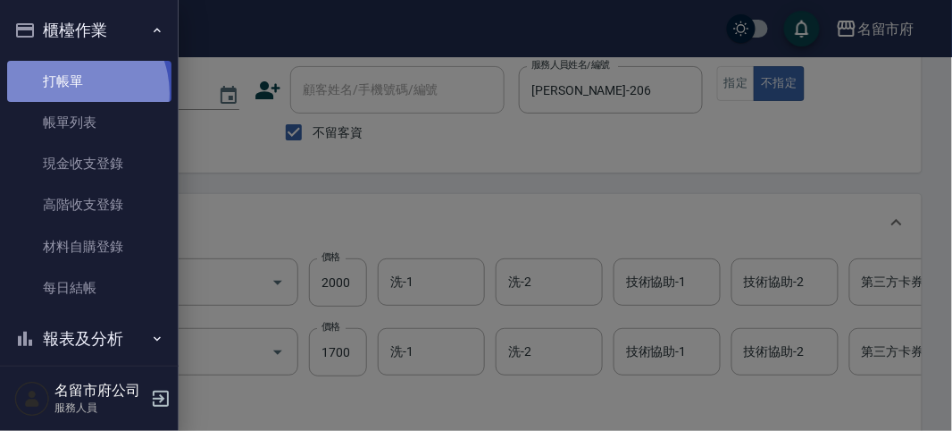
click at [69, 93] on link "打帳單" at bounding box center [89, 81] width 164 height 41
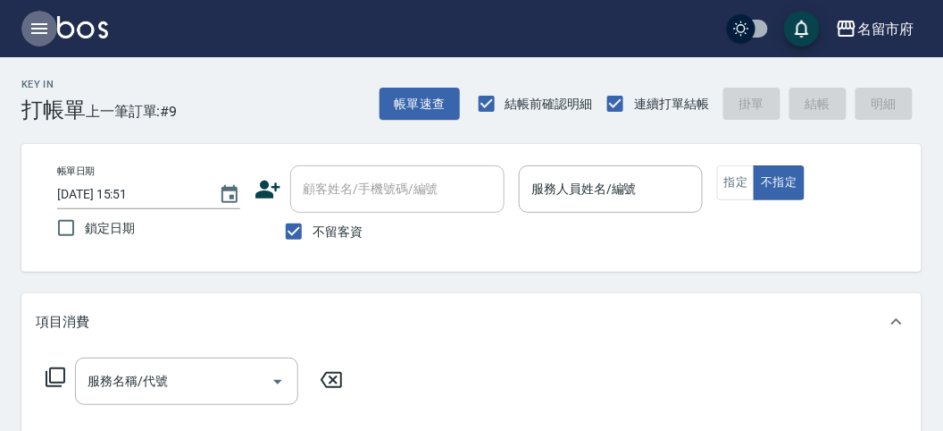
click at [42, 42] on button "button" at bounding box center [39, 29] width 36 height 36
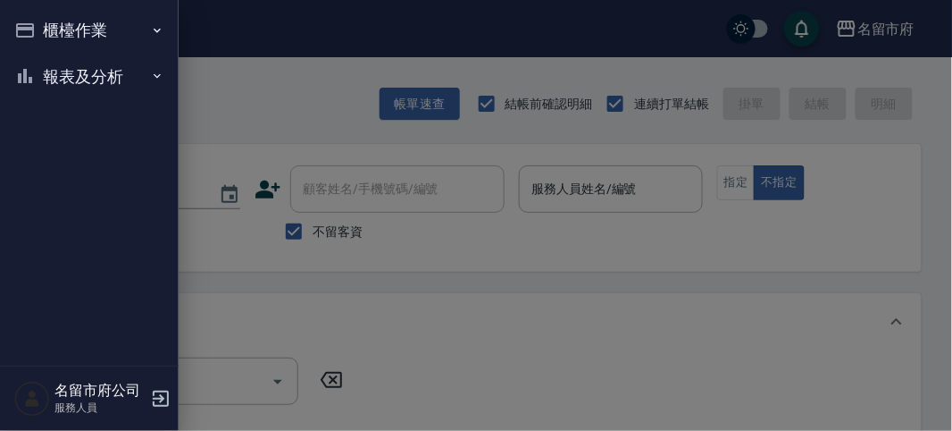
click at [41, 34] on button "櫃檯作業" at bounding box center [89, 30] width 164 height 46
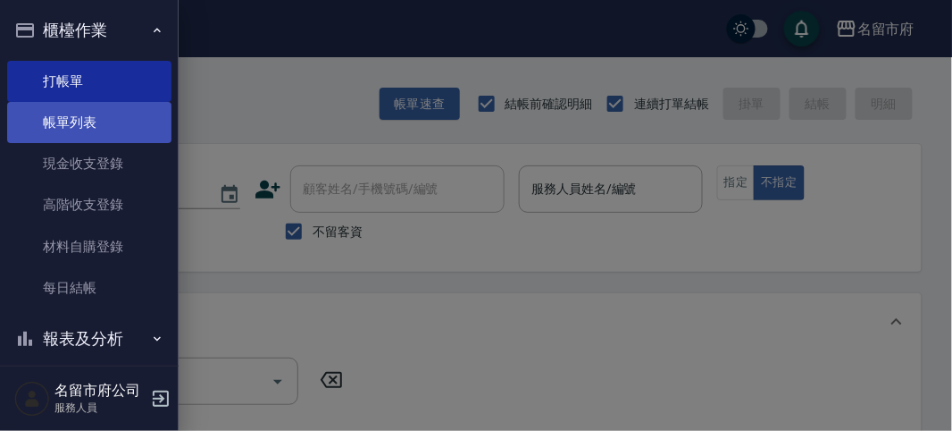
click at [74, 121] on link "帳單列表" at bounding box center [89, 122] width 164 height 41
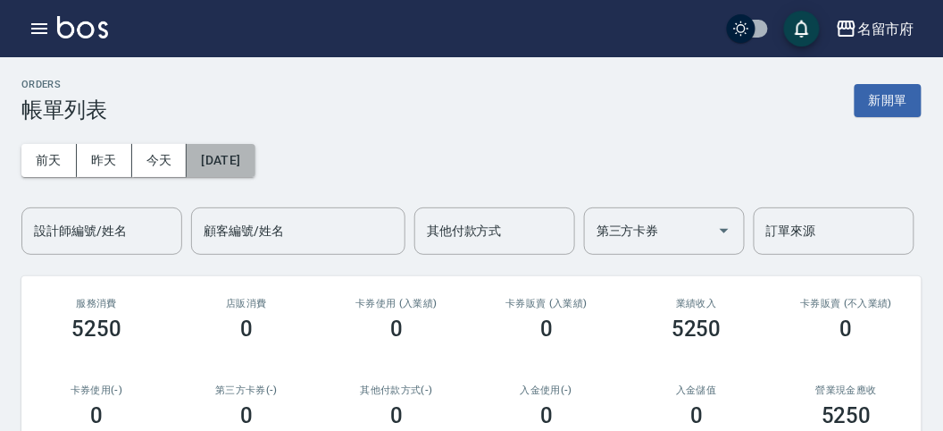
click at [225, 165] on button "[DATE]" at bounding box center [221, 160] width 68 height 33
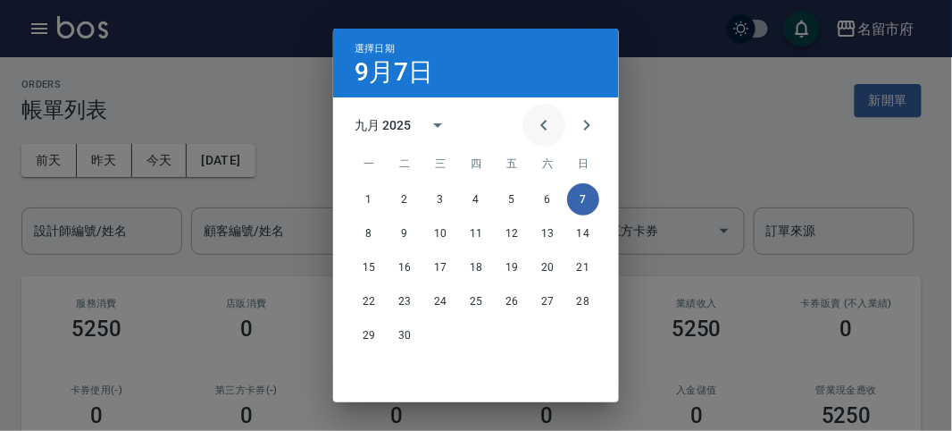
click at [544, 122] on icon "Previous month" at bounding box center [543, 124] width 21 height 21
click at [542, 121] on icon "Previous month" at bounding box center [543, 124] width 21 height 21
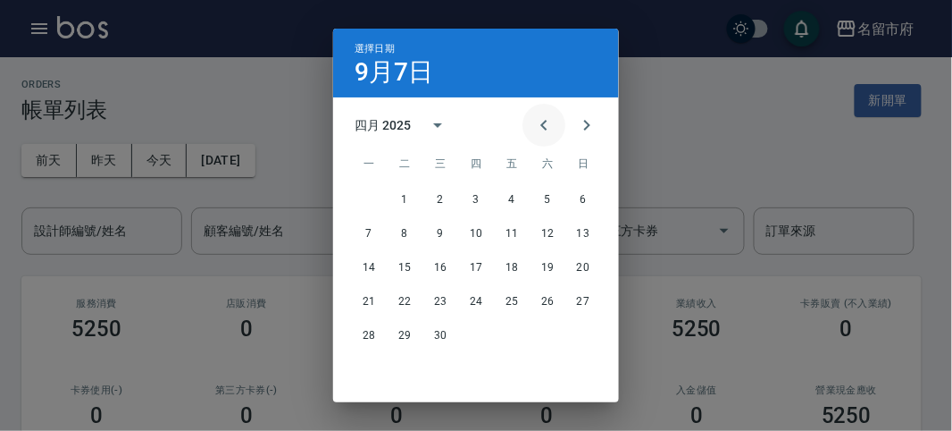
click at [540, 127] on icon "Previous month" at bounding box center [543, 125] width 6 height 11
click at [579, 267] on button "16" at bounding box center [583, 267] width 32 height 32
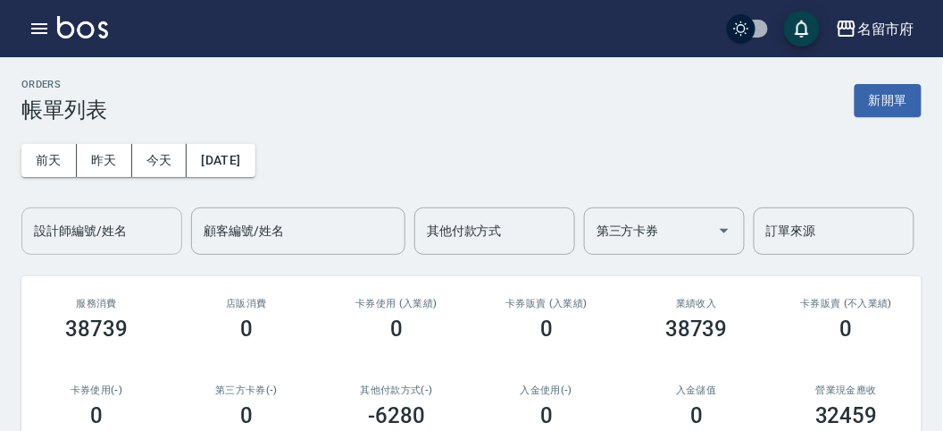
click at [74, 227] on div "設計師編號/姓名 設計師編號/姓名" at bounding box center [101, 230] width 161 height 47
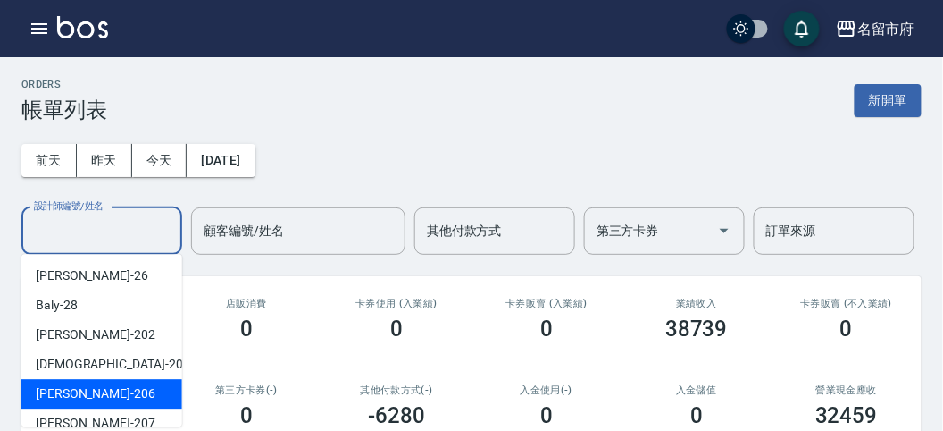
click at [128, 389] on div "[PERSON_NAME] -206" at bounding box center [101, 393] width 161 height 29
type input "[PERSON_NAME]-206"
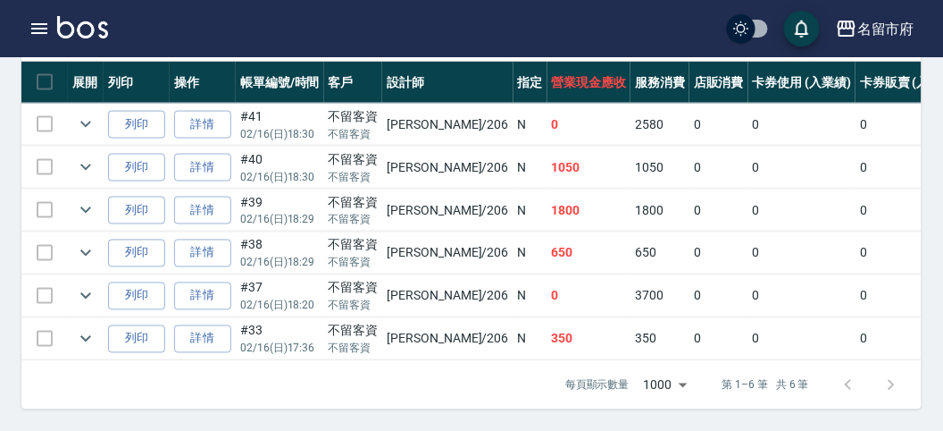
scroll to position [397, 0]
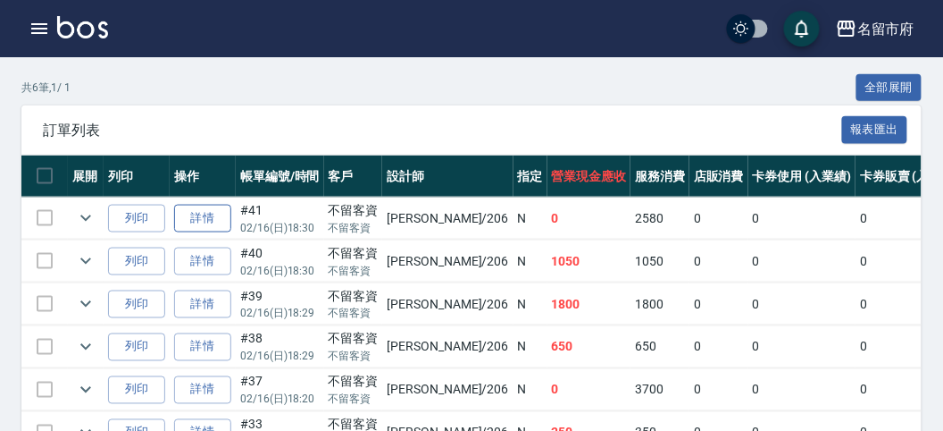
click at [193, 225] on link "詳情" at bounding box center [202, 219] width 57 height 28
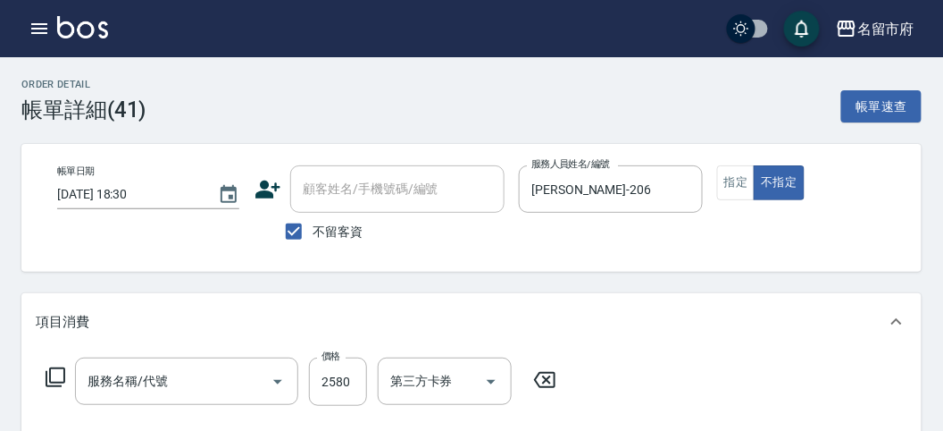
type input "[DATE] 18:30"
checkbox input "true"
type input "[PERSON_NAME]-206"
type input "一般(短)(R000)"
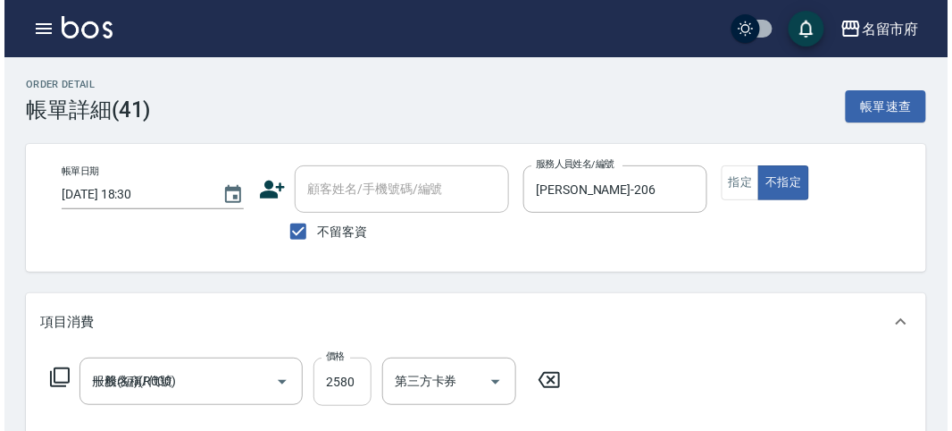
scroll to position [99, 0]
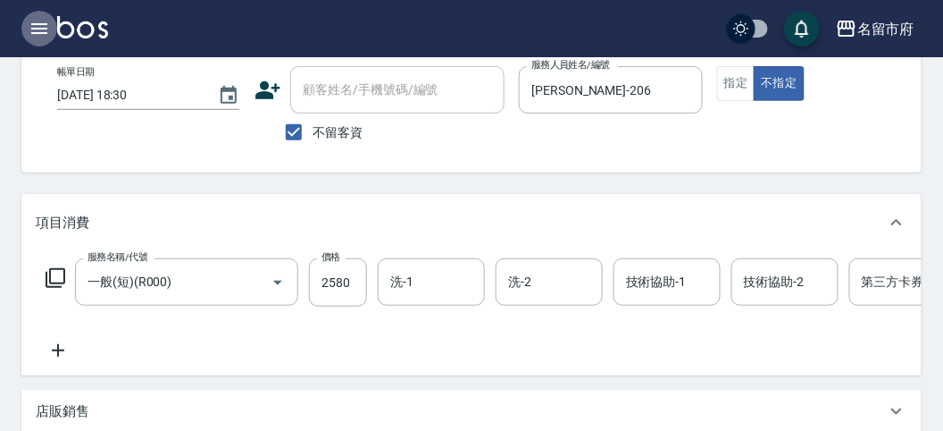
click at [38, 29] on icon "button" at bounding box center [39, 28] width 21 height 21
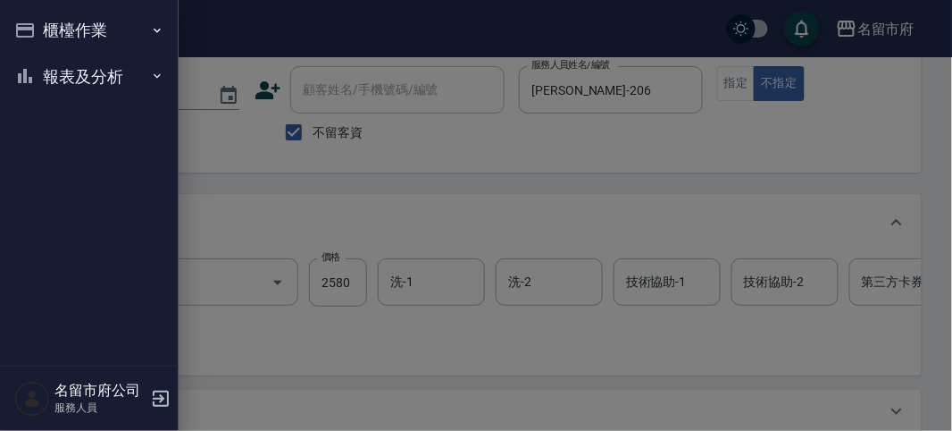
click at [795, 234] on div at bounding box center [476, 215] width 952 height 431
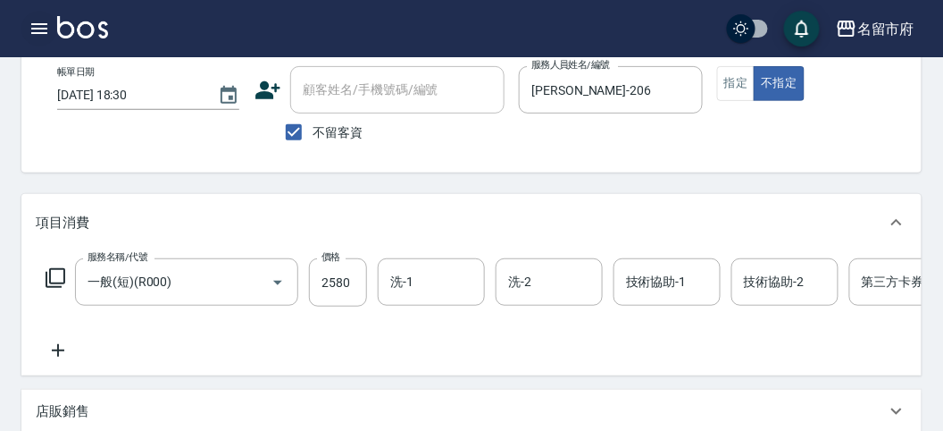
click at [41, 27] on icon "button" at bounding box center [39, 28] width 21 height 21
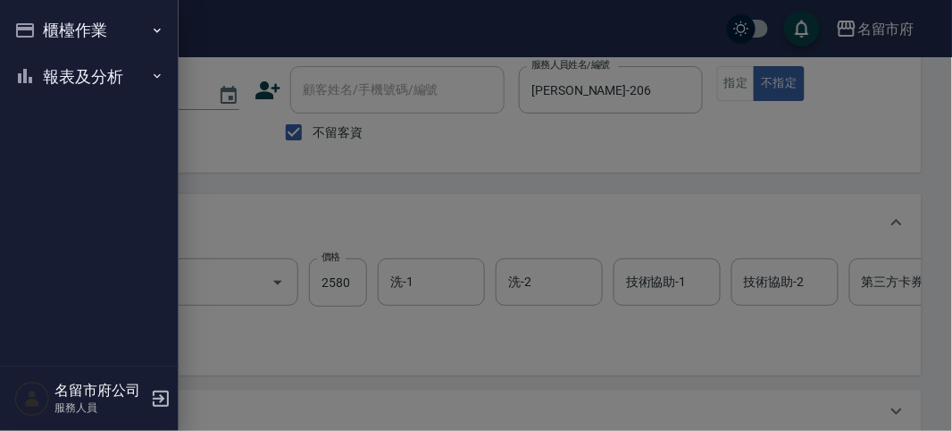
click at [43, 27] on button "櫃檯作業" at bounding box center [89, 30] width 164 height 46
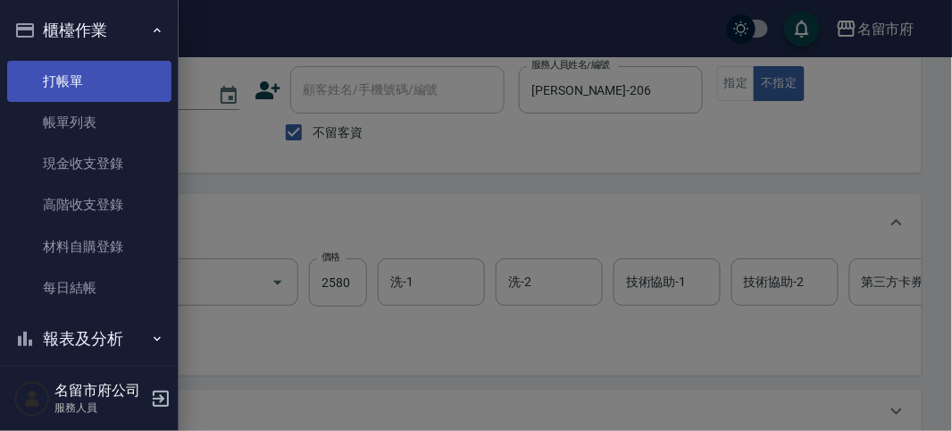
click at [63, 65] on link "打帳單" at bounding box center [89, 81] width 164 height 41
